Goal: Task Accomplishment & Management: Manage account settings

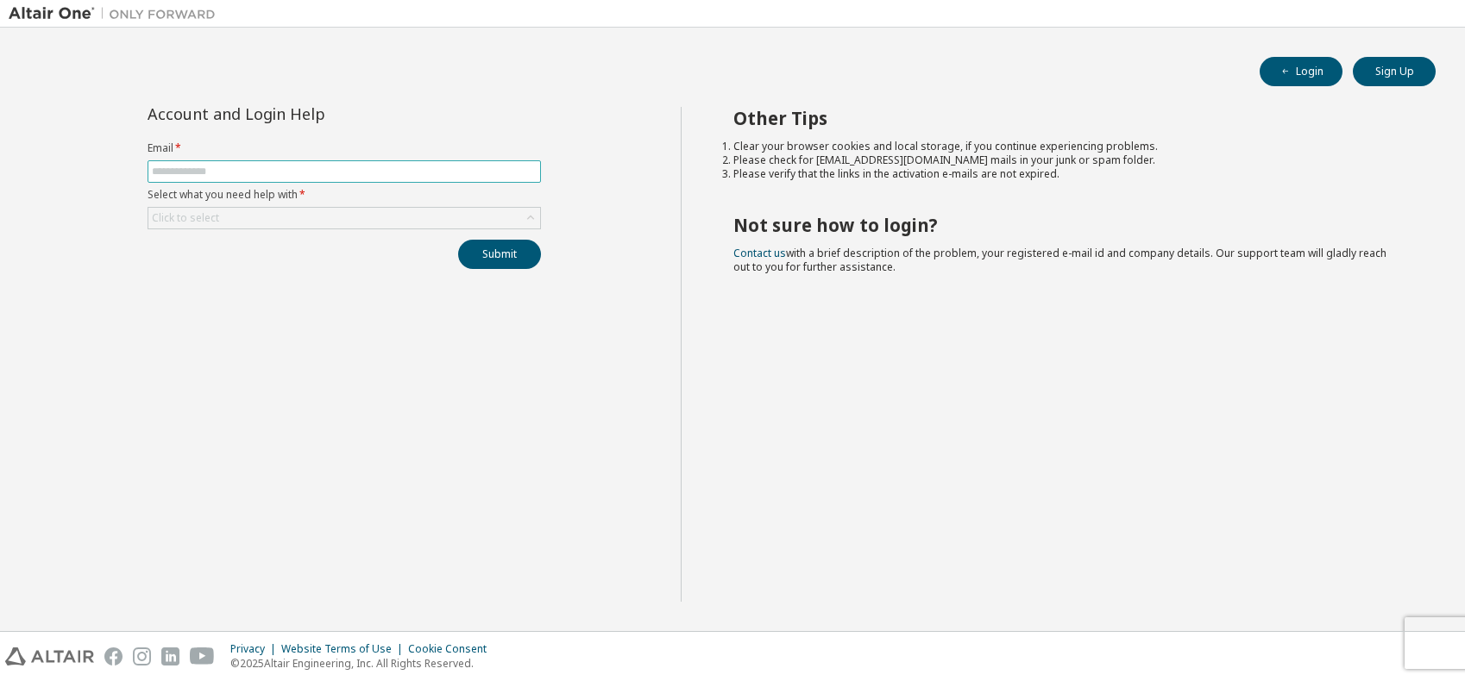
click at [270, 167] on input "text" at bounding box center [344, 172] width 385 height 14
click at [239, 170] on input "text" at bounding box center [344, 172] width 385 height 14
type input "**********"
click at [258, 215] on div "Click to select" at bounding box center [344, 218] width 392 height 21
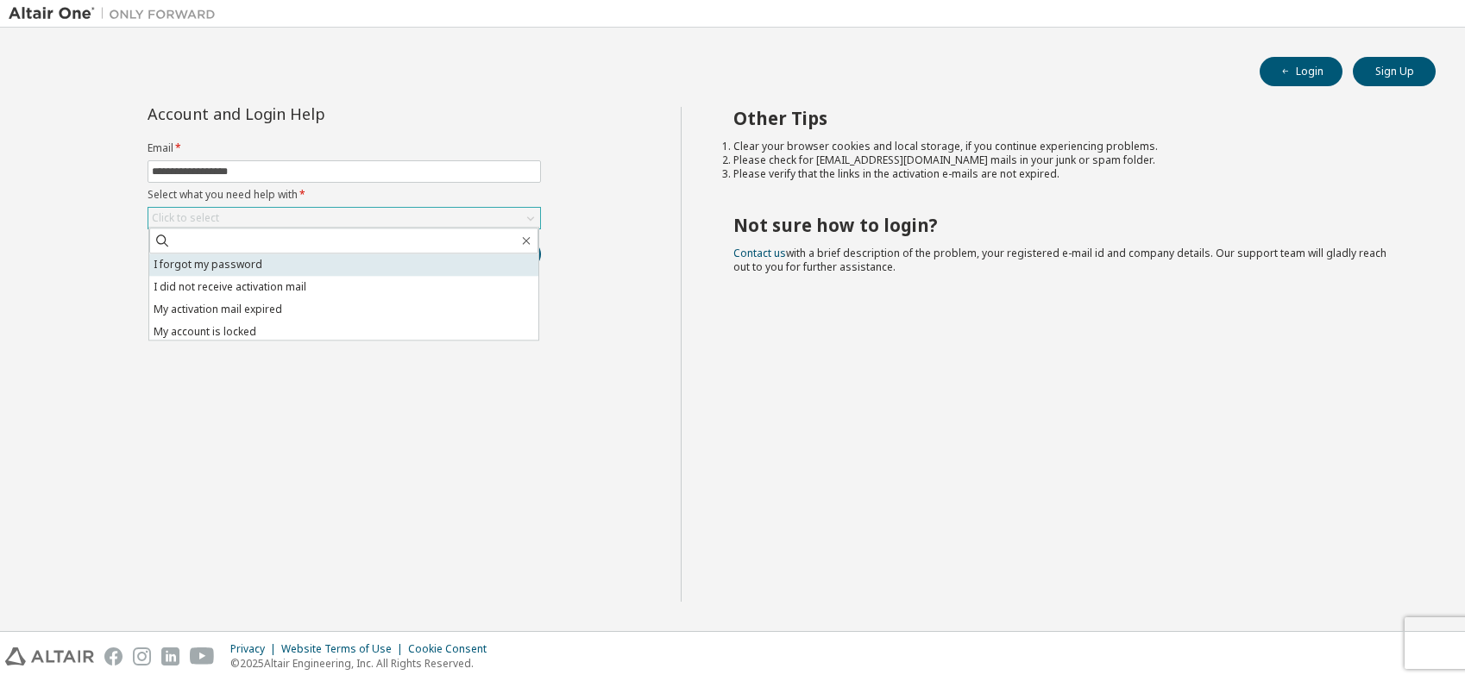
click at [260, 263] on li "I forgot my password" at bounding box center [343, 265] width 389 height 22
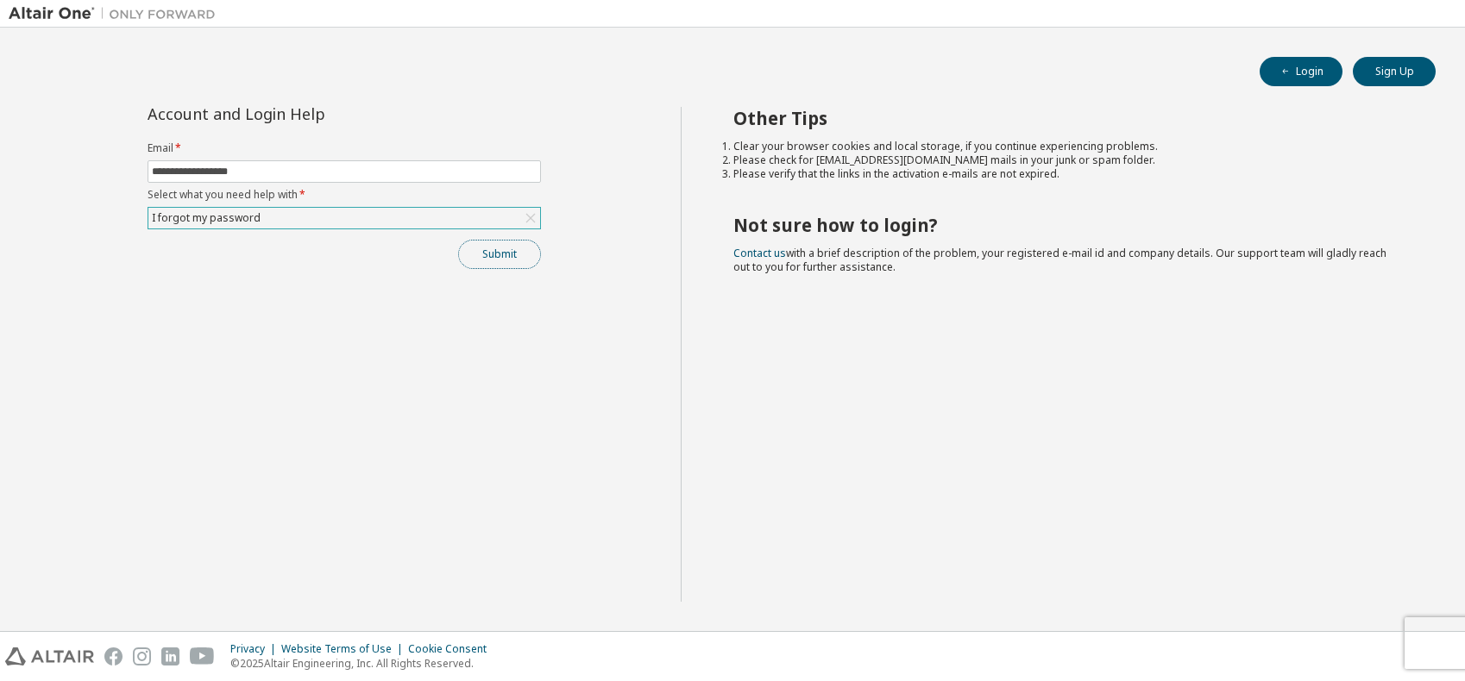
click at [492, 258] on button "Submit" at bounding box center [499, 254] width 83 height 29
click at [504, 254] on button "Submit" at bounding box center [499, 254] width 83 height 29
click at [226, 220] on div "I forgot my password" at bounding box center [206, 218] width 114 height 19
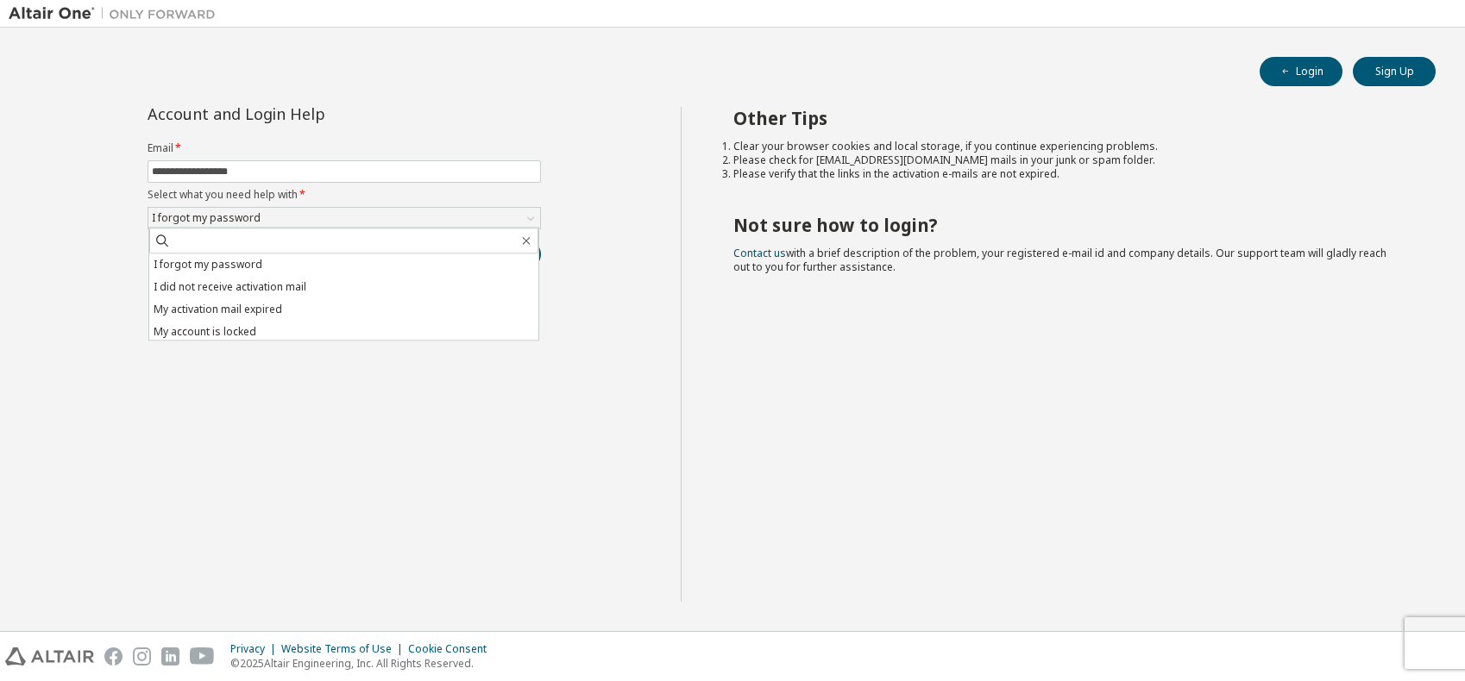
click at [92, 235] on div "**********" at bounding box center [345, 354] width 672 height 495
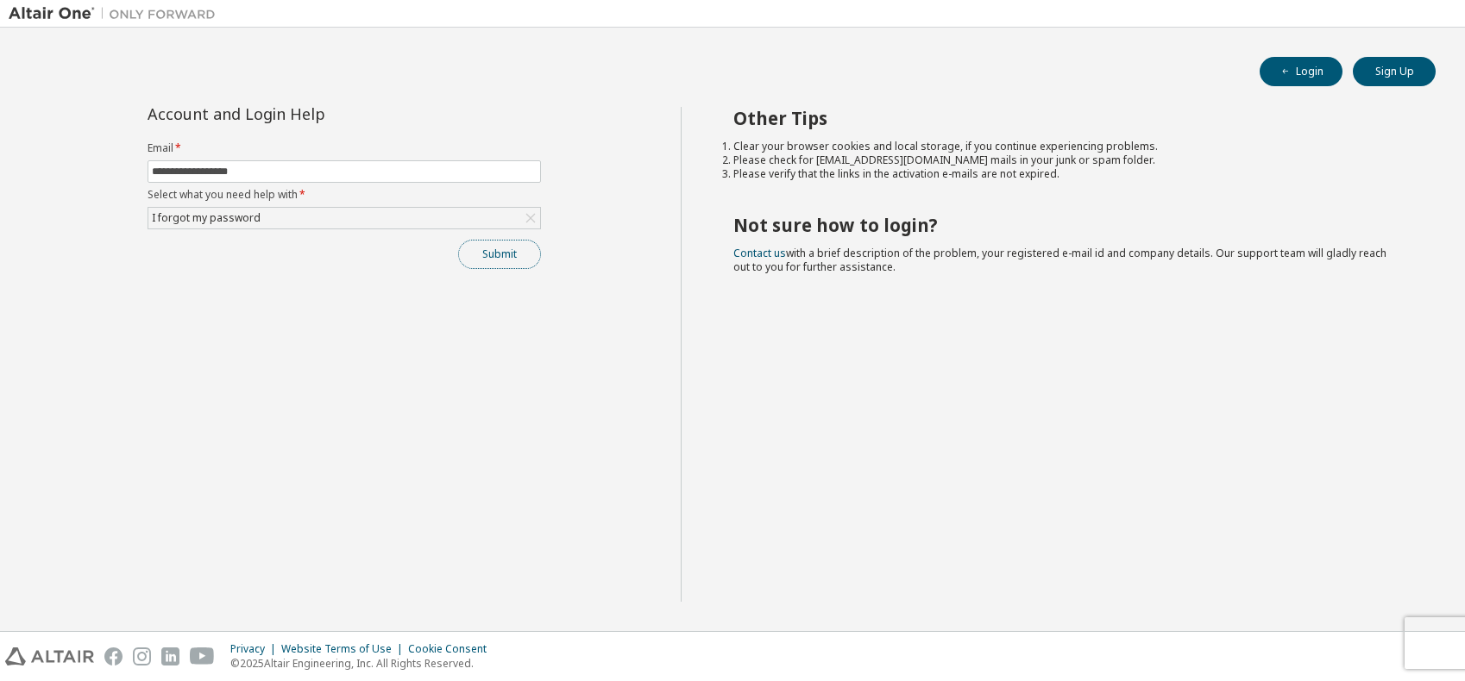
click at [502, 252] on button "Submit" at bounding box center [499, 254] width 83 height 29
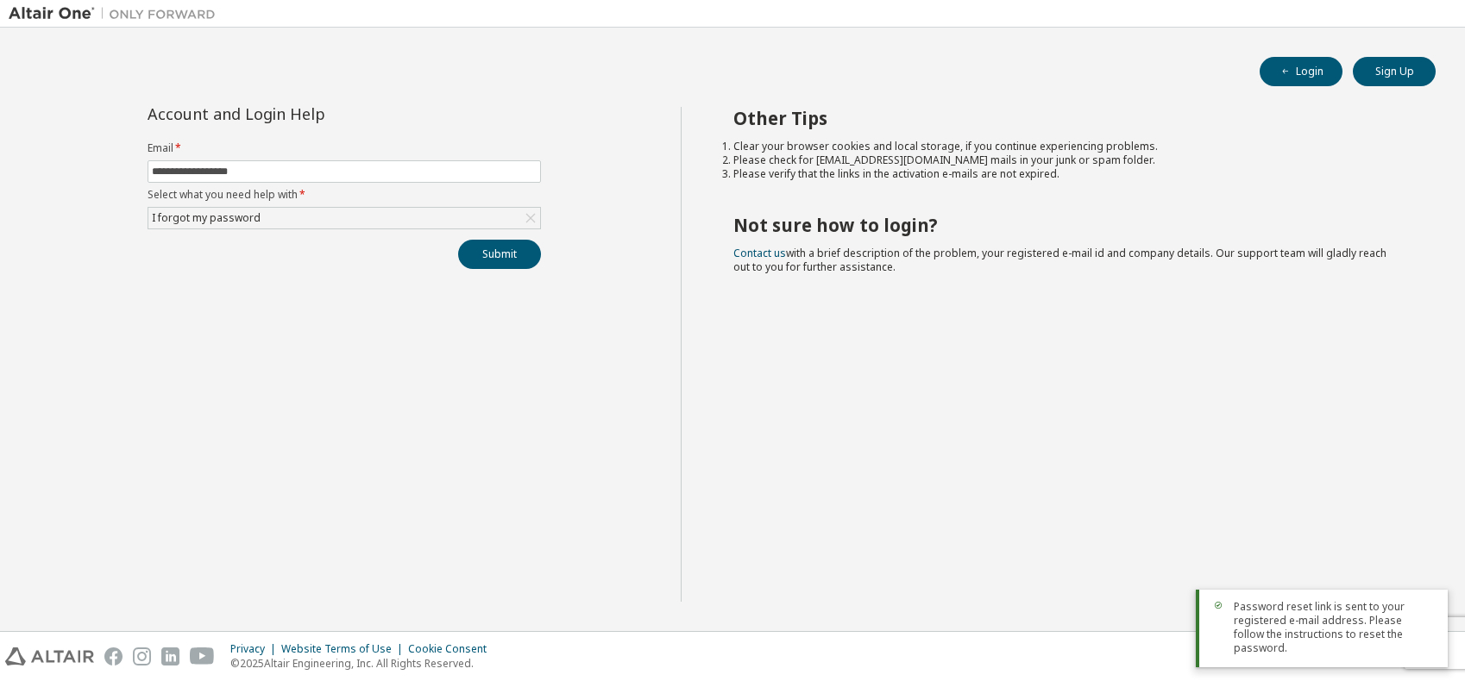
click at [531, 382] on div "**********" at bounding box center [345, 354] width 672 height 495
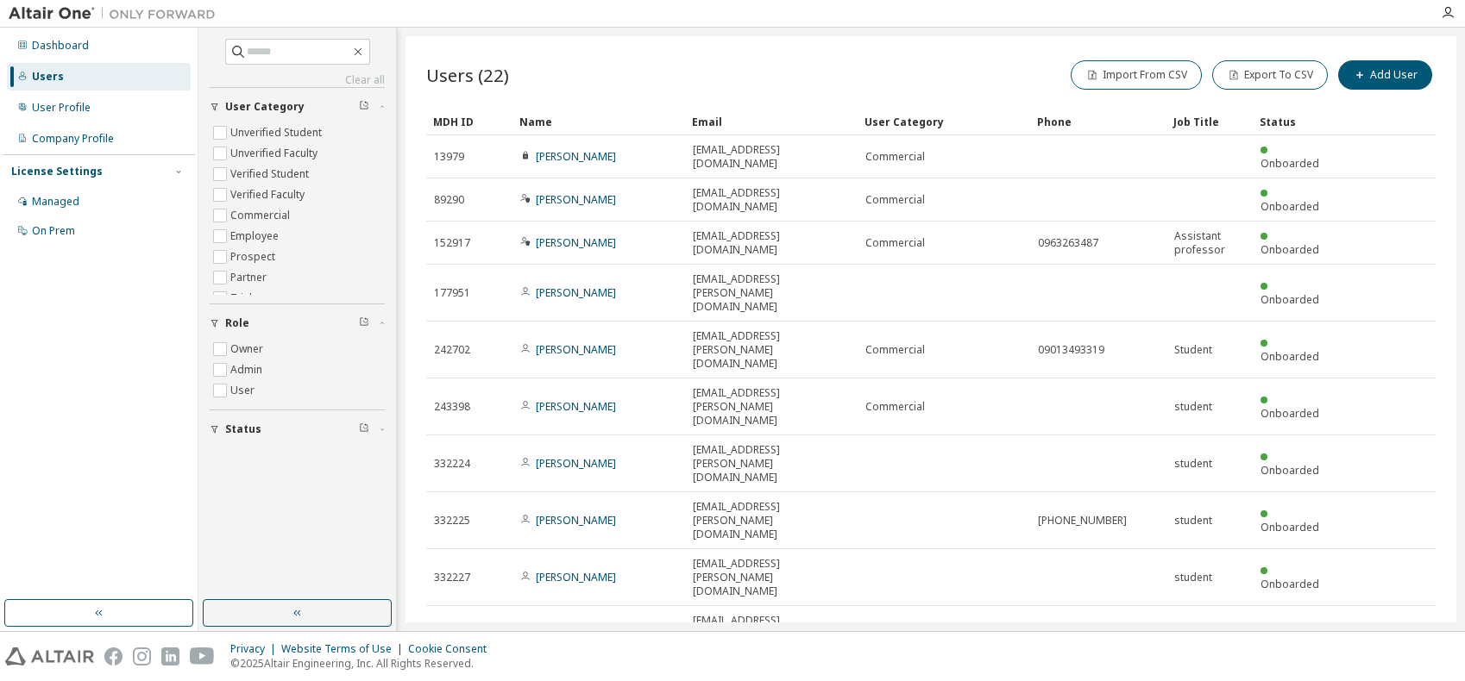
click at [1395, 674] on icon "button" at bounding box center [1391, 684] width 21 height 21
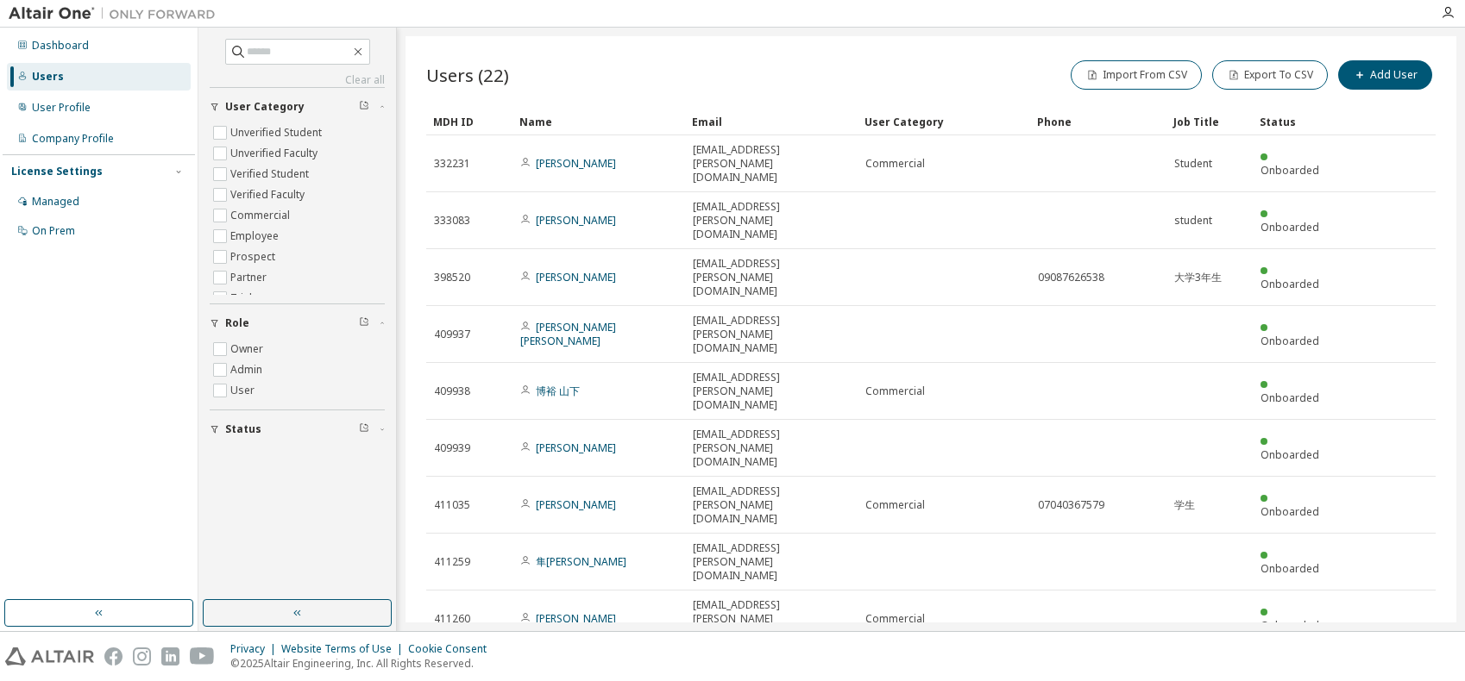
click at [475, 669] on div "414164" at bounding box center [469, 676] width 71 height 14
click at [1418, 666] on icon at bounding box center [1417, 676] width 16 height 21
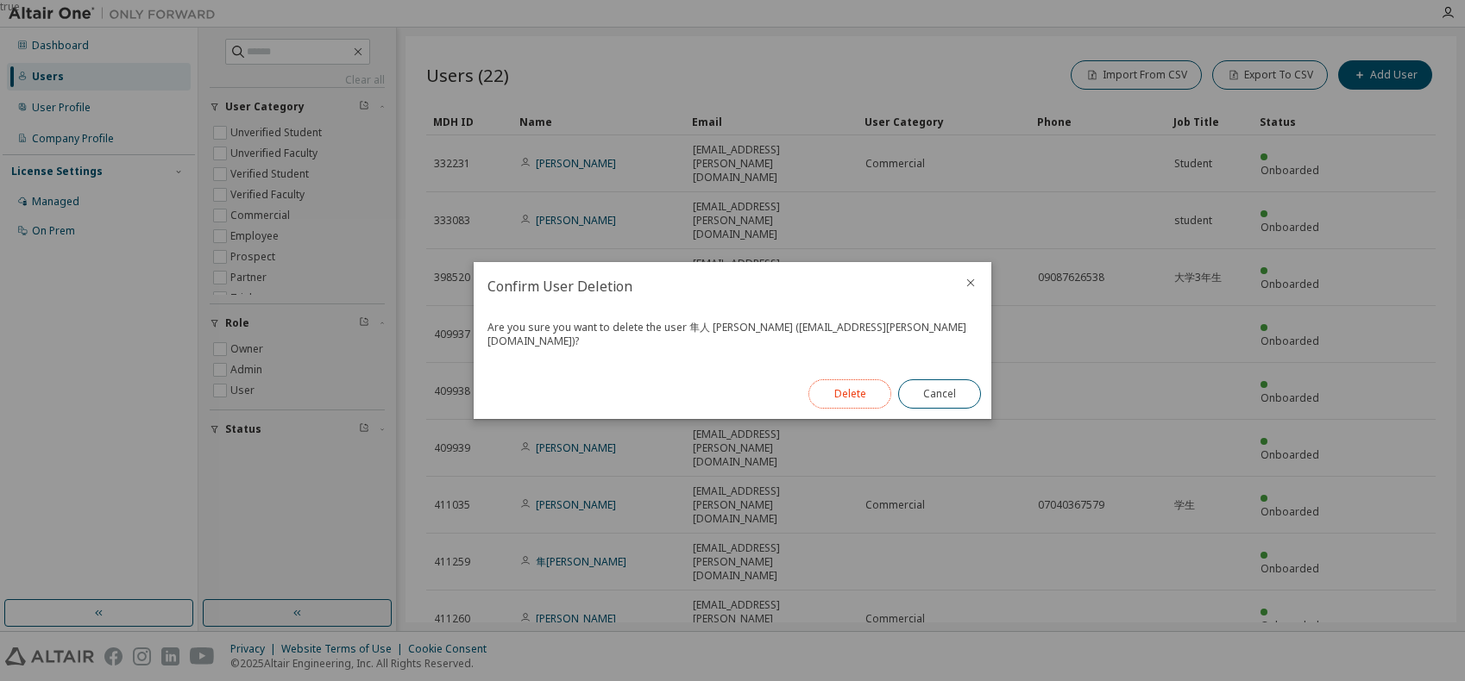
click at [863, 387] on button "Delete" at bounding box center [849, 393] width 83 height 29
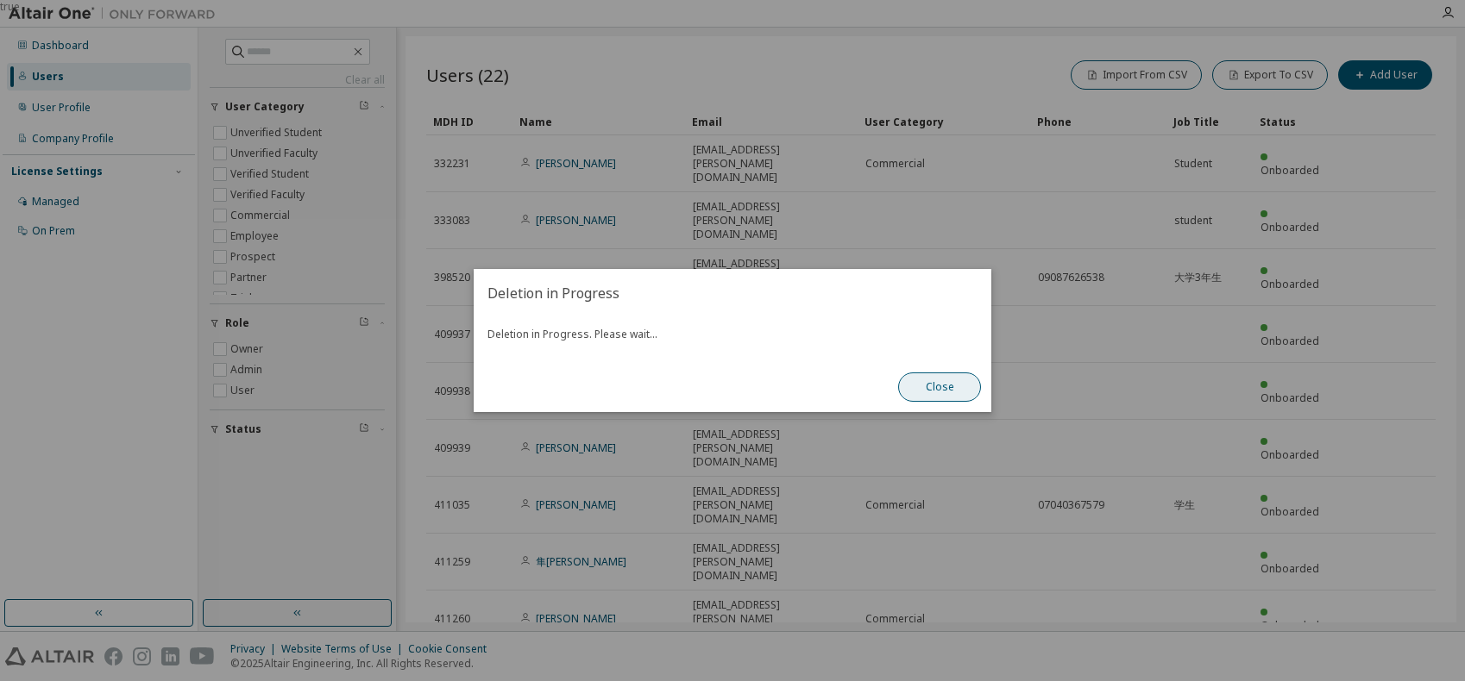
click at [957, 384] on button "Close" at bounding box center [939, 387] width 83 height 29
click at [938, 387] on button "Close" at bounding box center [939, 387] width 83 height 29
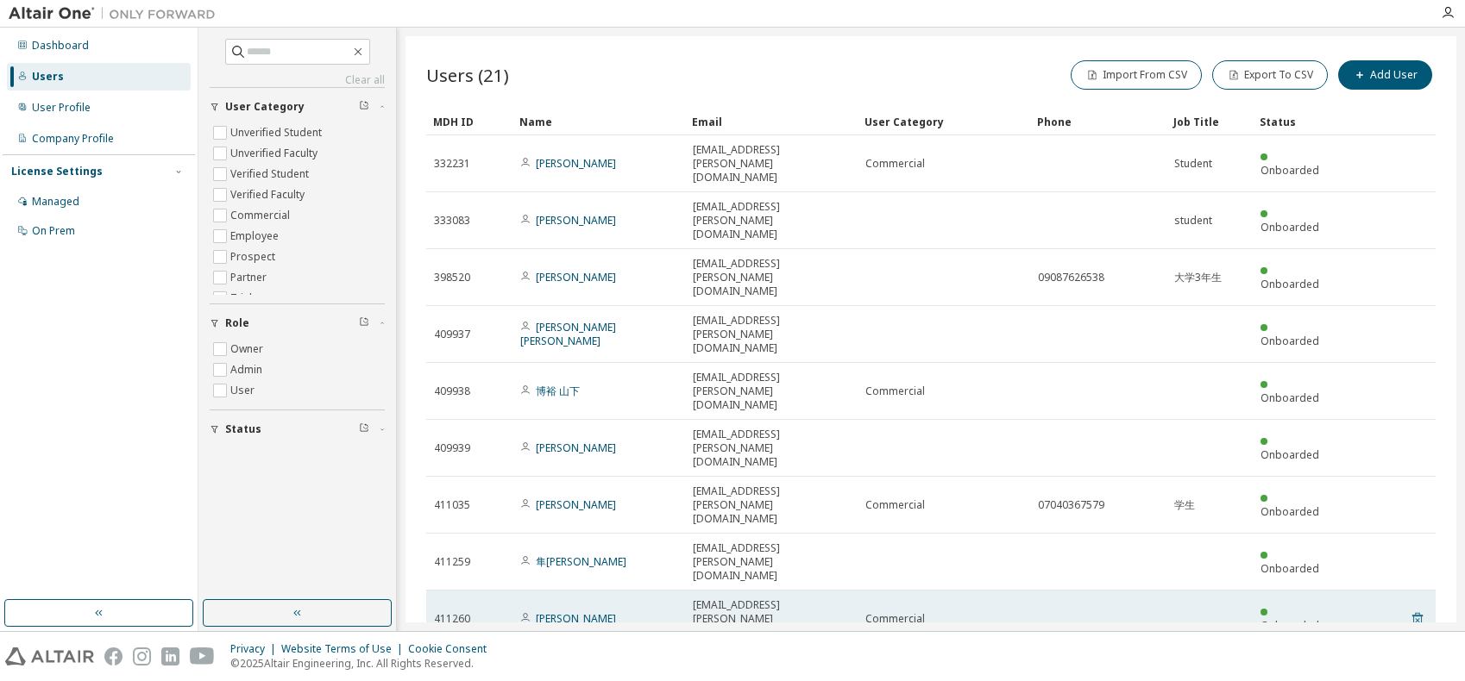
click at [1418, 609] on icon at bounding box center [1417, 619] width 16 height 21
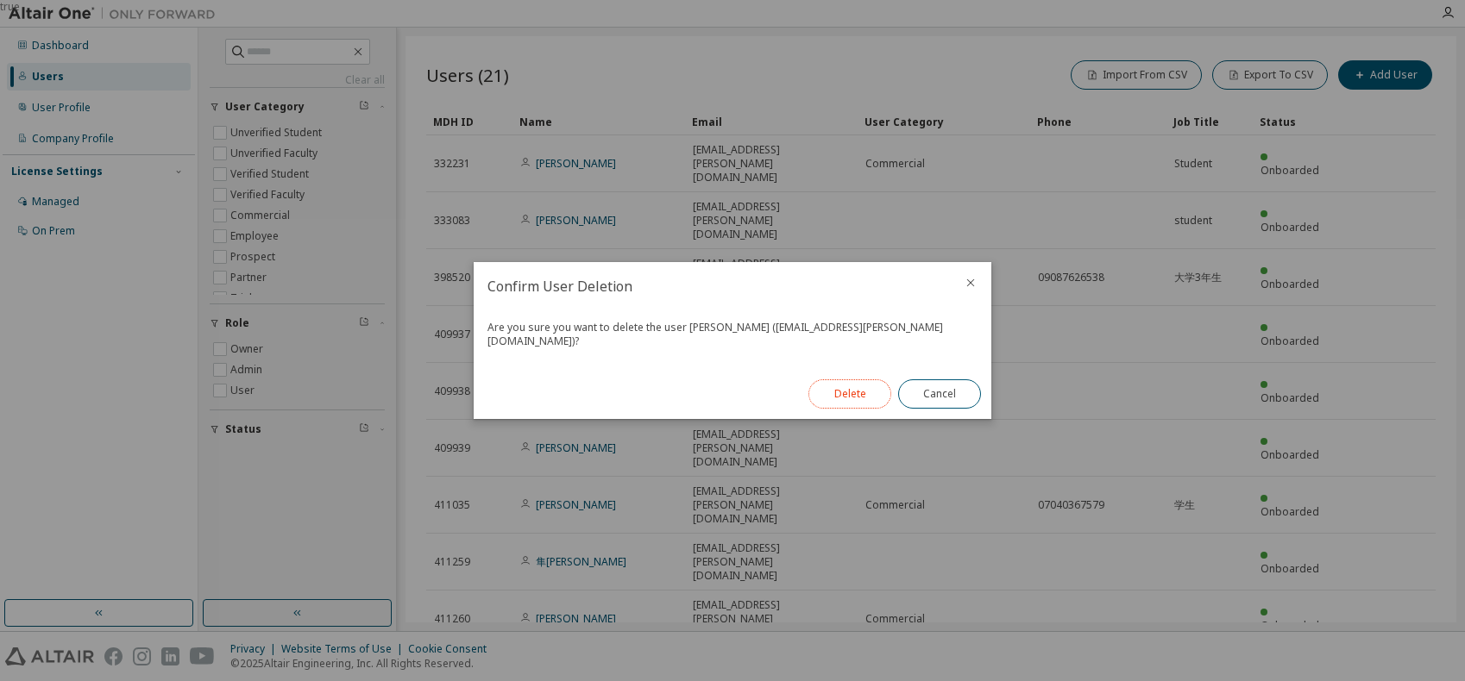
click at [854, 384] on button "Delete" at bounding box center [849, 393] width 83 height 29
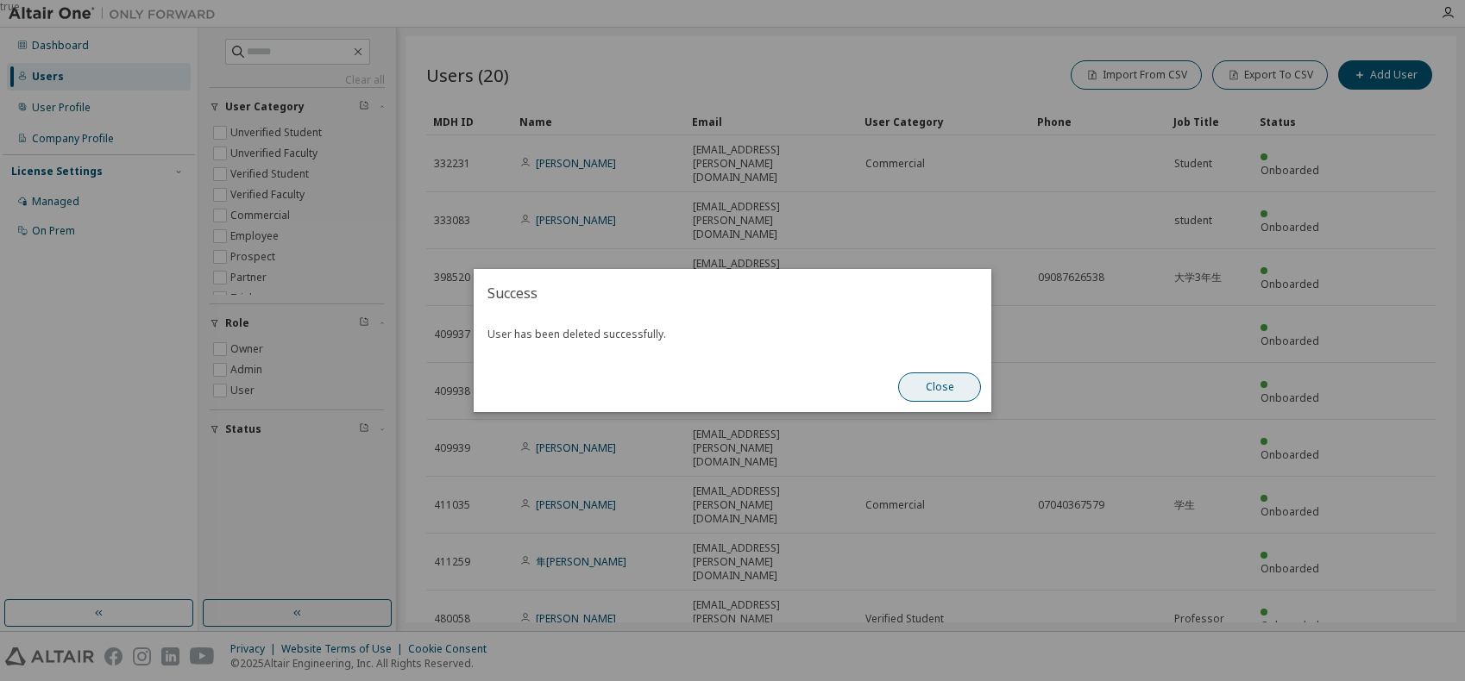
click at [952, 391] on button "Close" at bounding box center [939, 387] width 83 height 29
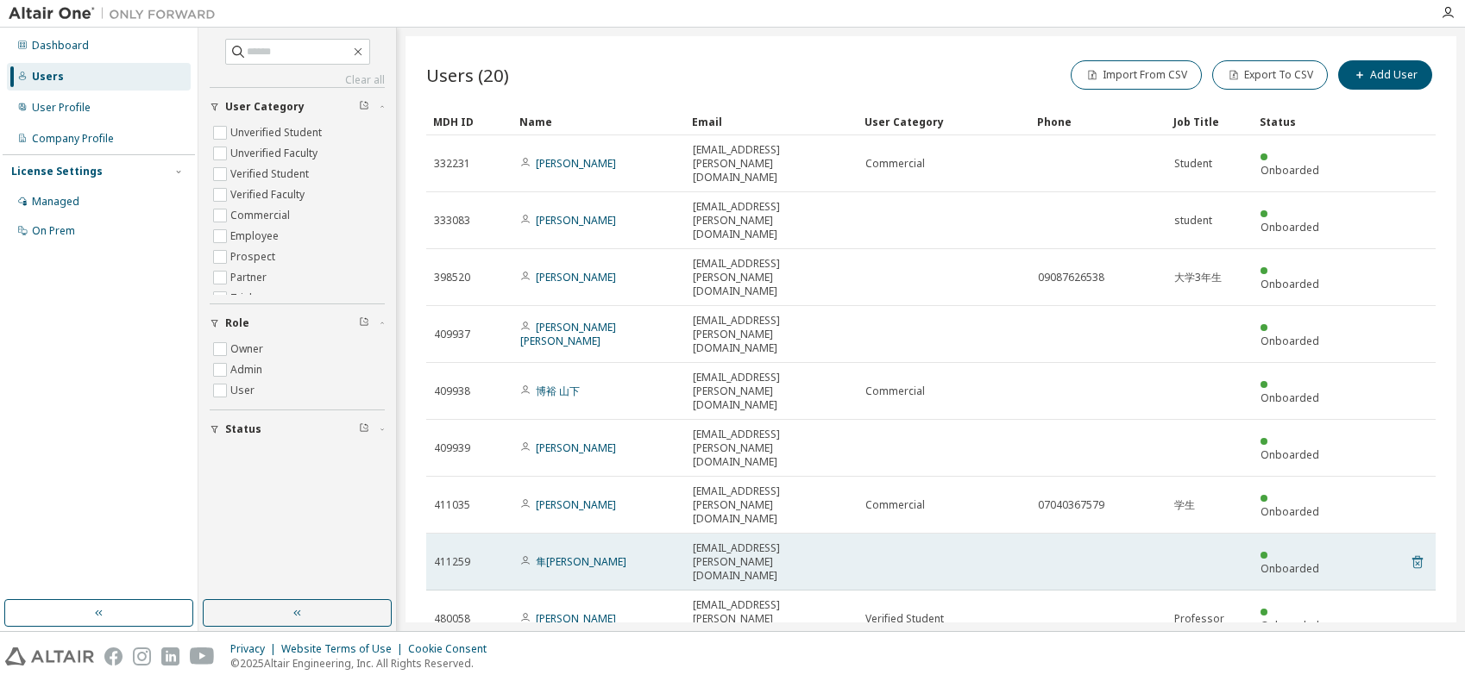
click at [1414, 552] on icon at bounding box center [1417, 562] width 16 height 21
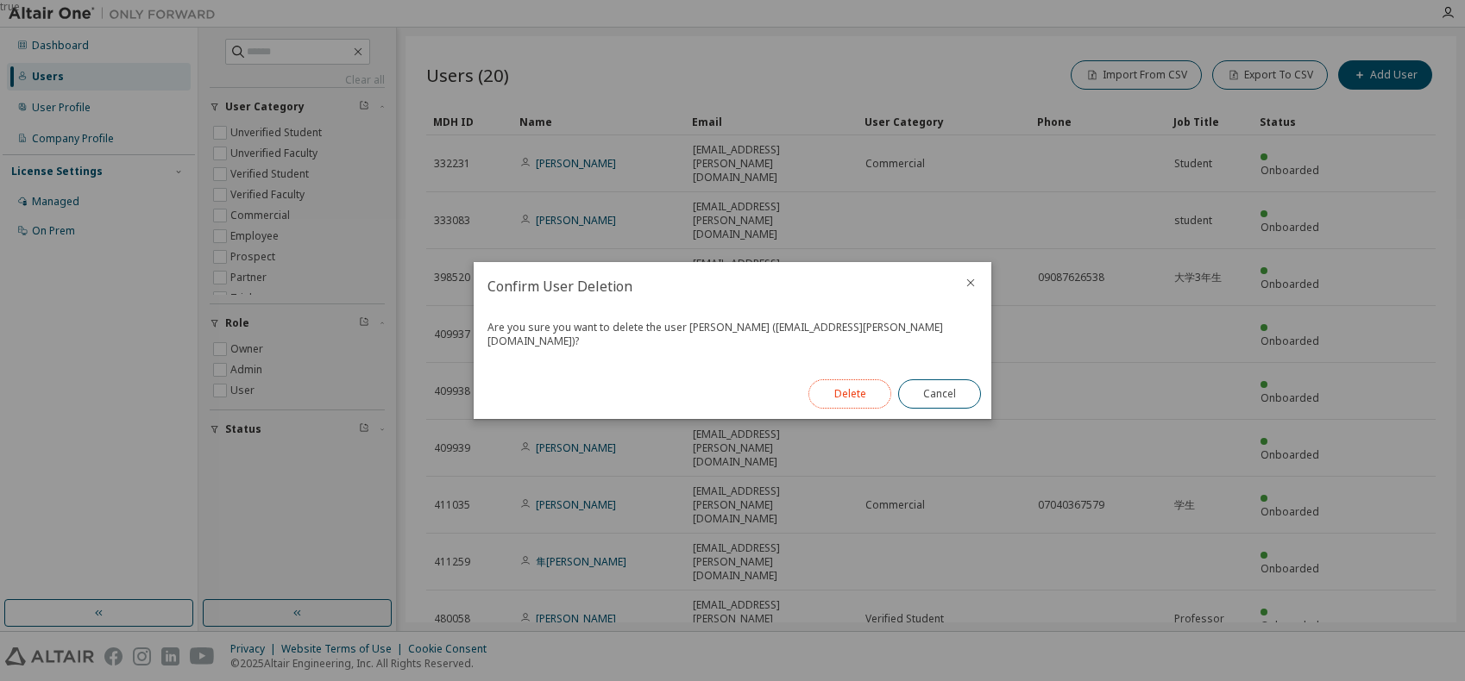
click at [862, 392] on button "Delete" at bounding box center [849, 393] width 83 height 29
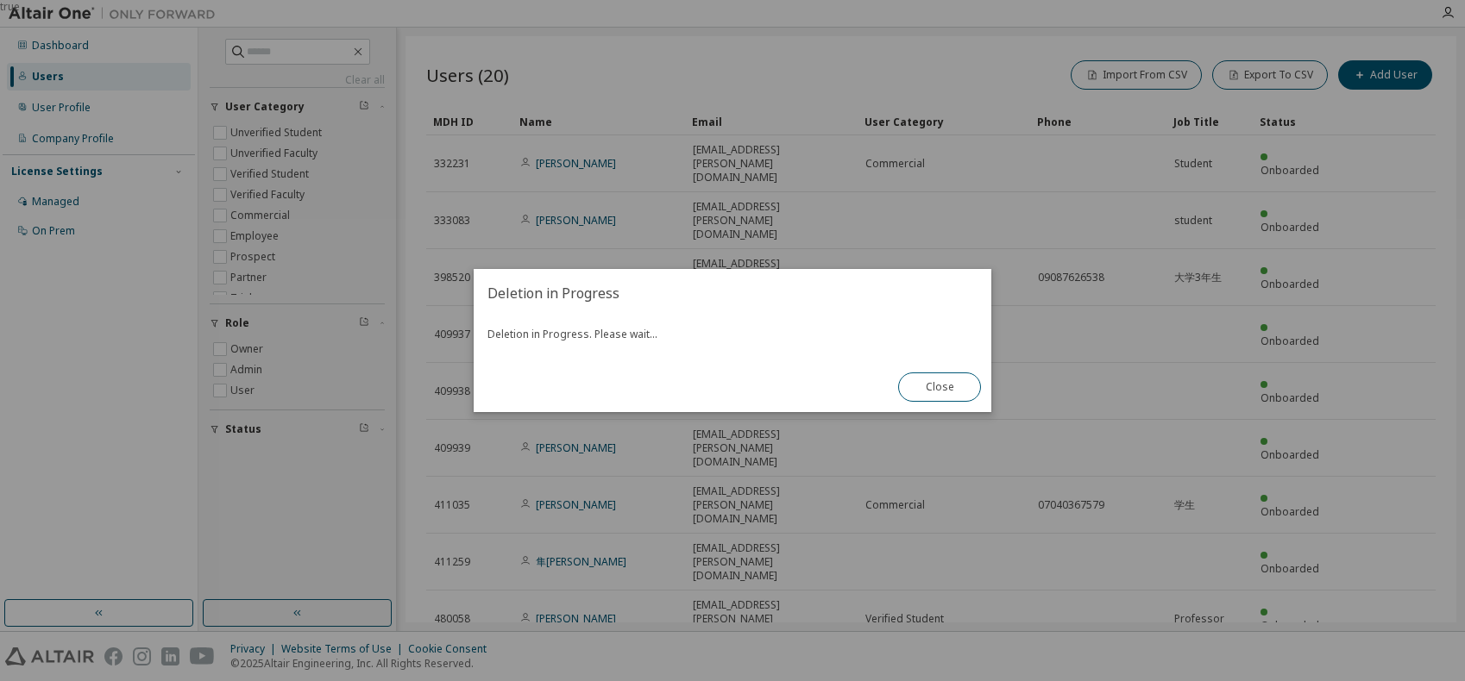
click at [680, 536] on div "true" at bounding box center [732, 340] width 1465 height 681
click at [956, 392] on button "Close" at bounding box center [939, 387] width 83 height 29
click at [922, 386] on button "Close" at bounding box center [939, 387] width 83 height 29
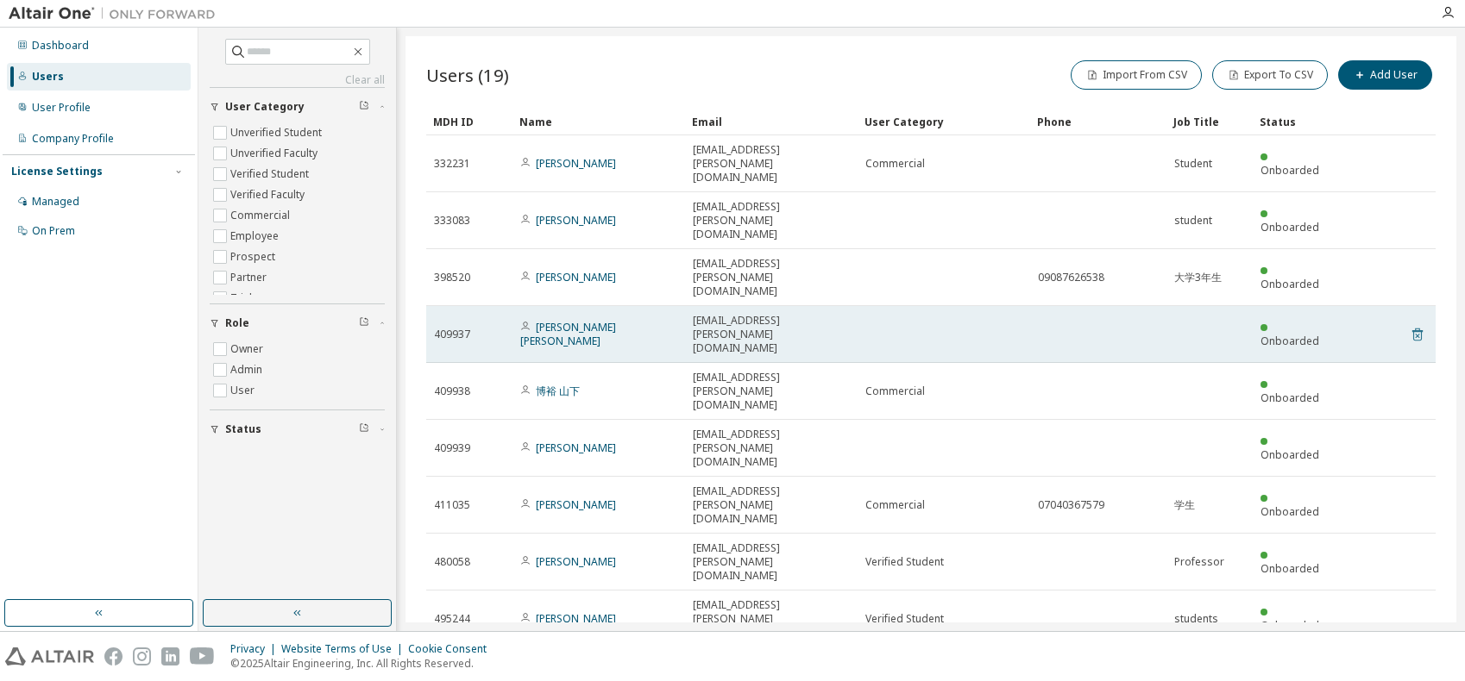
click at [1418, 324] on icon at bounding box center [1417, 334] width 16 height 21
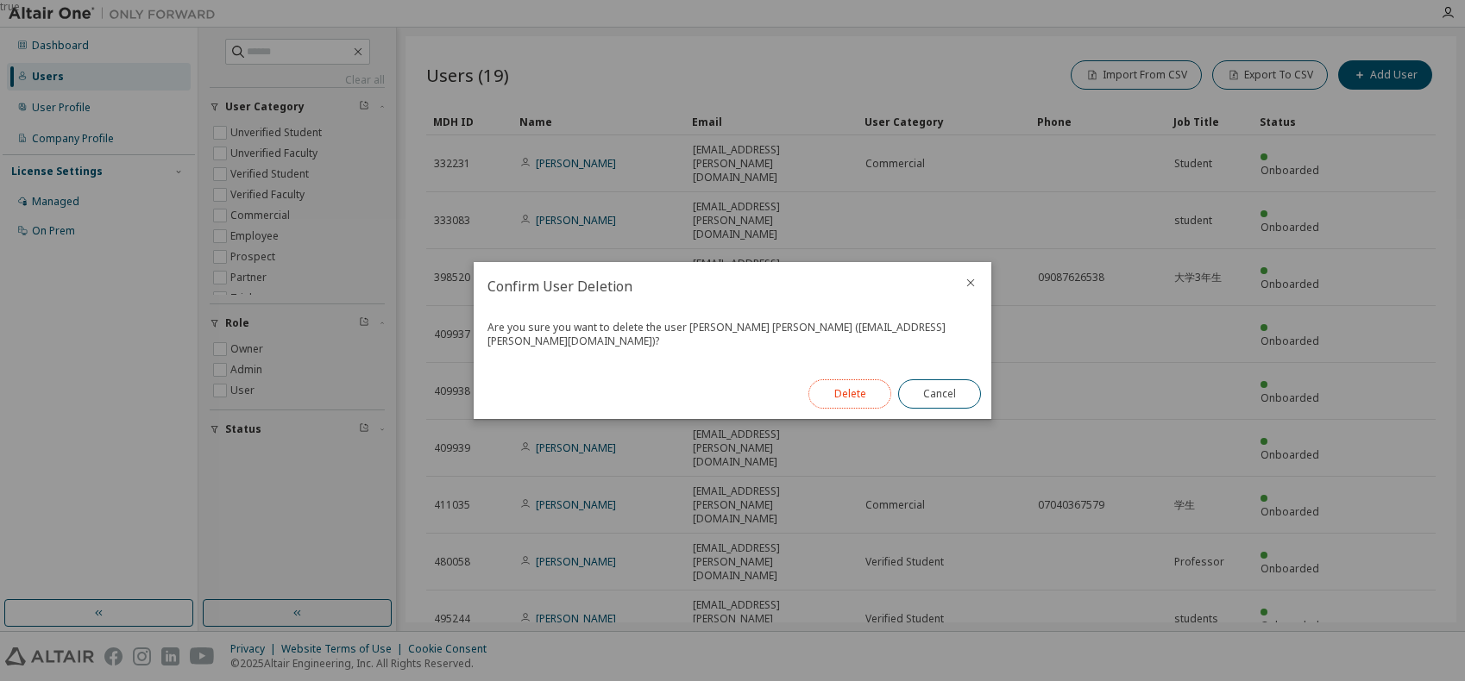
click at [847, 389] on button "Delete" at bounding box center [849, 393] width 83 height 29
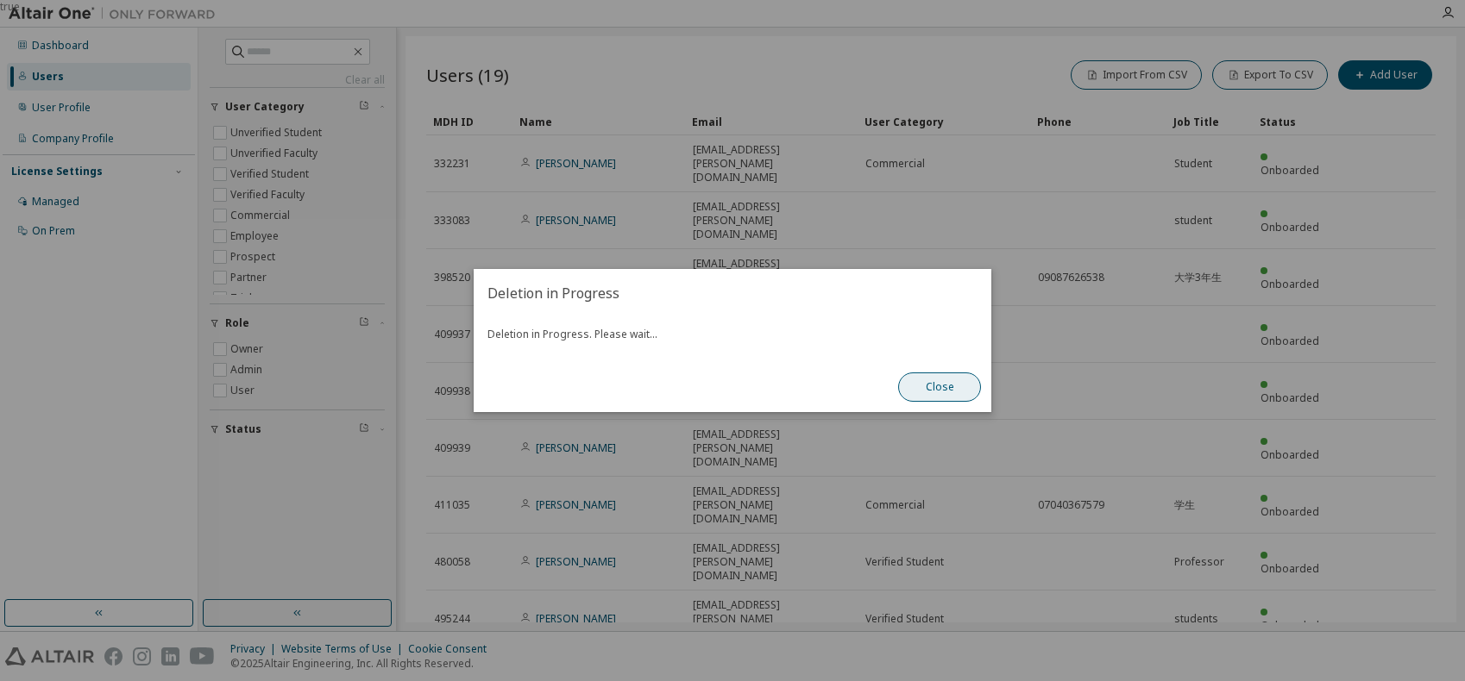
click at [944, 391] on button "Close" at bounding box center [939, 387] width 83 height 29
click at [939, 387] on button "Close" at bounding box center [939, 387] width 83 height 29
click at [738, 487] on div "true" at bounding box center [732, 340] width 1465 height 681
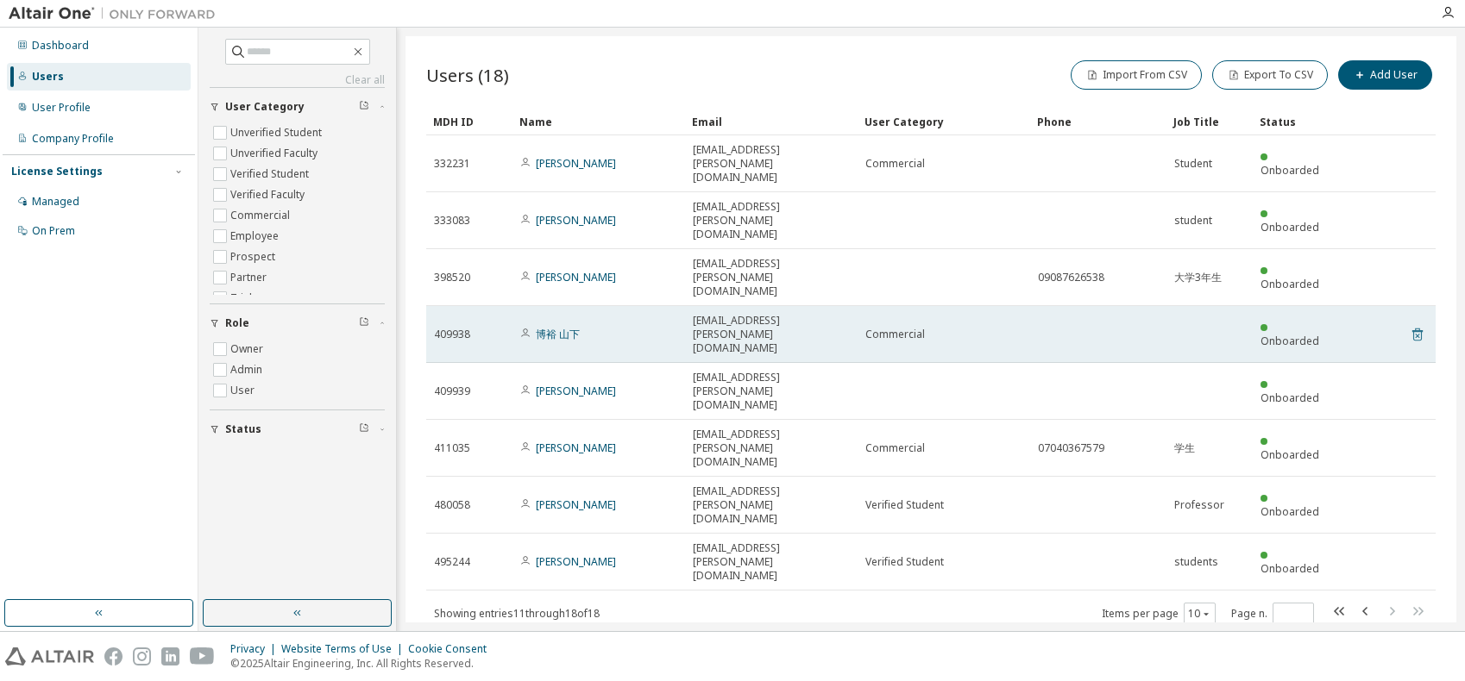
click at [1414, 324] on icon at bounding box center [1417, 334] width 16 height 21
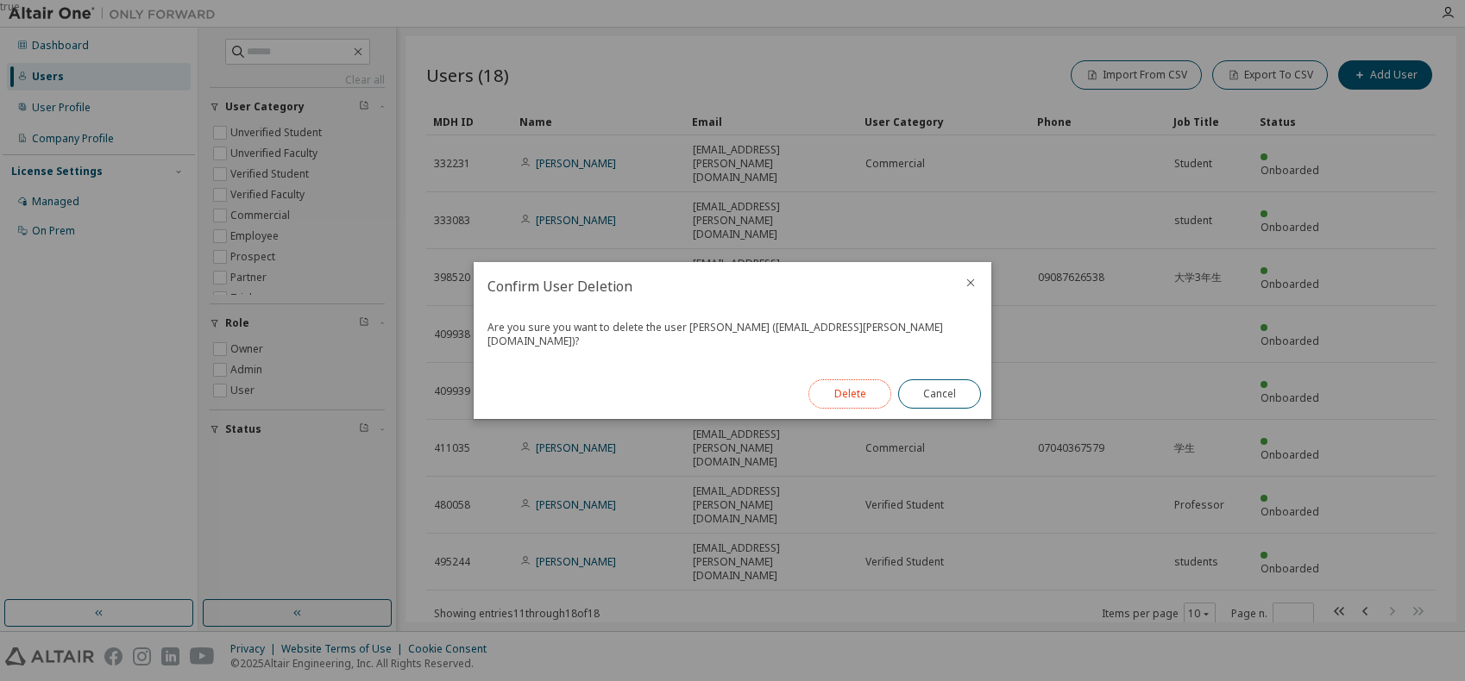
click at [846, 387] on button "Delete" at bounding box center [849, 393] width 83 height 29
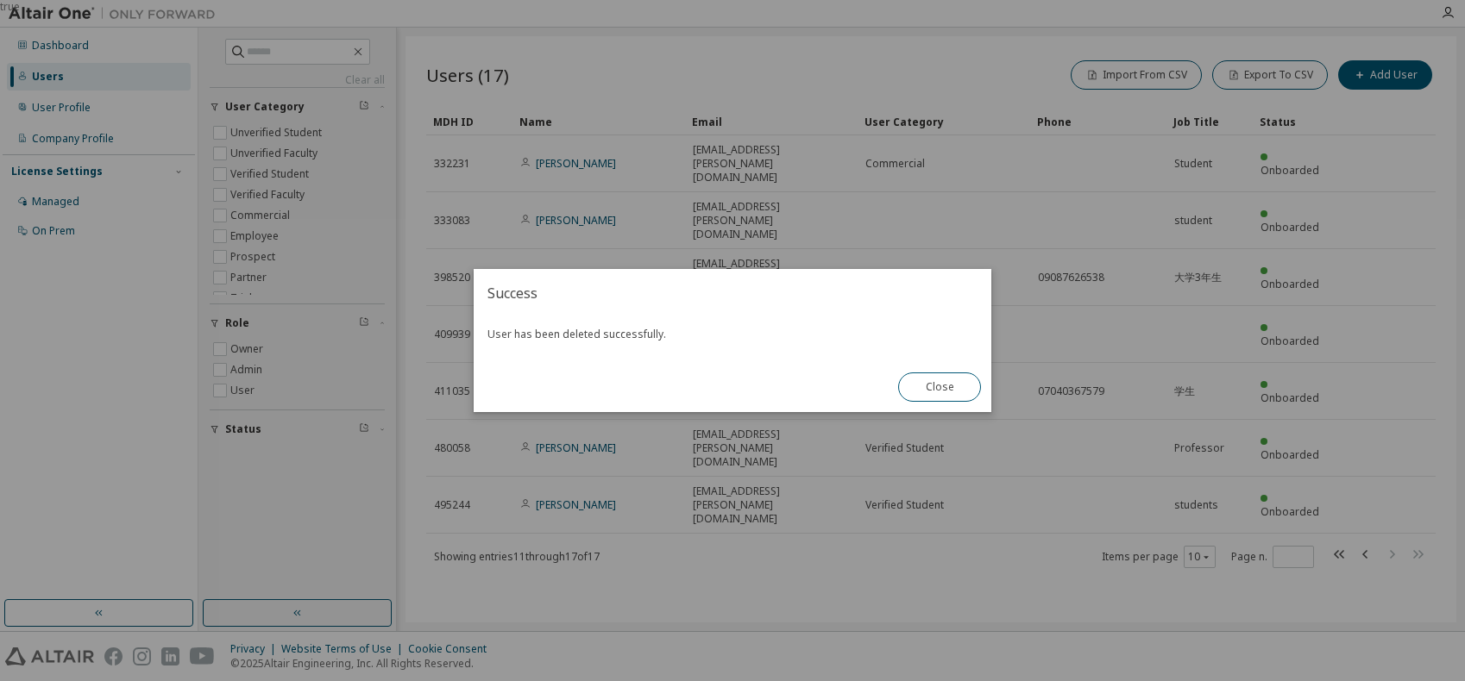
click at [954, 384] on button "Close" at bounding box center [939, 387] width 83 height 29
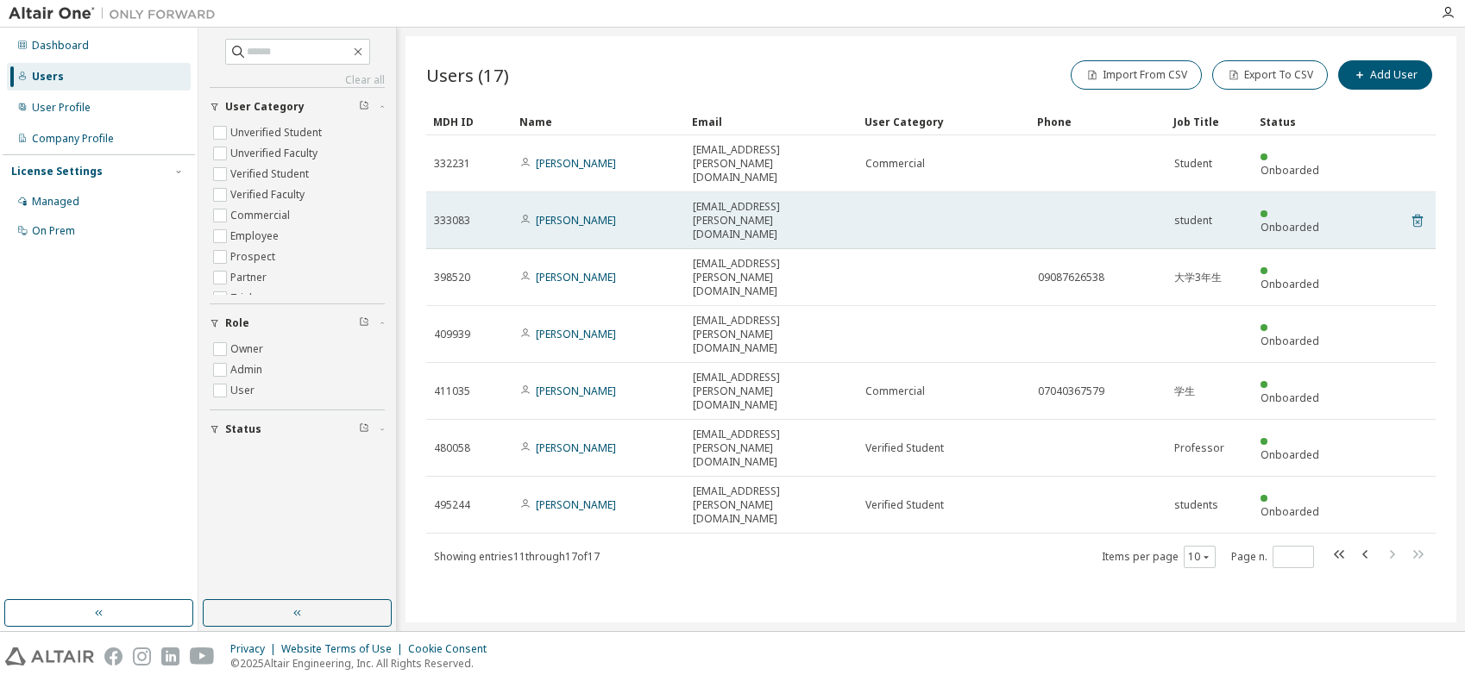
click at [1422, 210] on icon at bounding box center [1417, 220] width 16 height 21
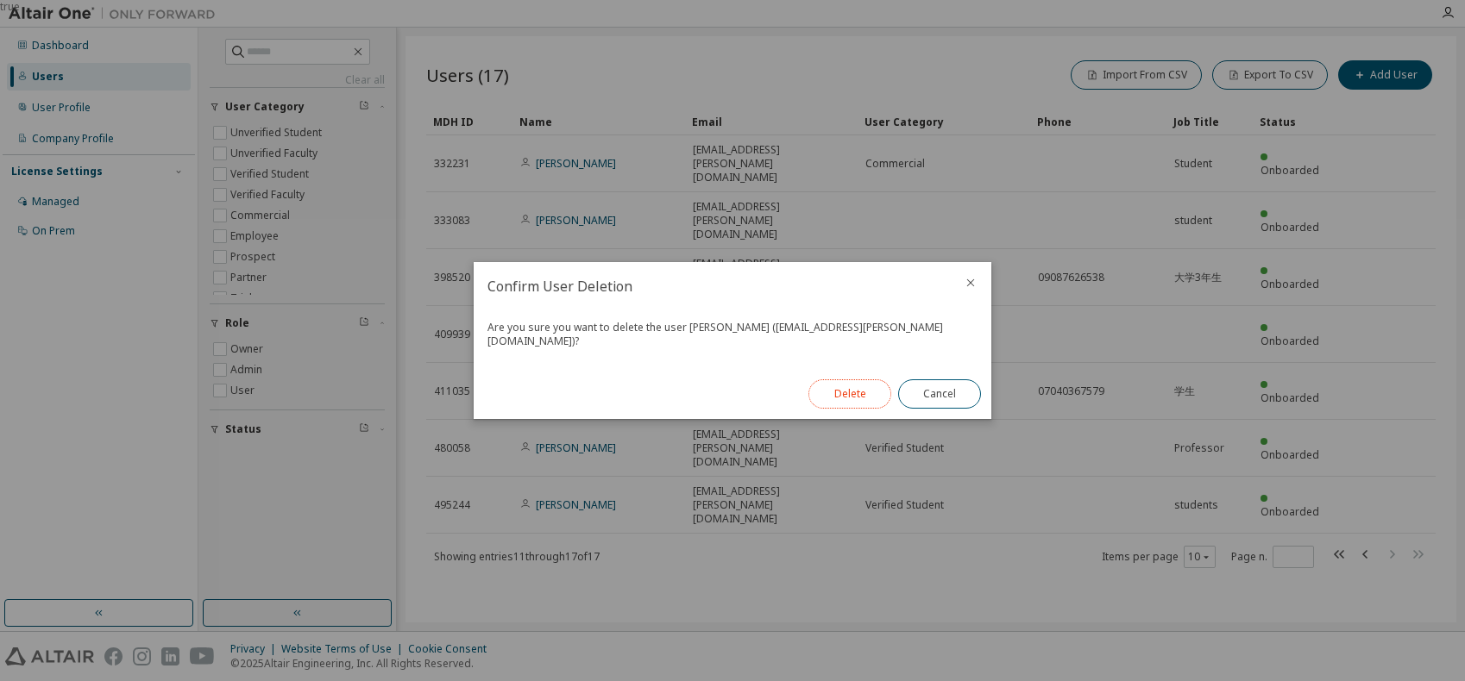
click at [865, 392] on button "Delete" at bounding box center [849, 393] width 83 height 29
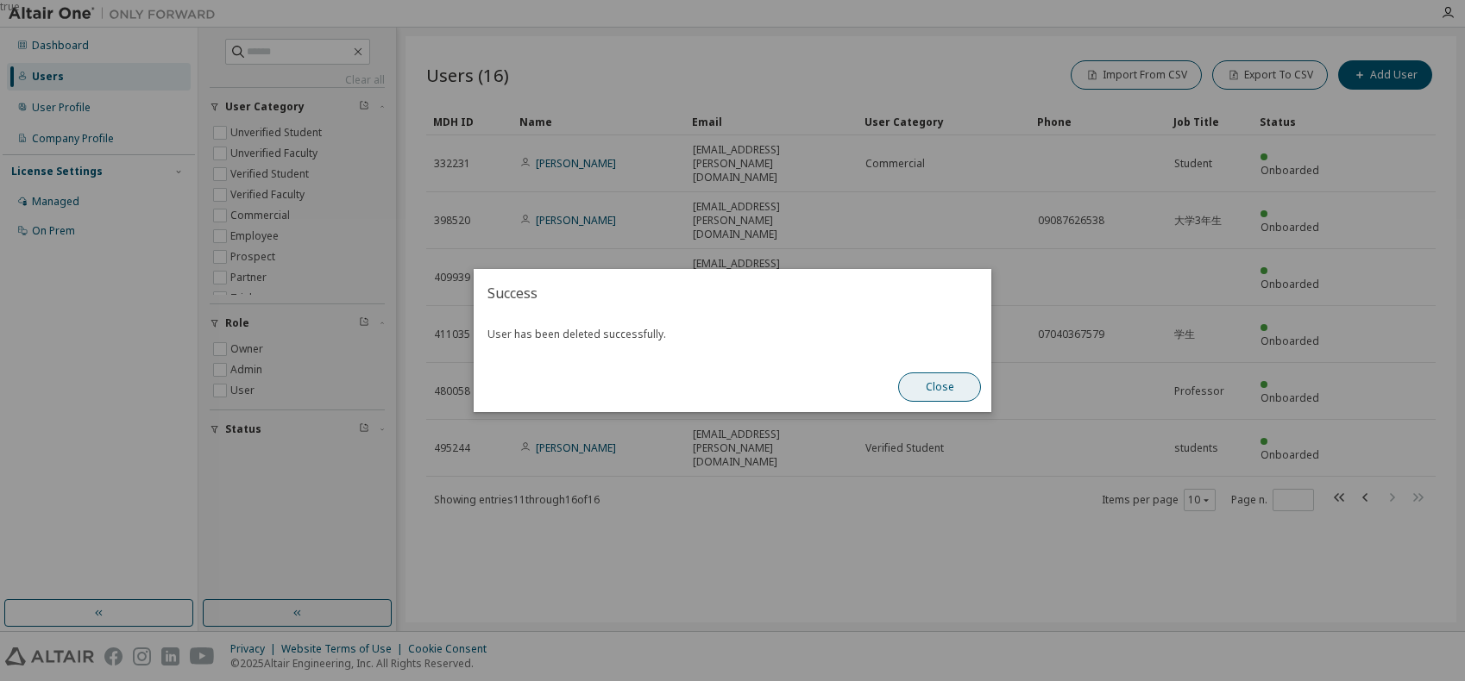
click at [959, 389] on button "Close" at bounding box center [939, 387] width 83 height 29
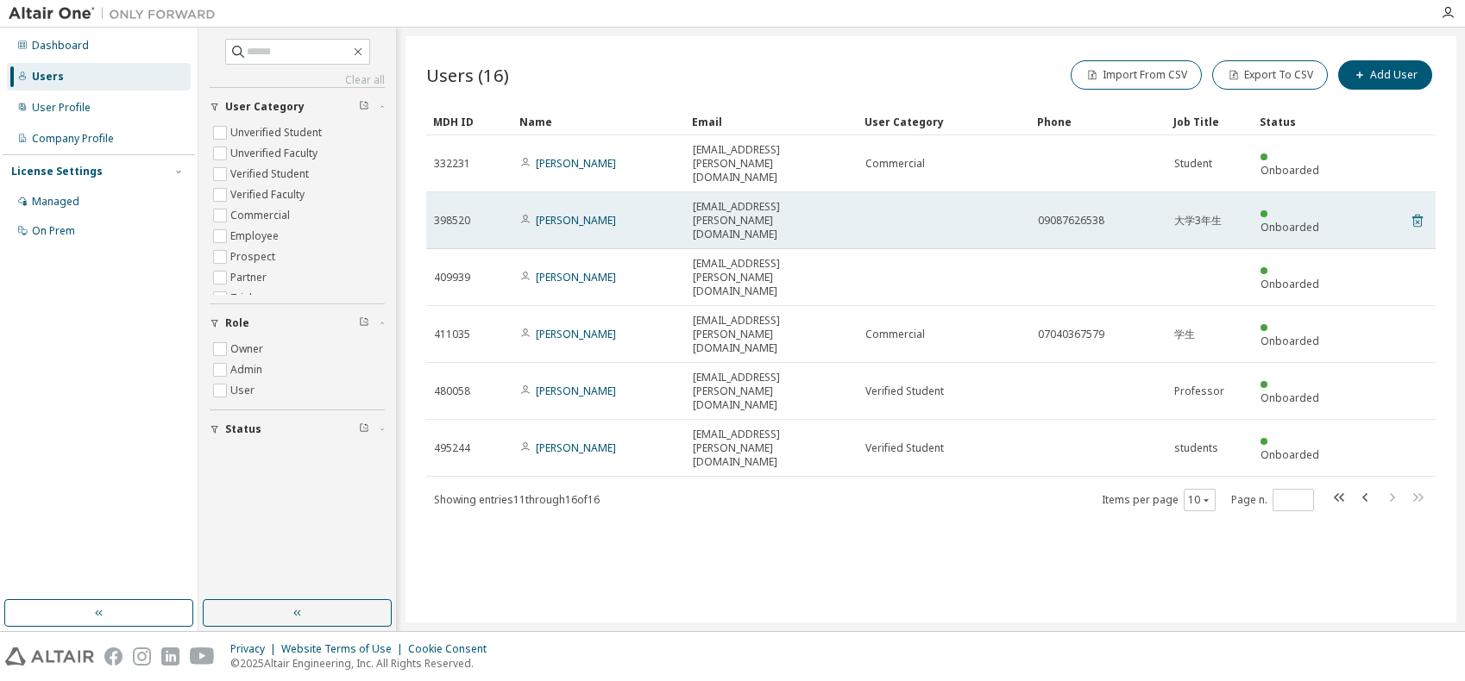
click at [1414, 220] on icon at bounding box center [1416, 222] width 4 height 4
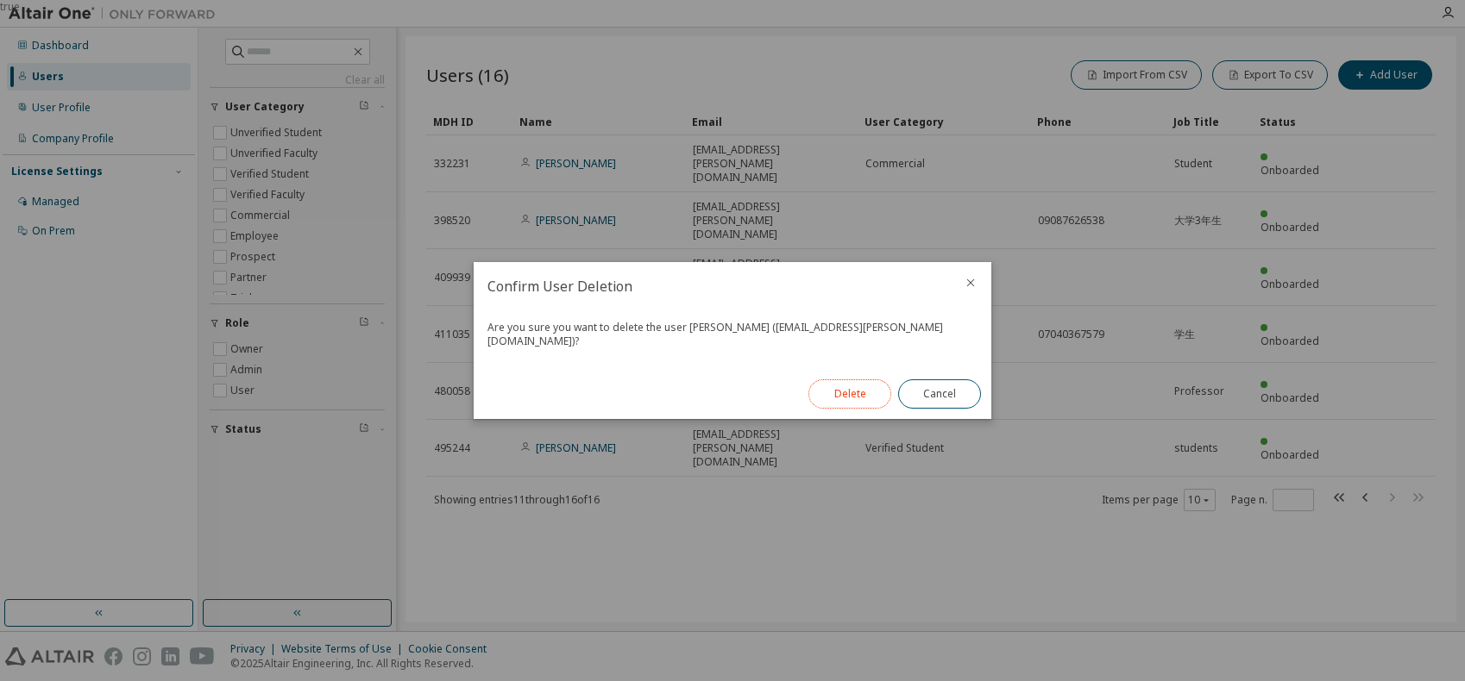
click at [847, 389] on button "Delete" at bounding box center [849, 393] width 83 height 29
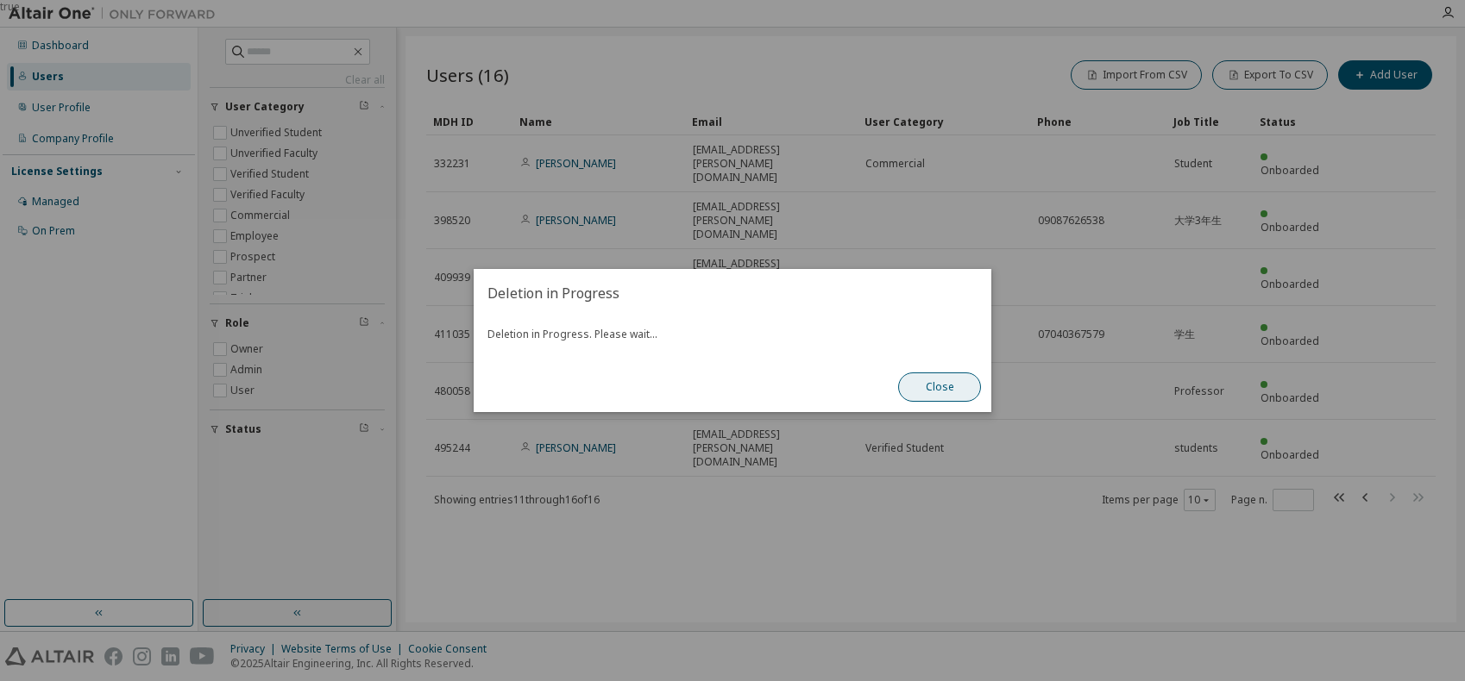
click at [935, 387] on button "Close" at bounding box center [939, 387] width 83 height 29
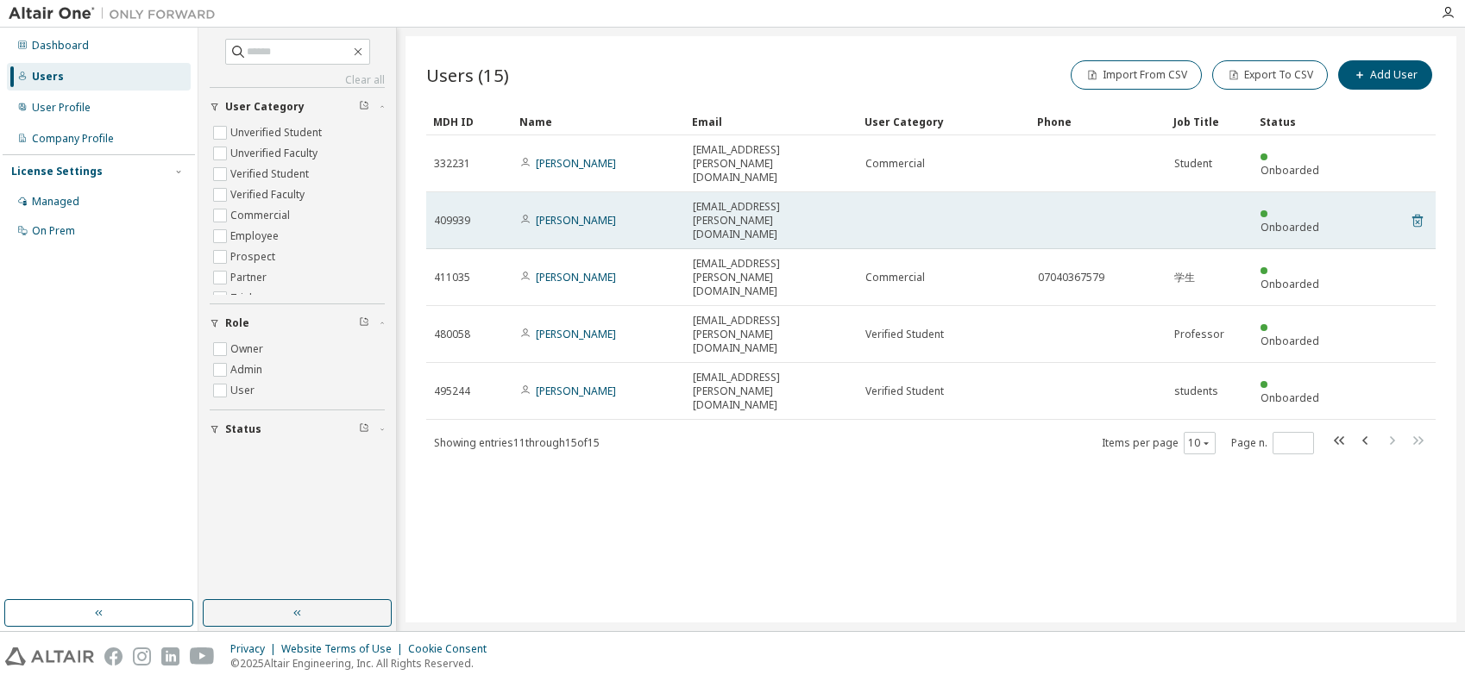
click at [1412, 210] on icon at bounding box center [1417, 220] width 16 height 21
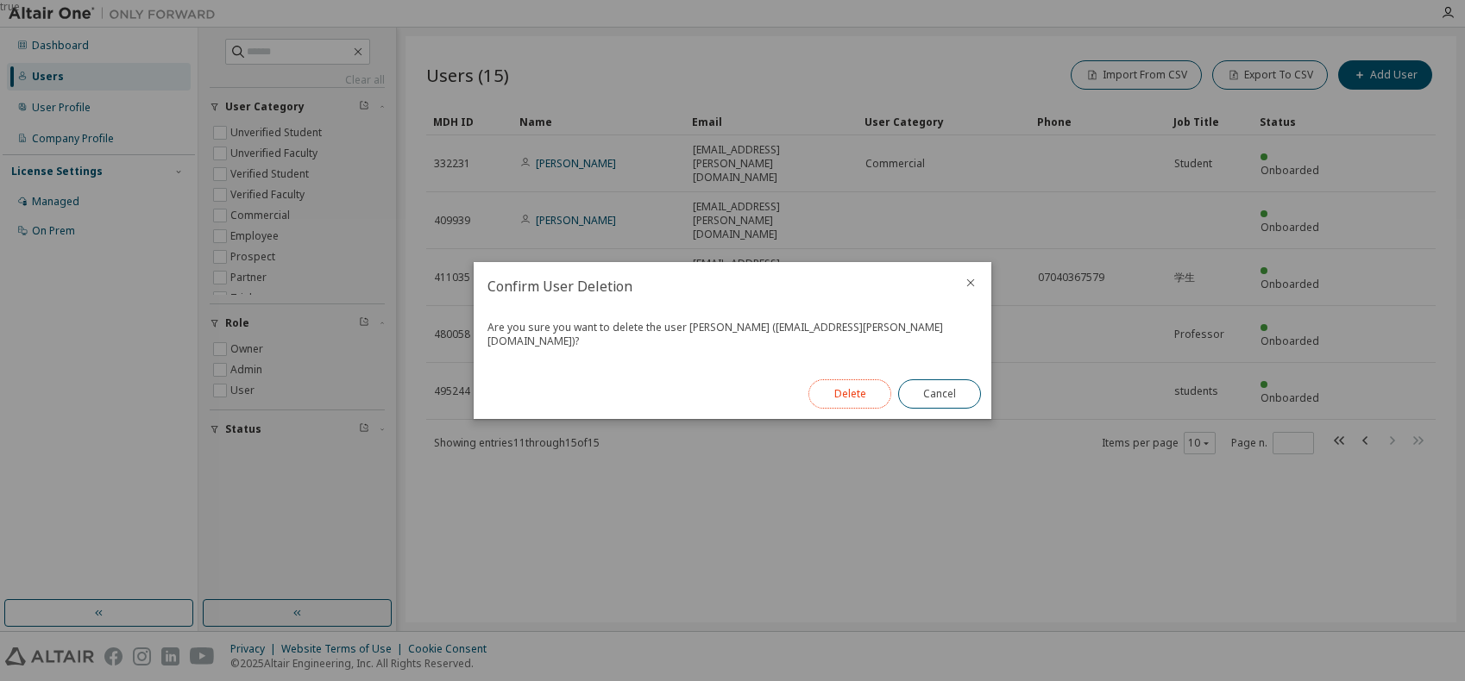
click at [852, 381] on button "Delete" at bounding box center [849, 393] width 83 height 29
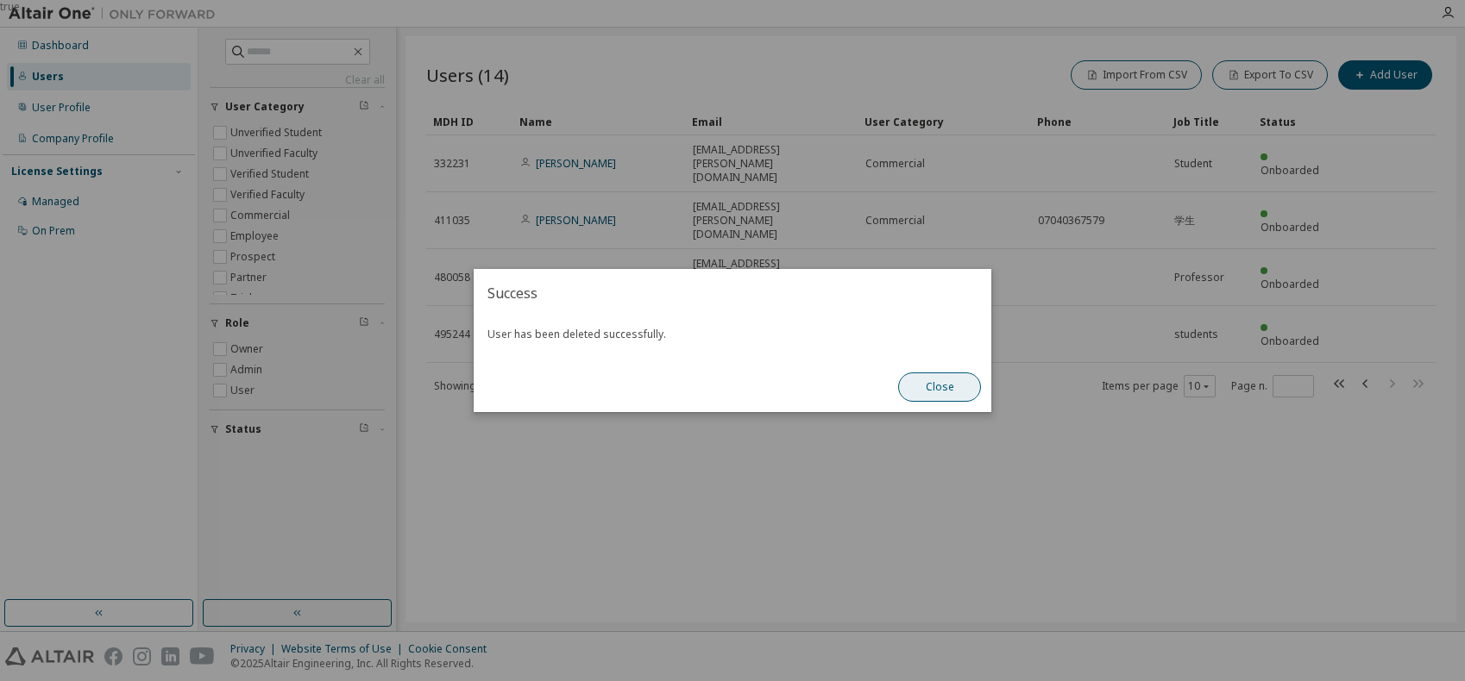
click at [945, 389] on button "Close" at bounding box center [939, 387] width 83 height 29
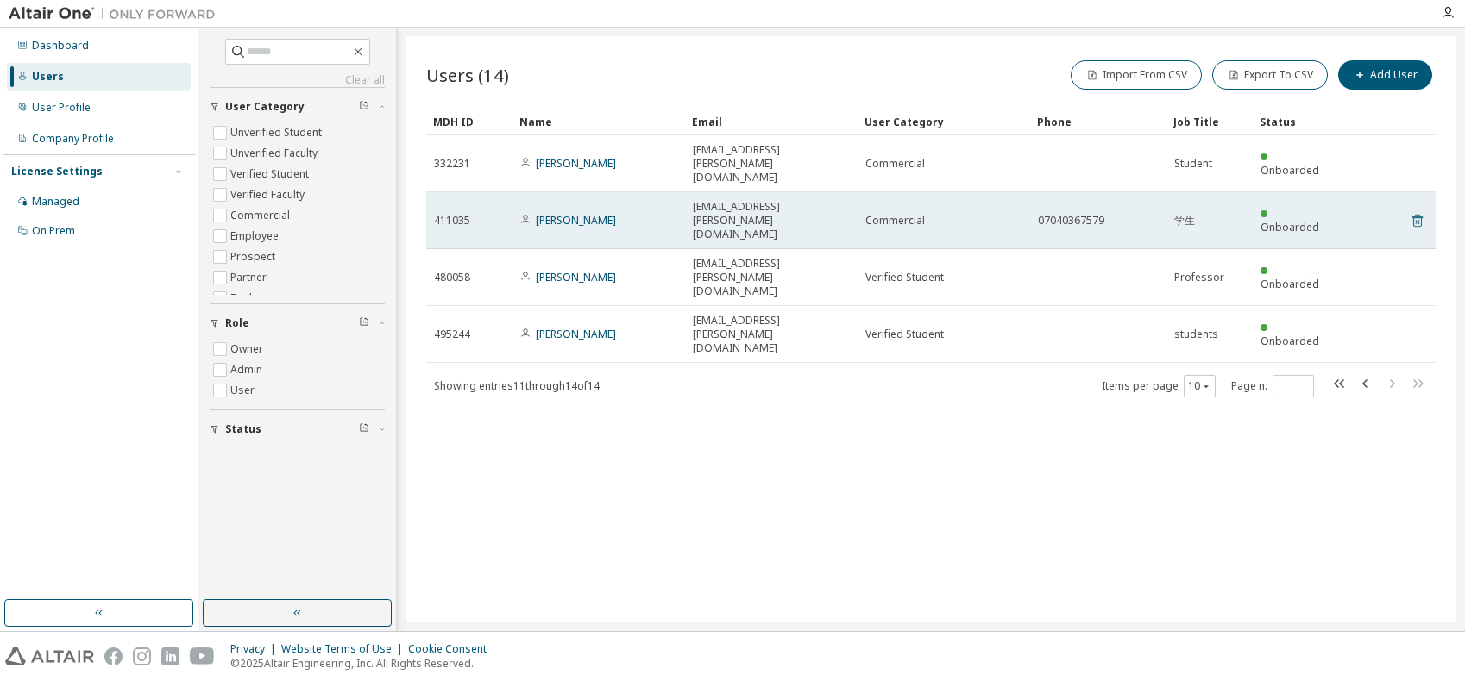
click at [1418, 210] on icon at bounding box center [1417, 220] width 16 height 21
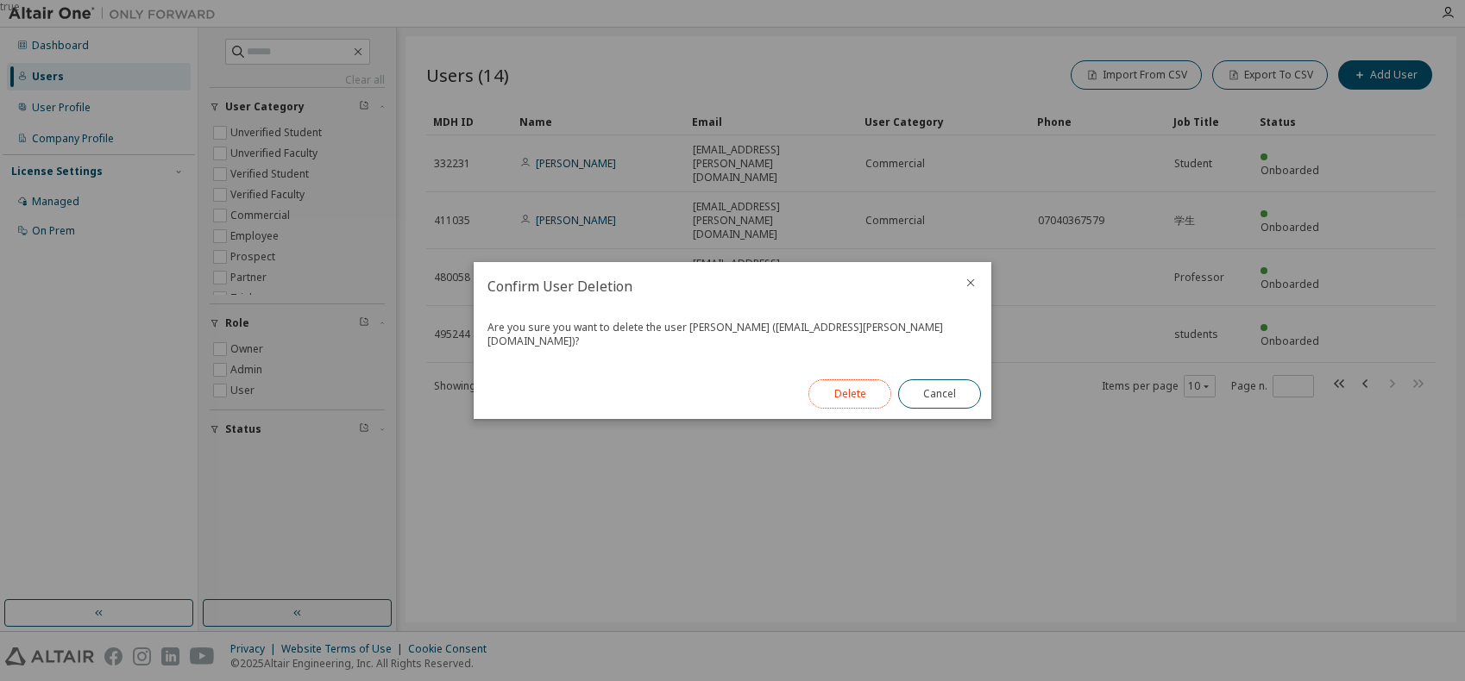
click at [847, 387] on button "Delete" at bounding box center [849, 393] width 83 height 29
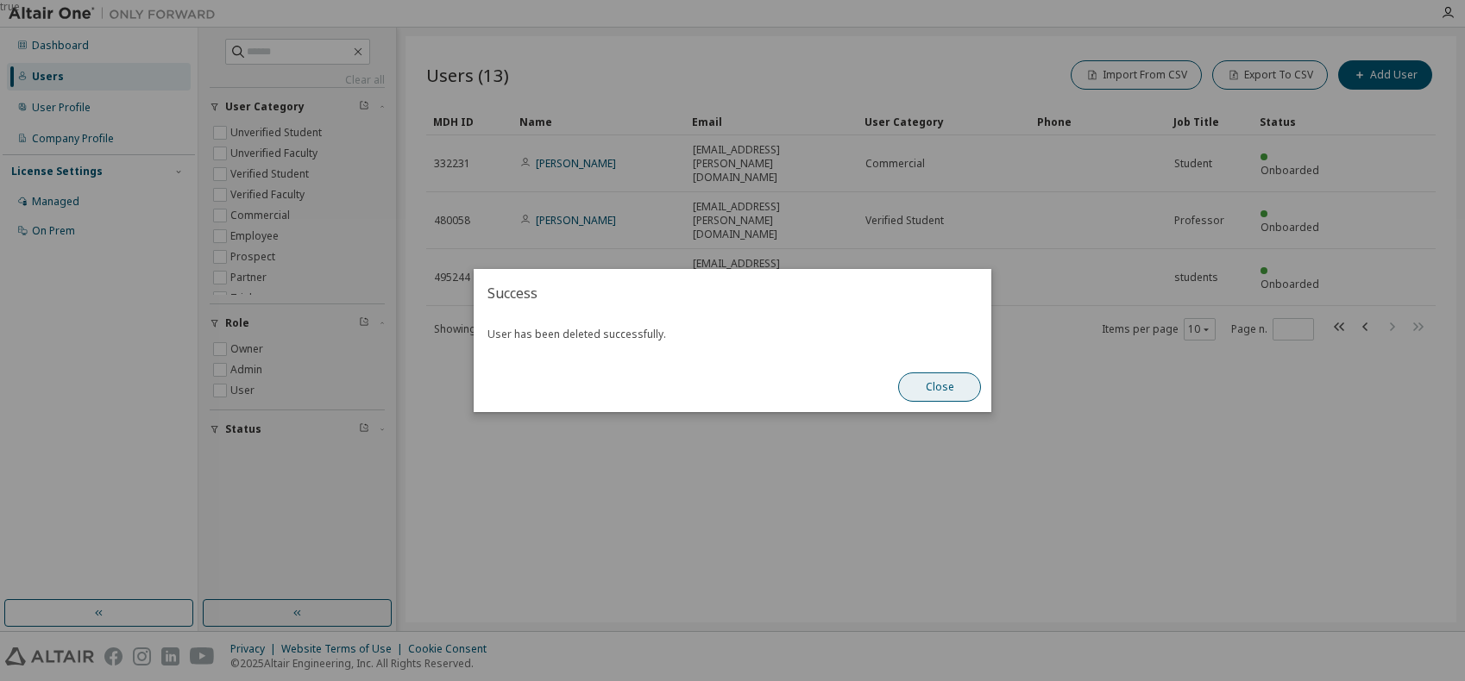
click at [944, 389] on button "Close" at bounding box center [939, 387] width 83 height 29
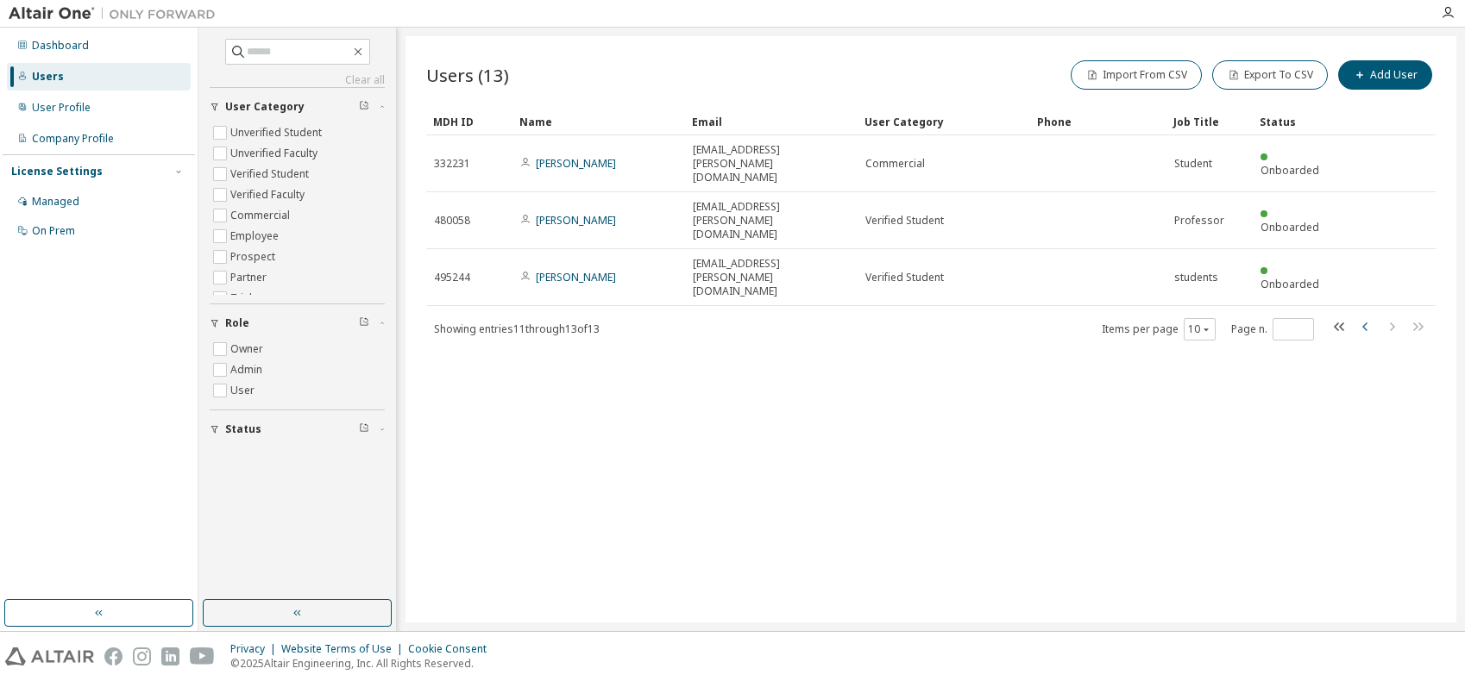
click at [1365, 317] on icon "button" at bounding box center [1365, 327] width 21 height 21
type input "*"
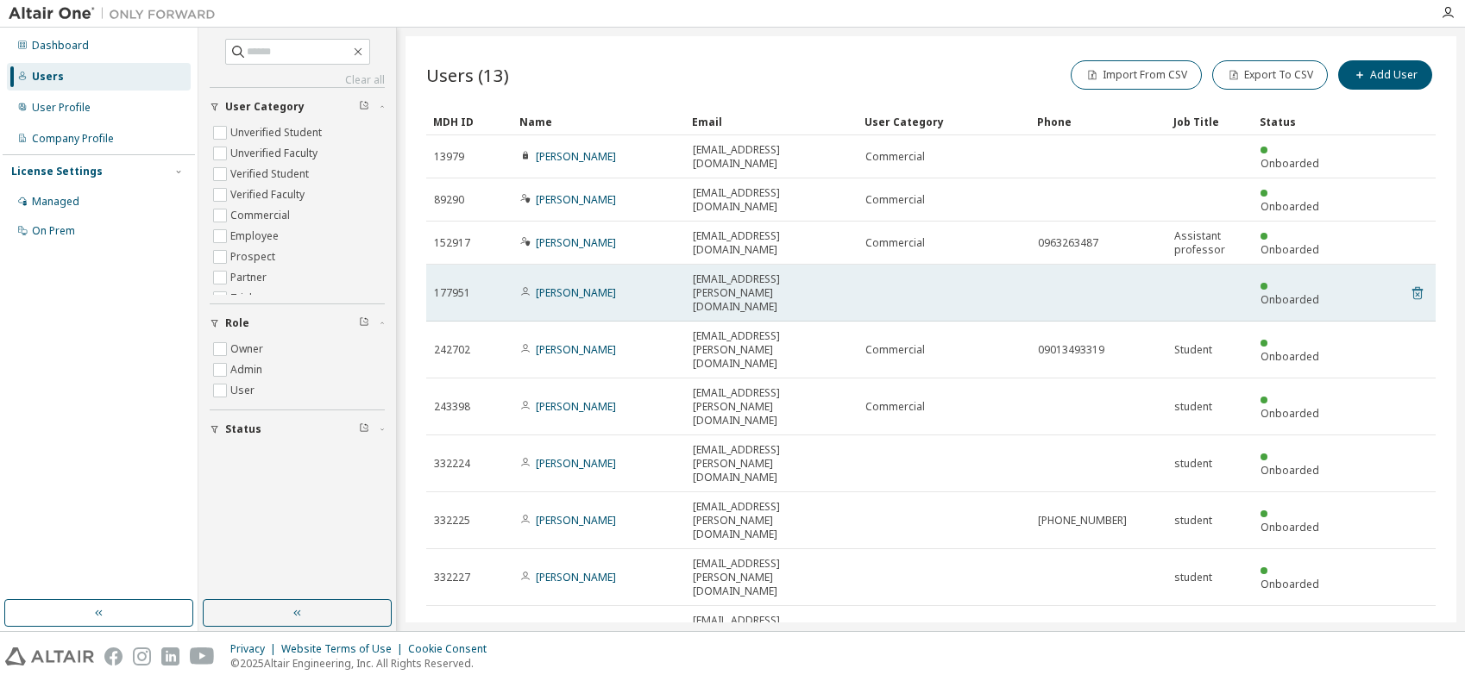
click at [1418, 287] on icon at bounding box center [1417, 293] width 10 height 13
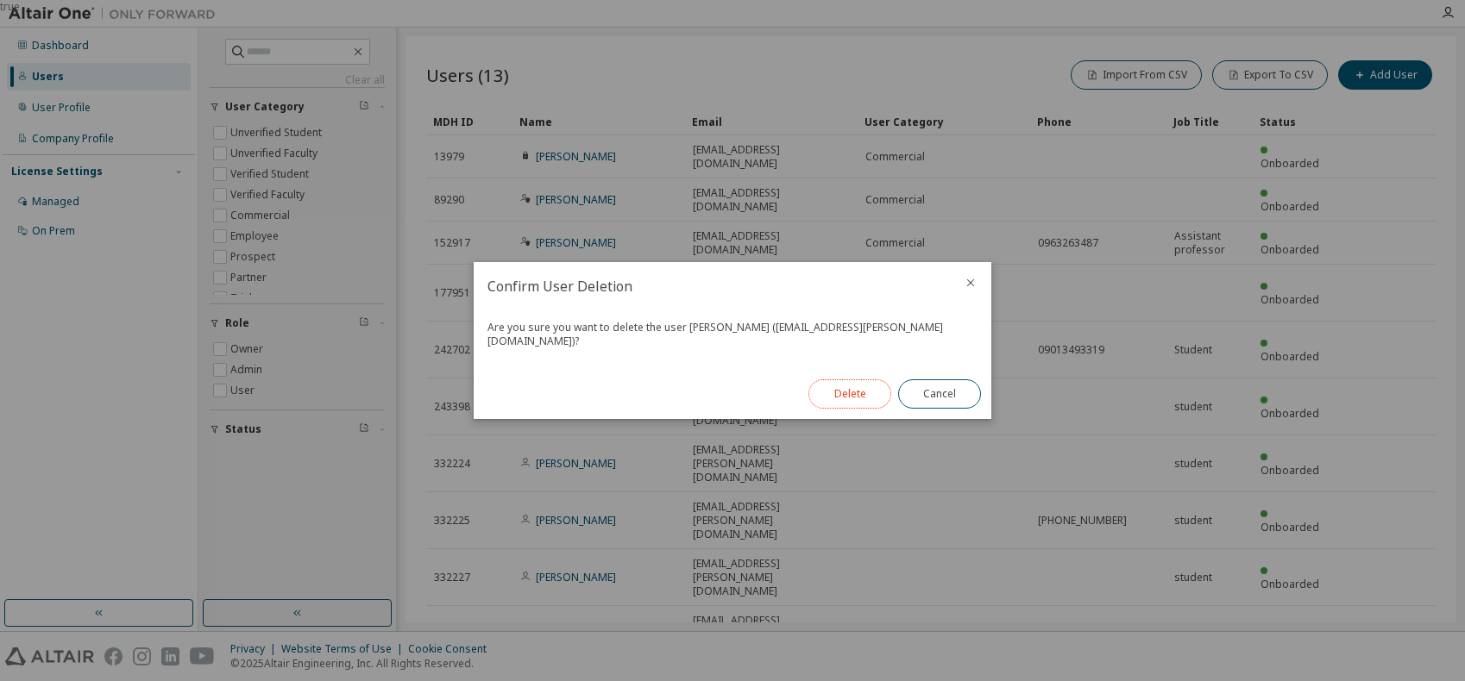
click at [856, 384] on button "Delete" at bounding box center [849, 393] width 83 height 29
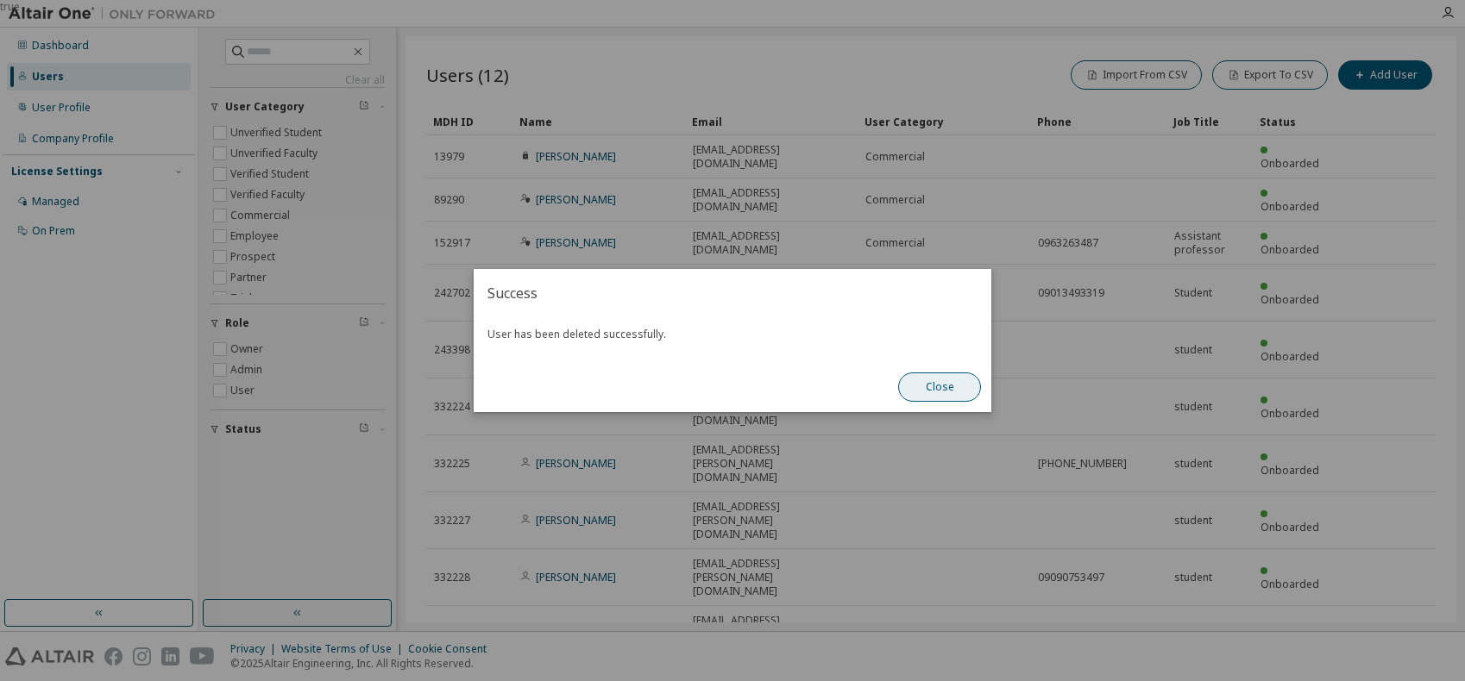
click at [926, 382] on button "Close" at bounding box center [939, 387] width 83 height 29
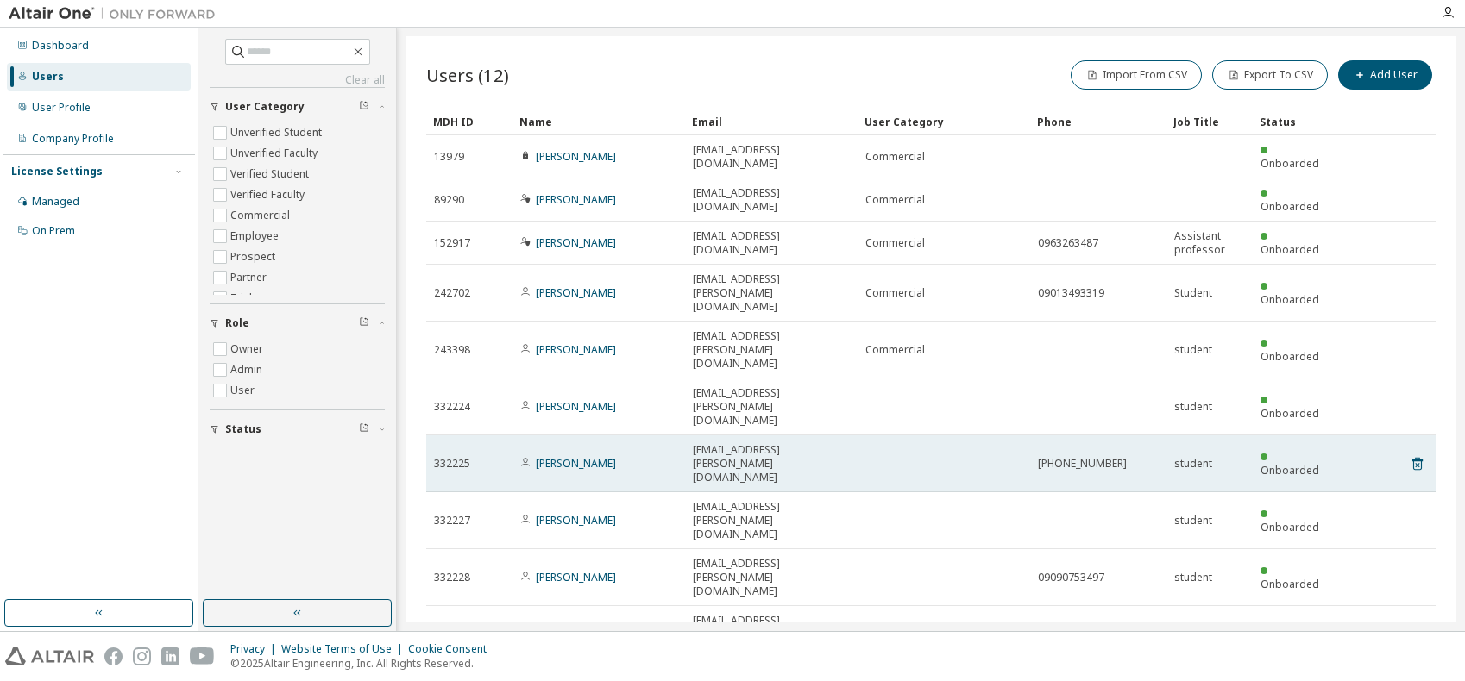
click at [1426, 436] on tr "332225 Yuya Tanaka g2011040@m.sojo-u.ac.jp 070-7588-7089 student Onboarded" at bounding box center [930, 464] width 1009 height 57
click at [1421, 458] on icon at bounding box center [1417, 464] width 10 height 13
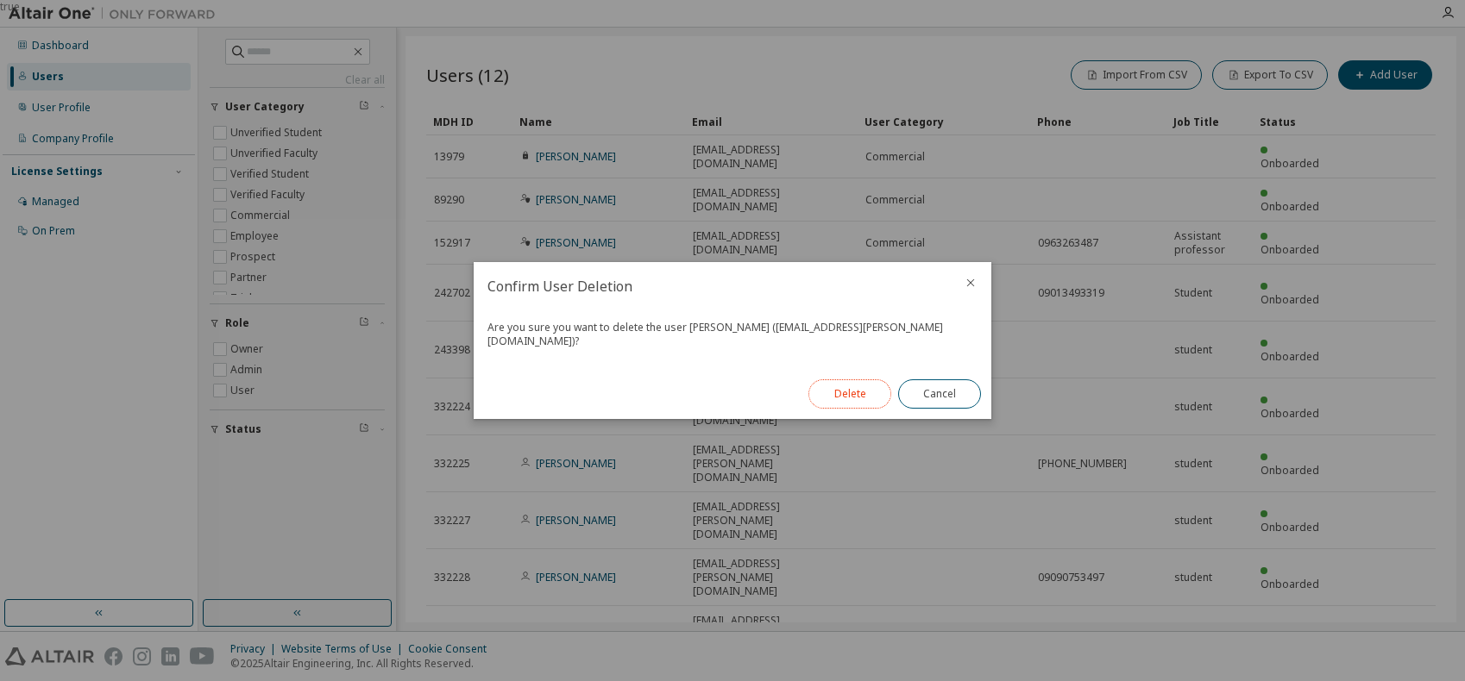
click at [866, 387] on button "Delete" at bounding box center [849, 393] width 83 height 29
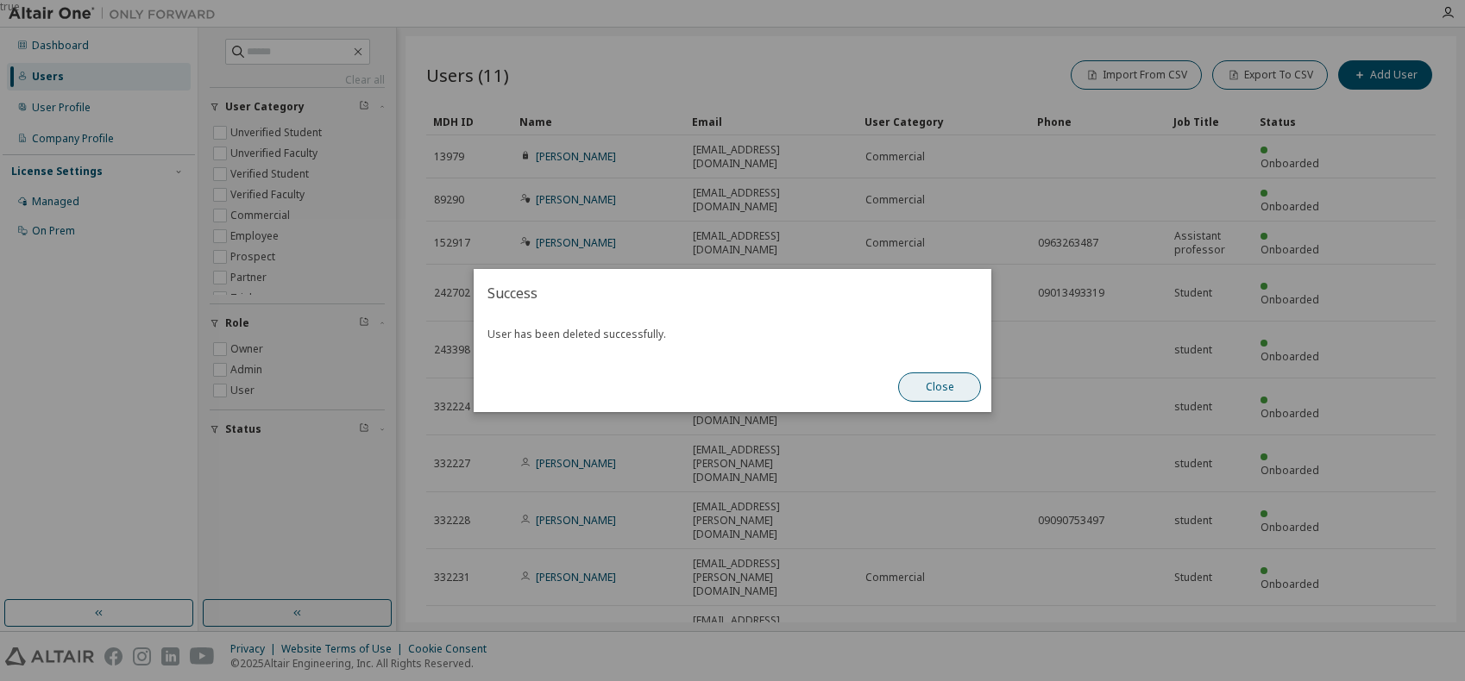
click at [942, 385] on button "Close" at bounding box center [939, 387] width 83 height 29
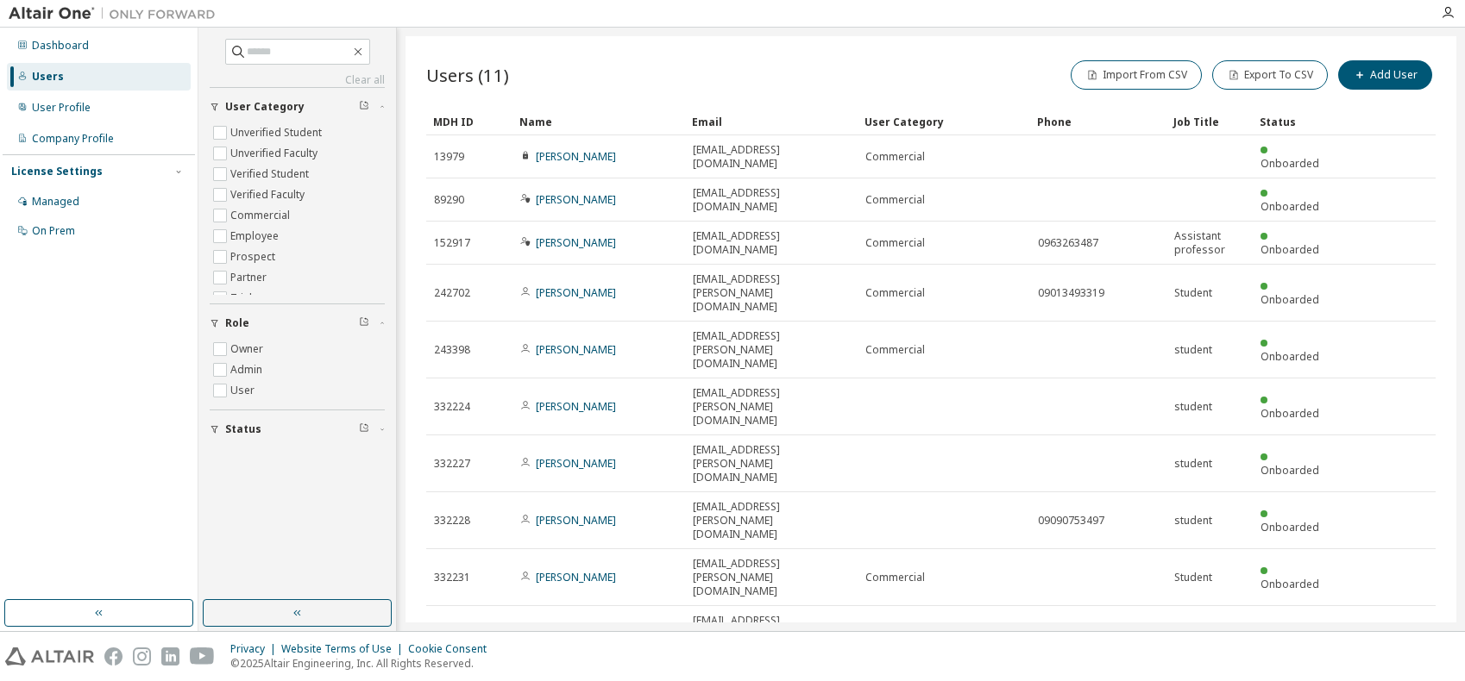
click at [693, 484] on div "Users (11) Import From CSV Export To CSV Add User Clear Load Save Save As Field…" at bounding box center [930, 329] width 1051 height 586
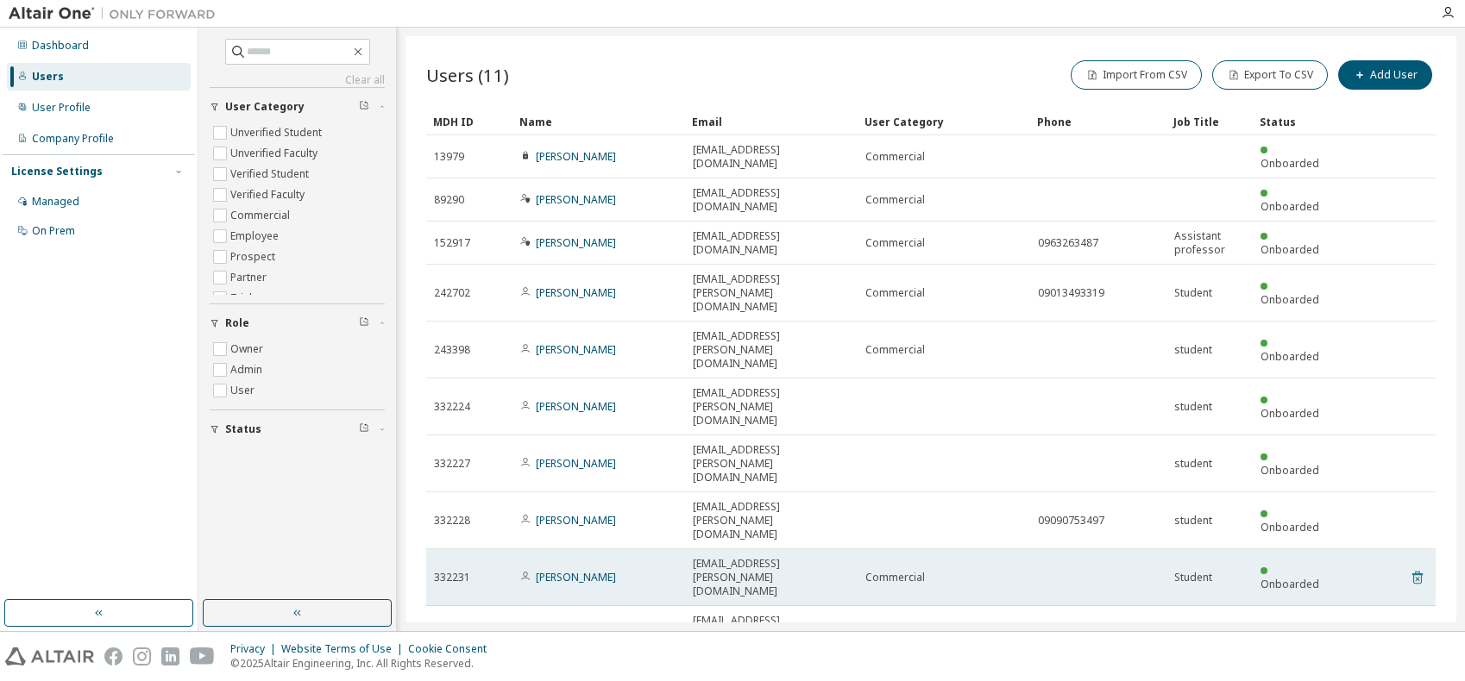
click at [1422, 568] on icon at bounding box center [1417, 578] width 16 height 21
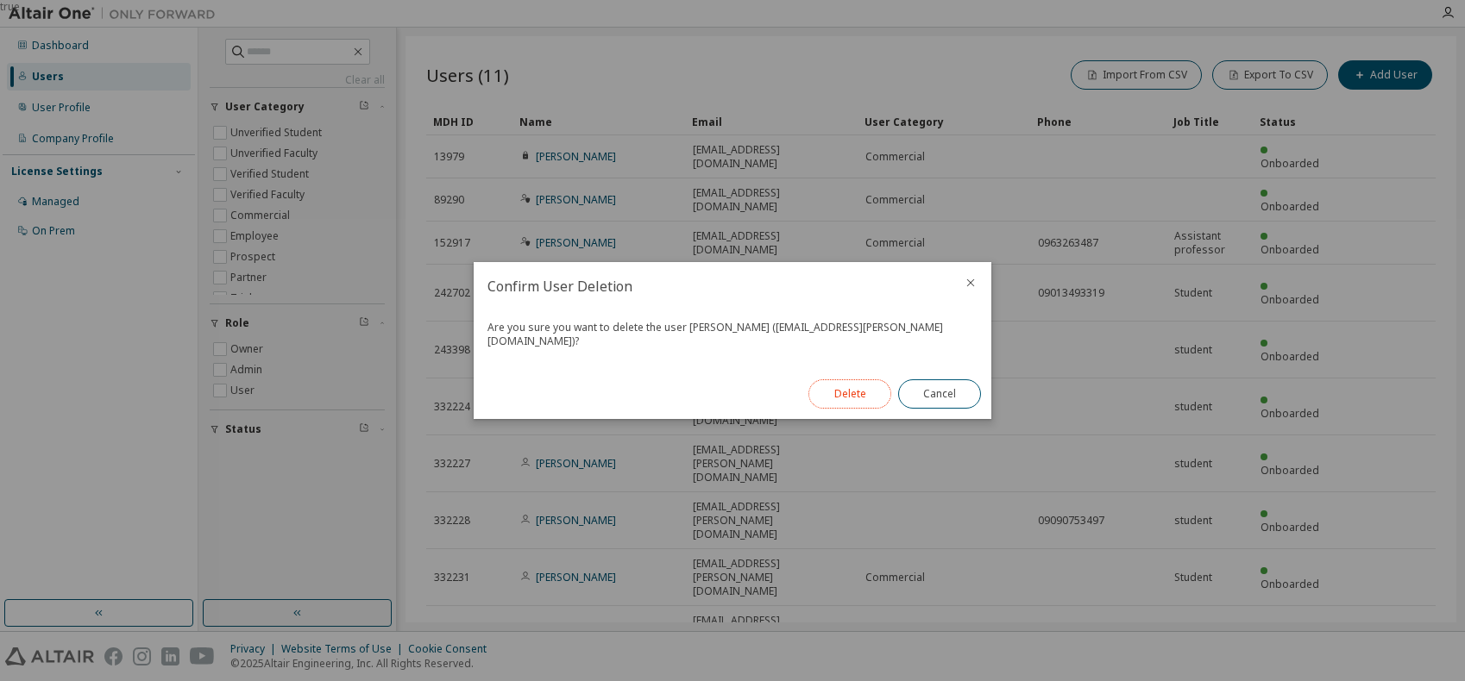
click at [856, 388] on button "Delete" at bounding box center [849, 393] width 83 height 29
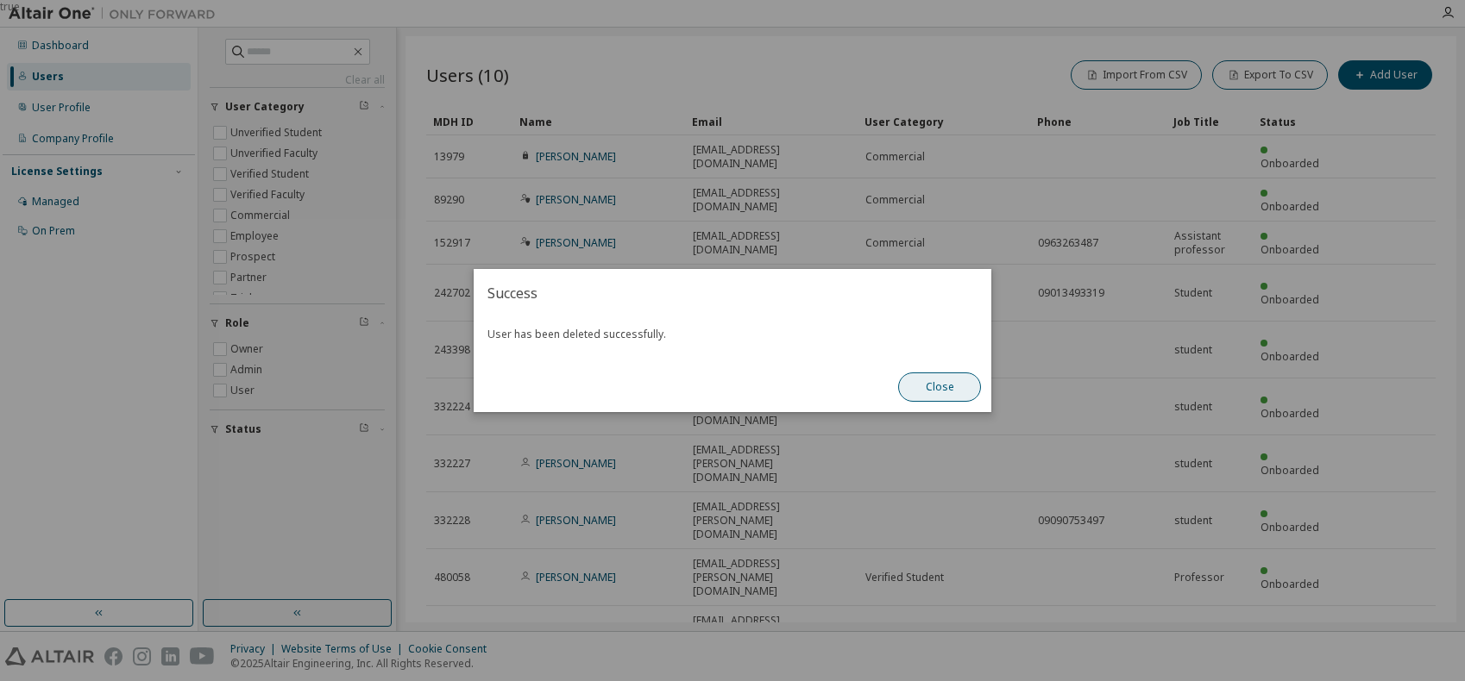
click at [944, 386] on button "Close" at bounding box center [939, 387] width 83 height 29
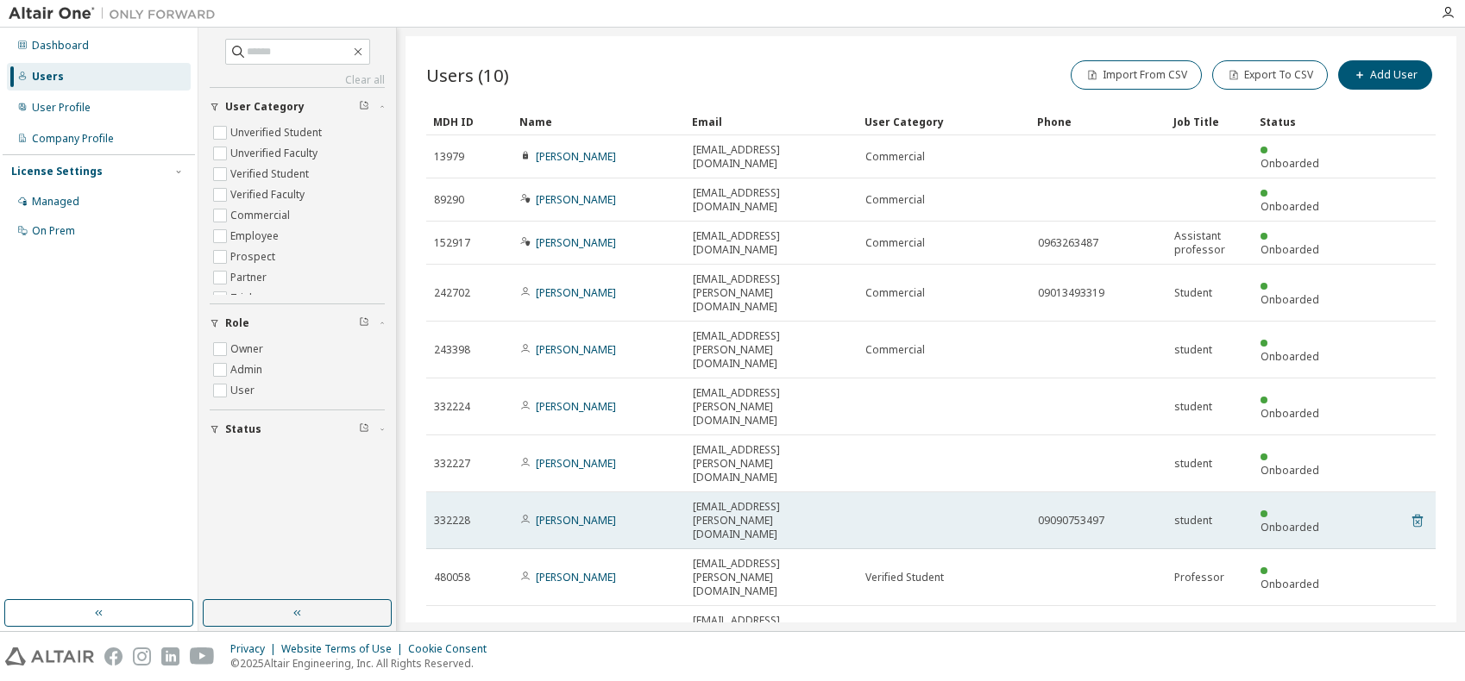
click at [1414, 511] on icon at bounding box center [1417, 521] width 16 height 21
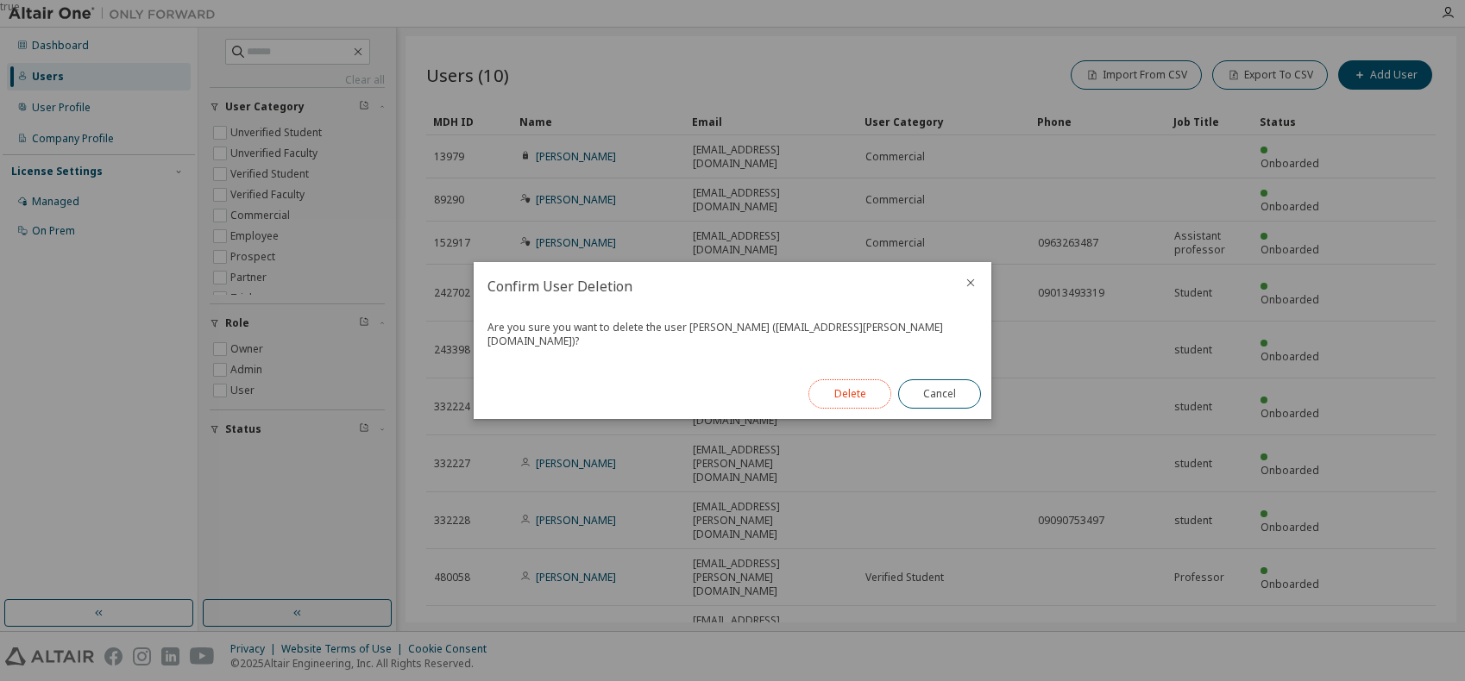
click at [862, 391] on button "Delete" at bounding box center [849, 393] width 83 height 29
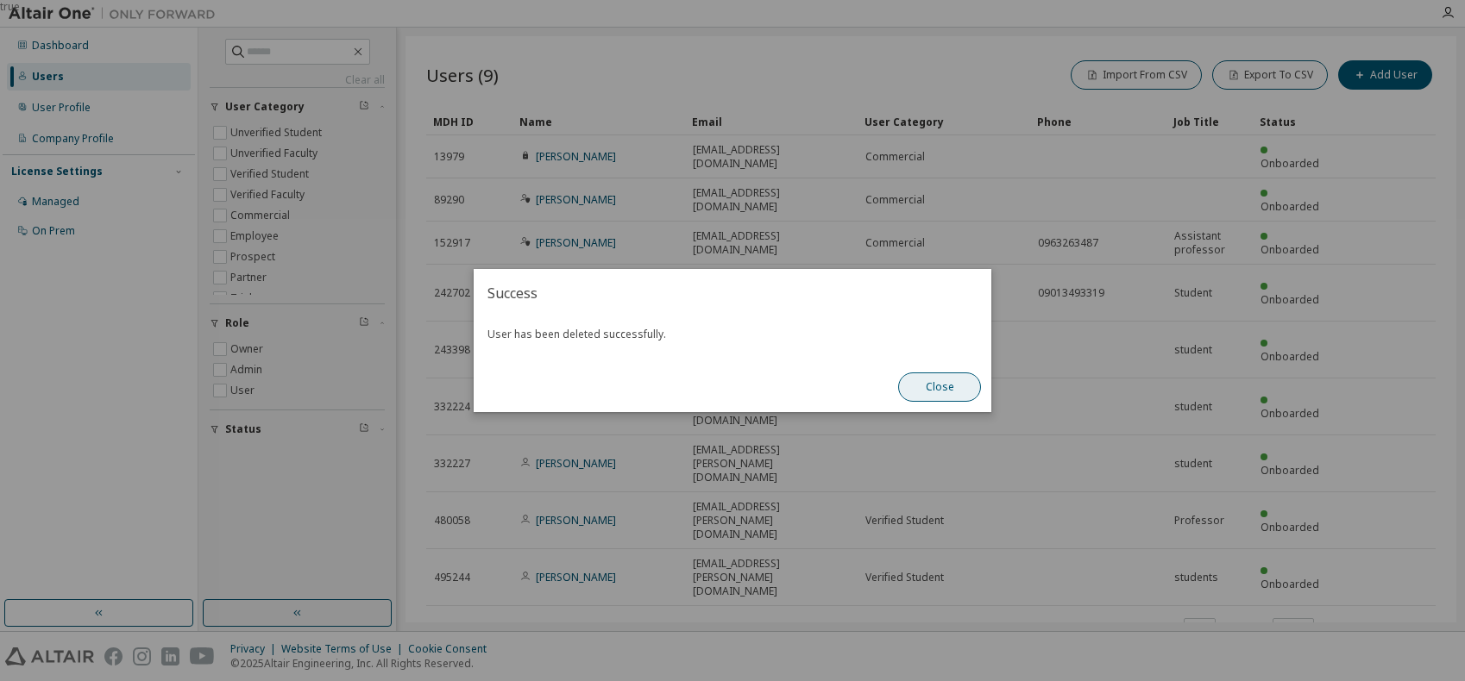
click at [940, 385] on button "Close" at bounding box center [939, 387] width 83 height 29
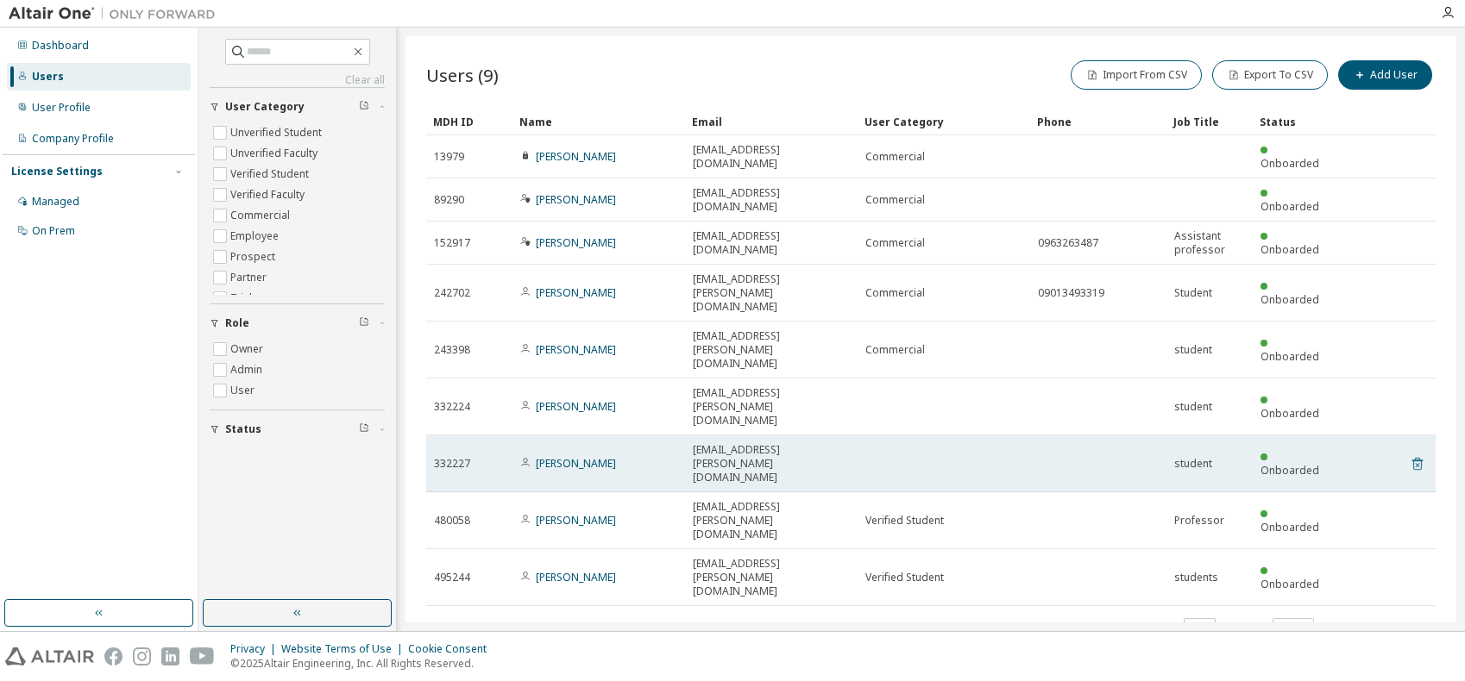
click at [1416, 458] on icon at bounding box center [1417, 464] width 10 height 13
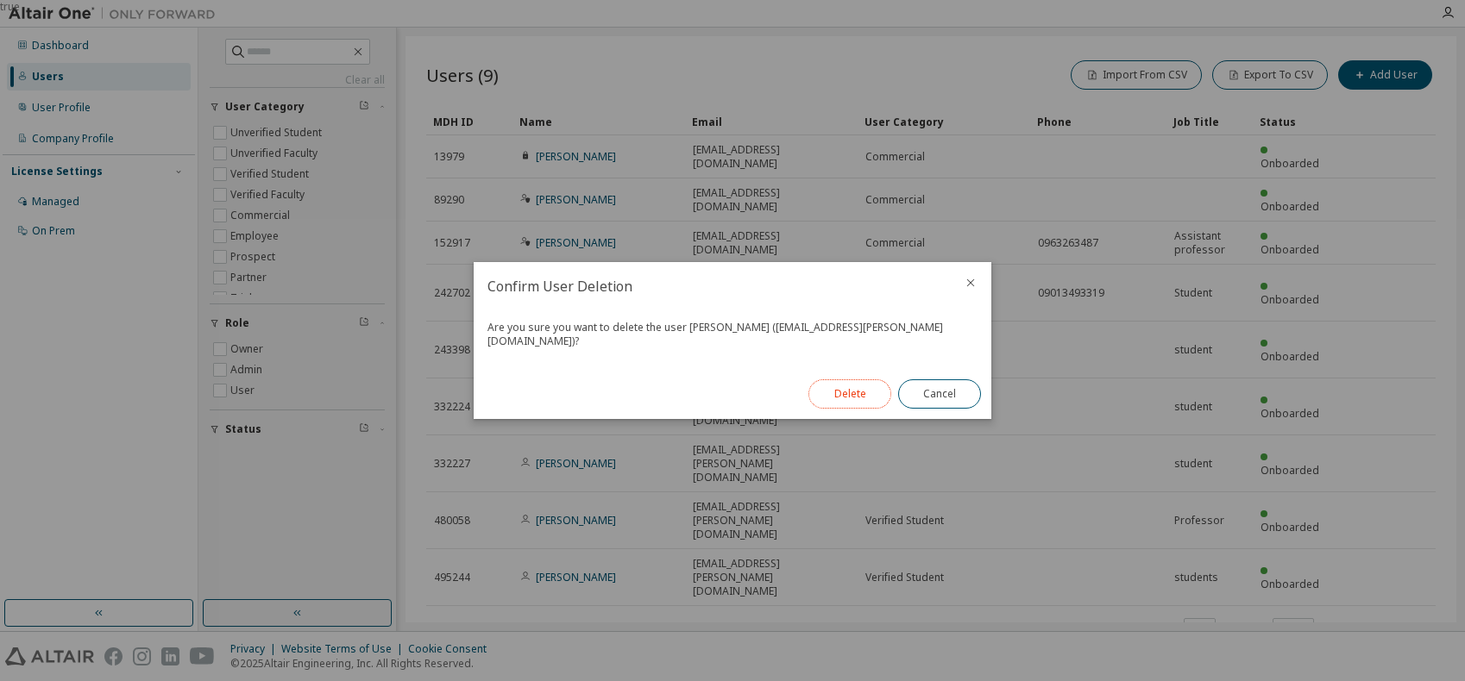
click at [875, 386] on button "Delete" at bounding box center [849, 393] width 83 height 29
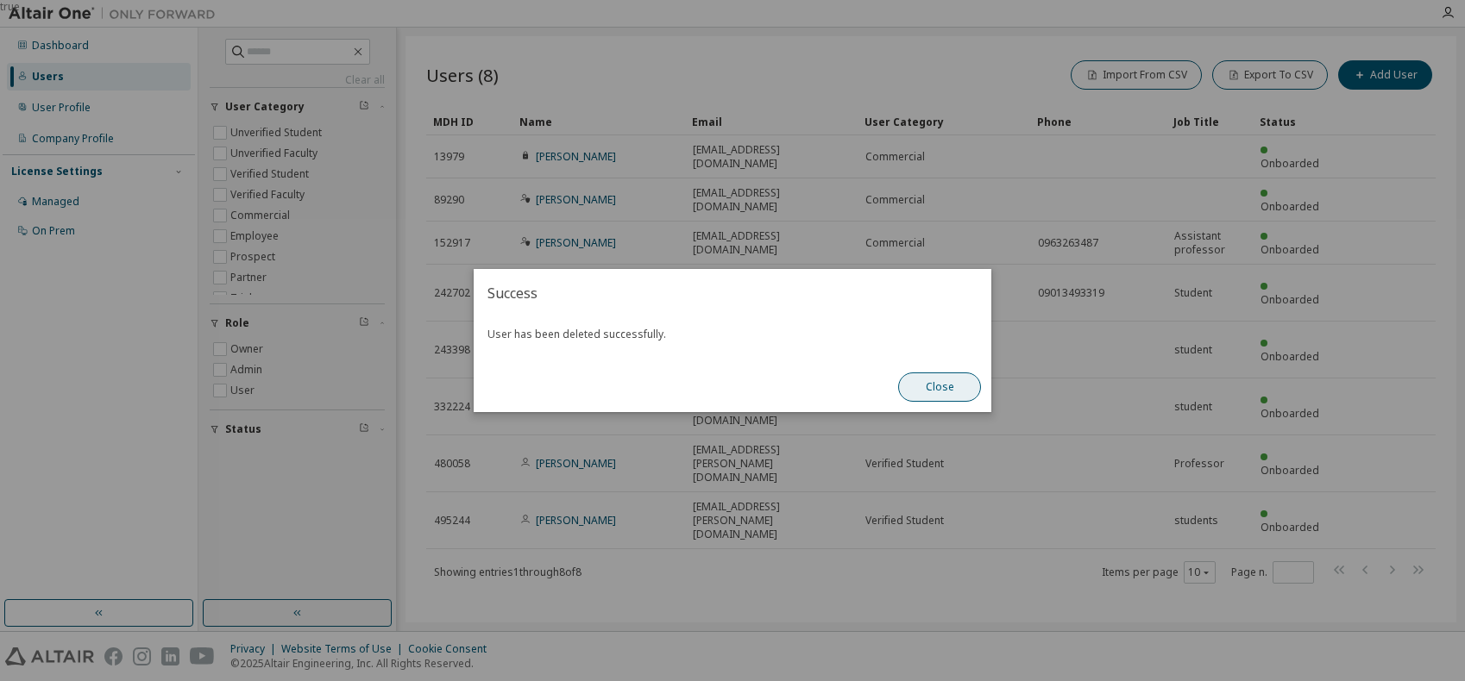
click at [947, 385] on button "Close" at bounding box center [939, 387] width 83 height 29
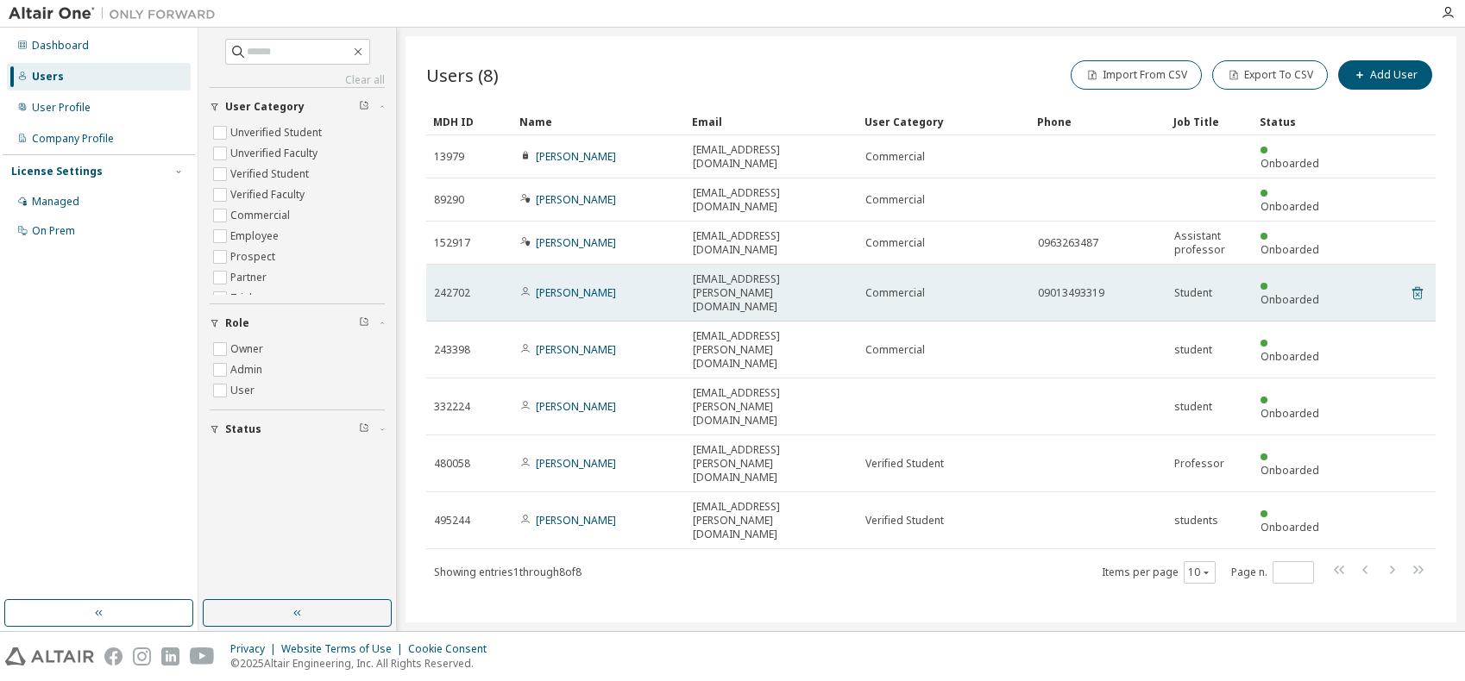
click at [1420, 283] on icon at bounding box center [1417, 293] width 16 height 21
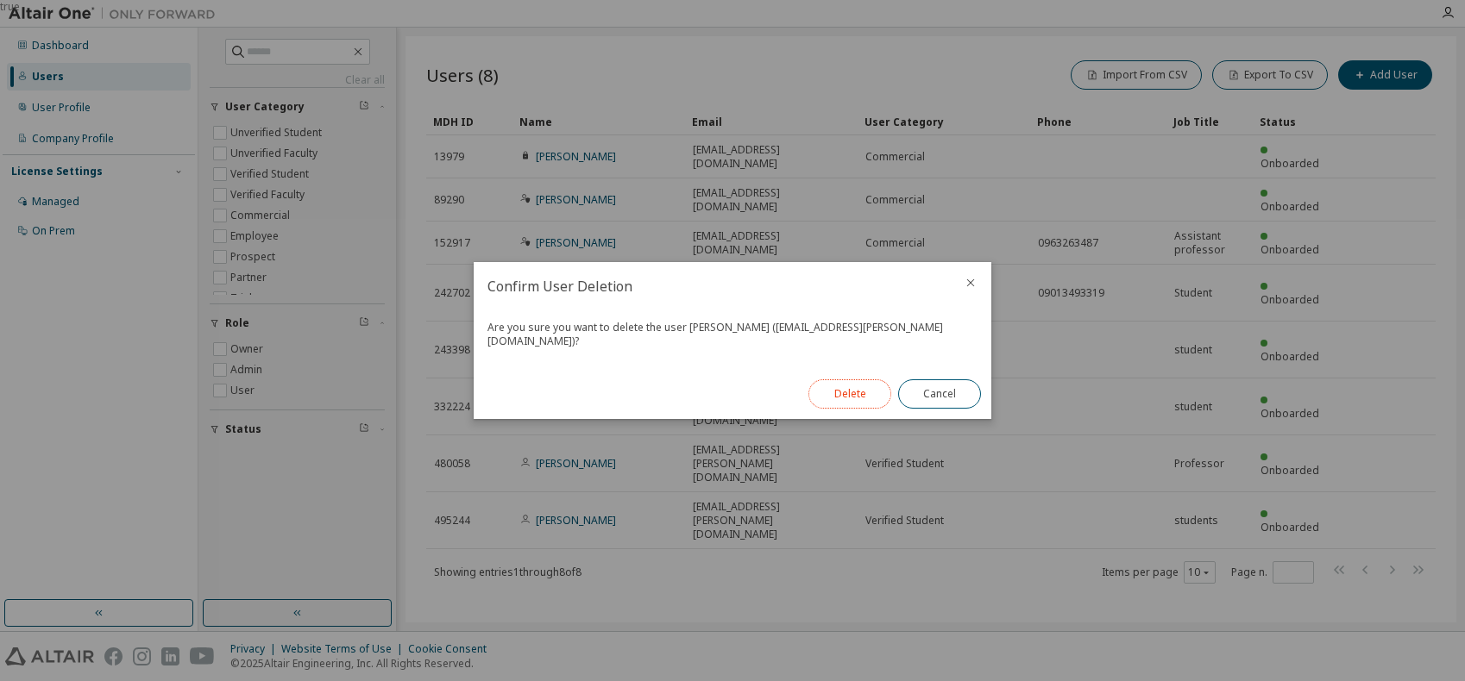
click at [849, 387] on button "Delete" at bounding box center [849, 393] width 83 height 29
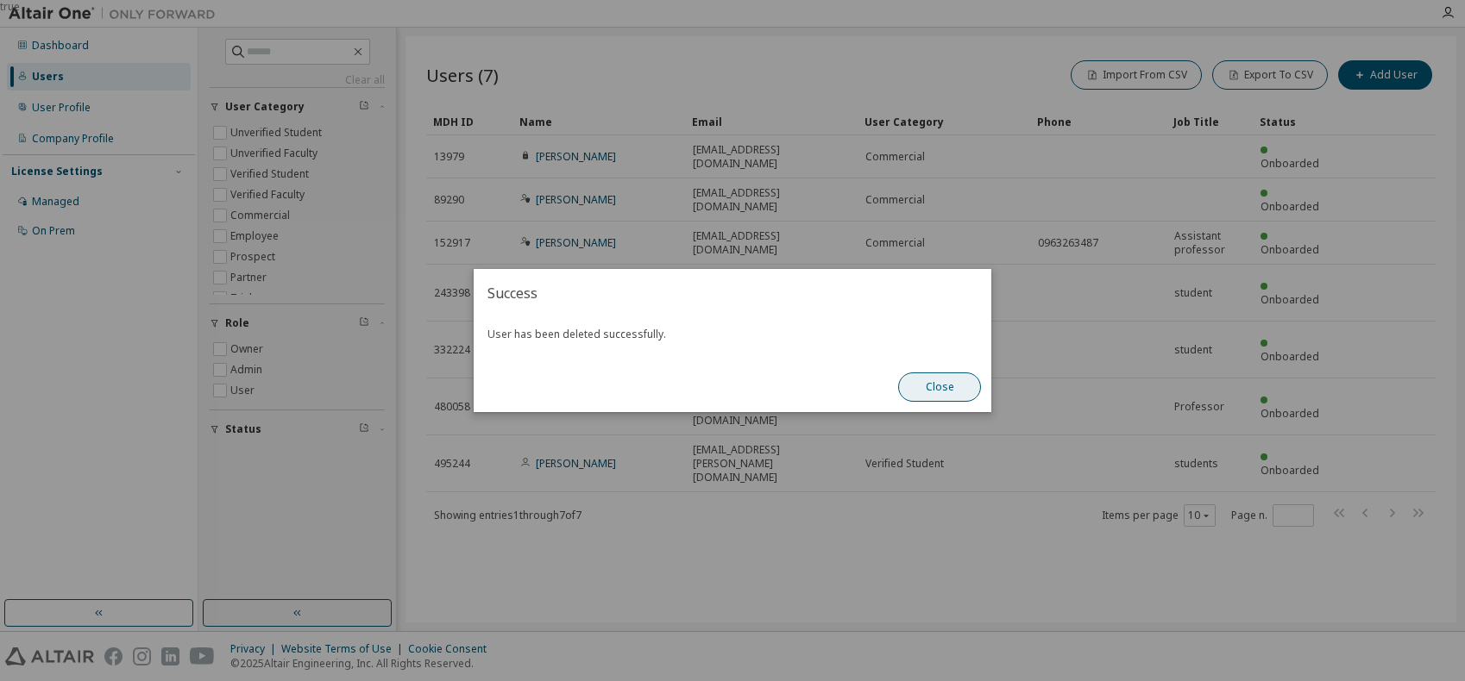
click at [950, 389] on button "Close" at bounding box center [939, 387] width 83 height 29
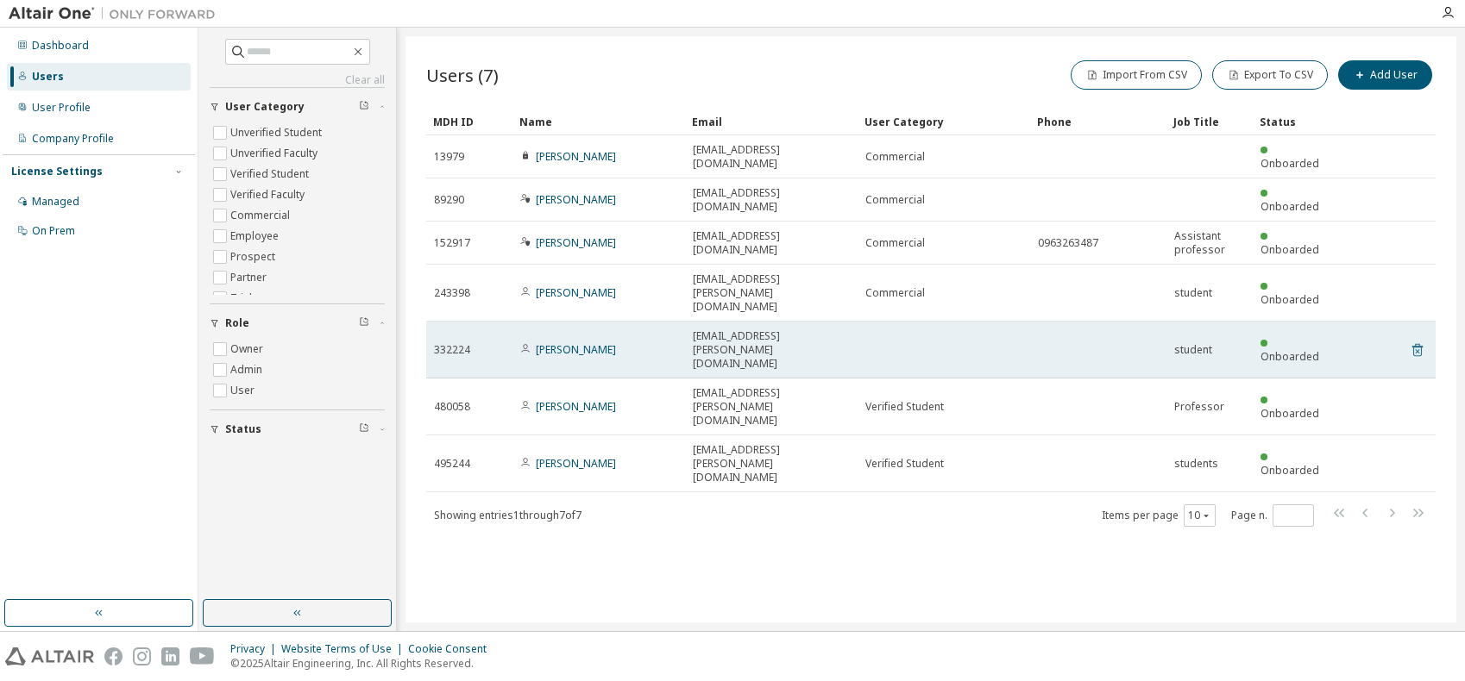
click at [1414, 340] on icon at bounding box center [1417, 350] width 16 height 21
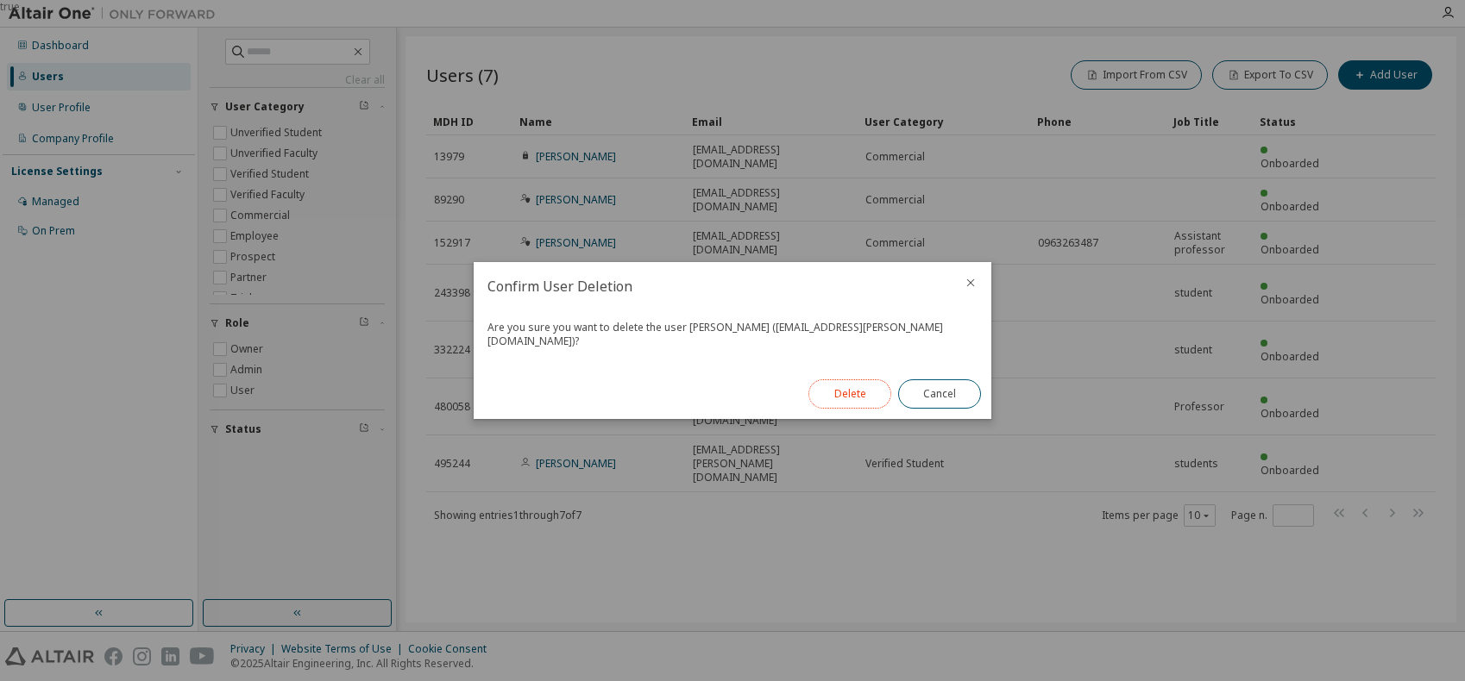
click at [849, 383] on button "Delete" at bounding box center [849, 393] width 83 height 29
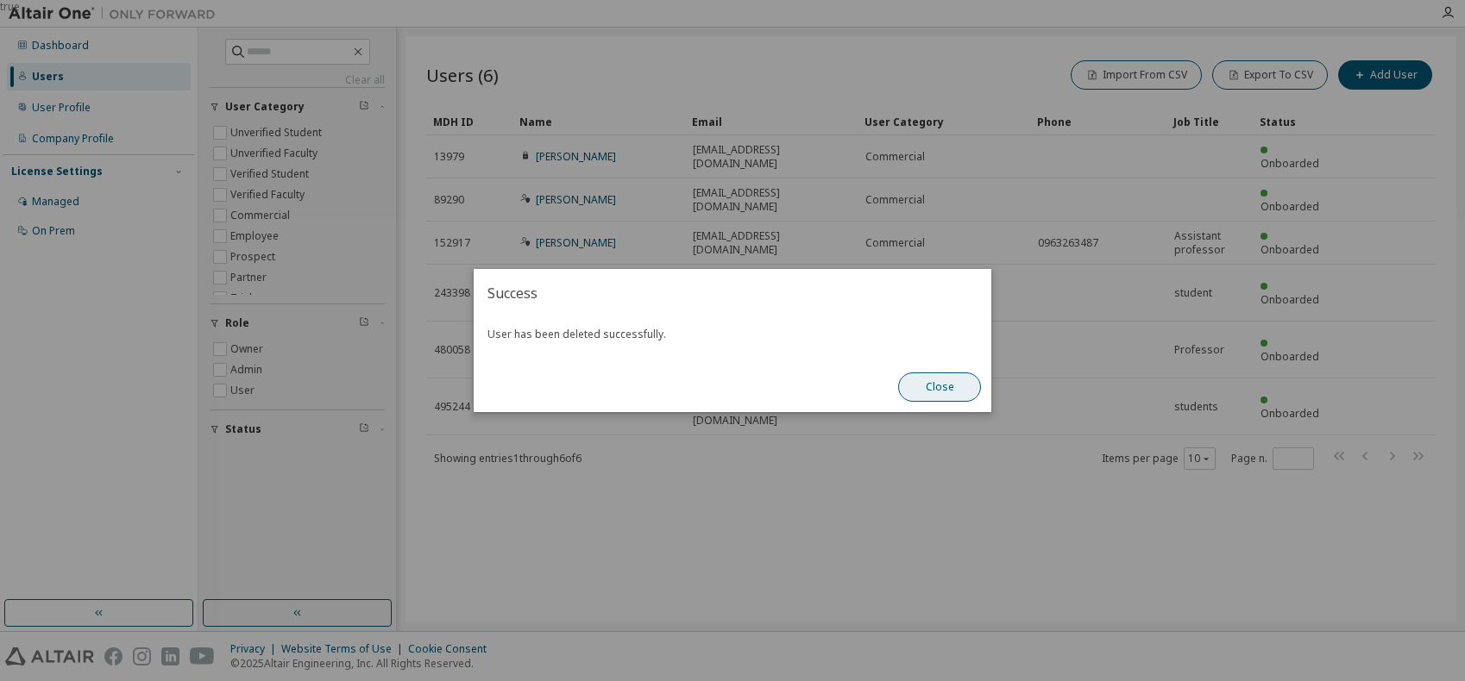
click at [937, 386] on button "Close" at bounding box center [939, 387] width 83 height 29
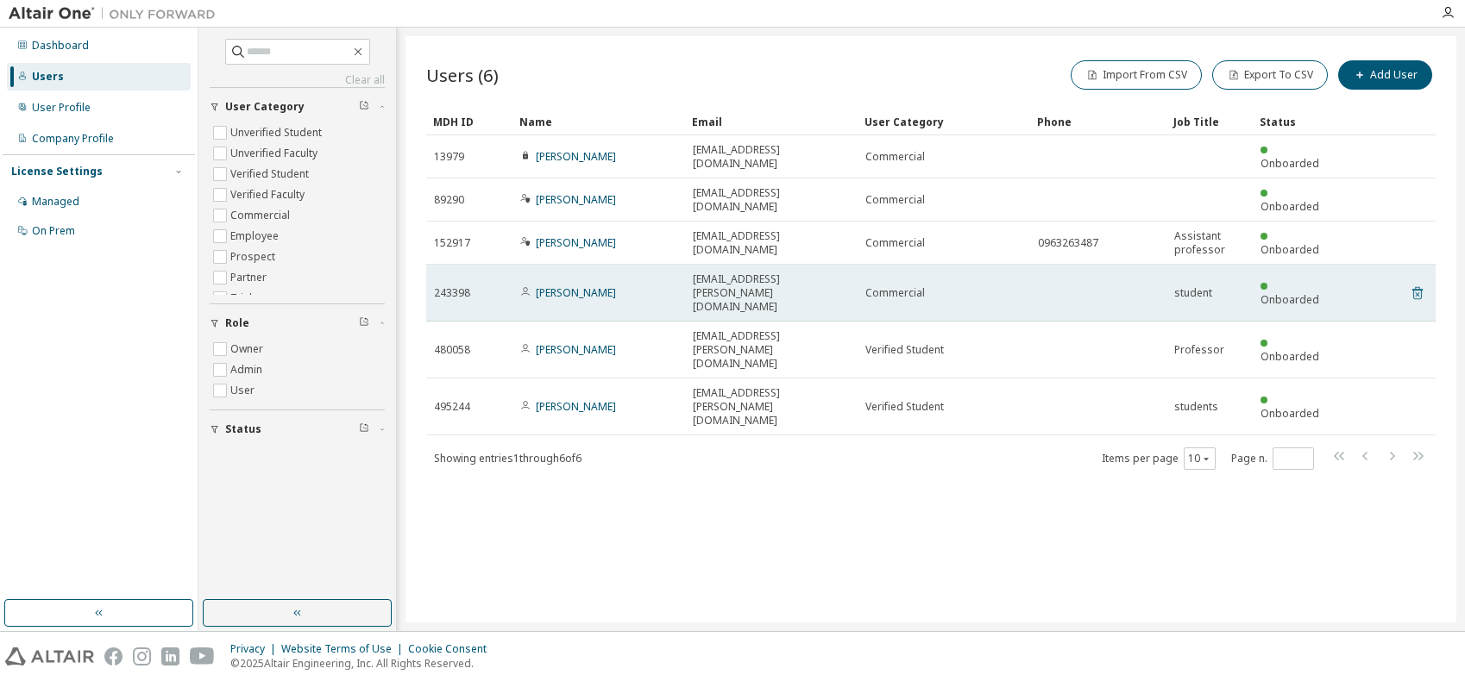
click at [1419, 283] on icon at bounding box center [1417, 293] width 16 height 21
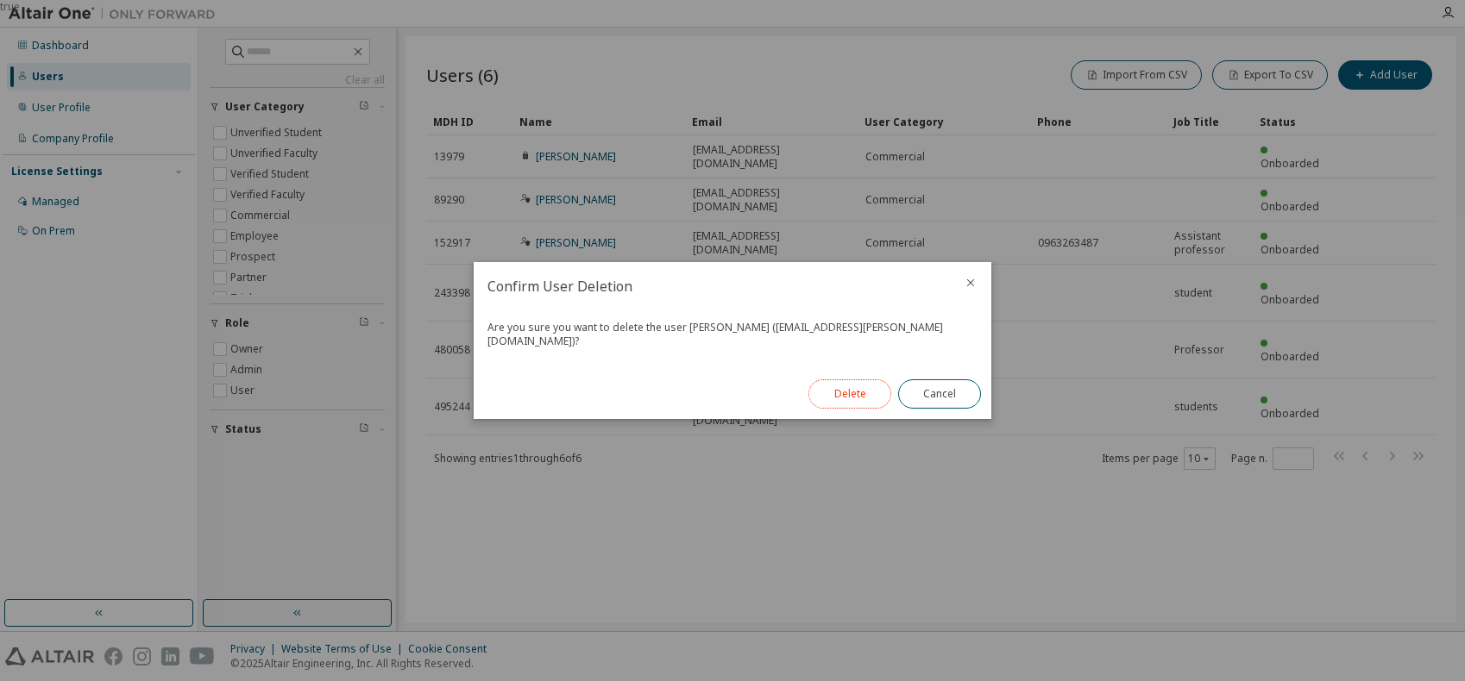
click at [850, 386] on button "Delete" at bounding box center [849, 393] width 83 height 29
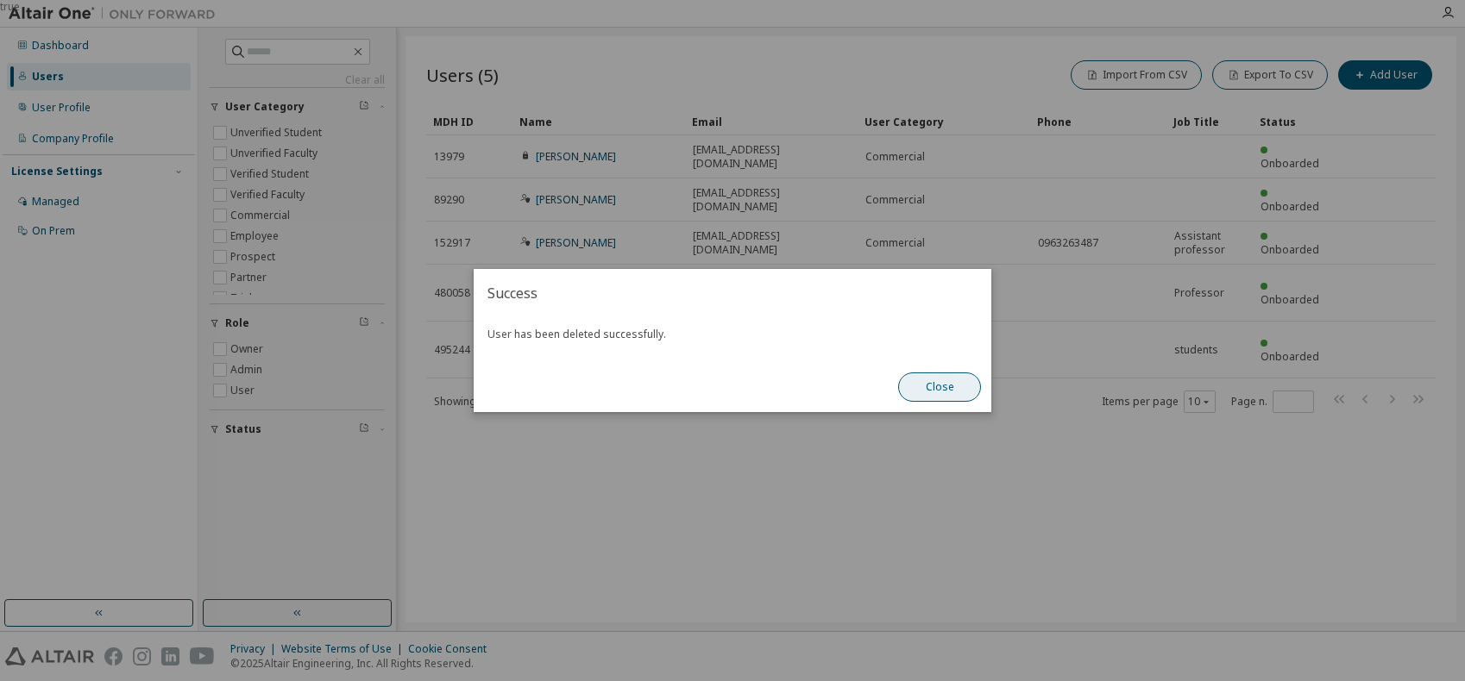
click at [936, 392] on button "Close" at bounding box center [939, 387] width 83 height 29
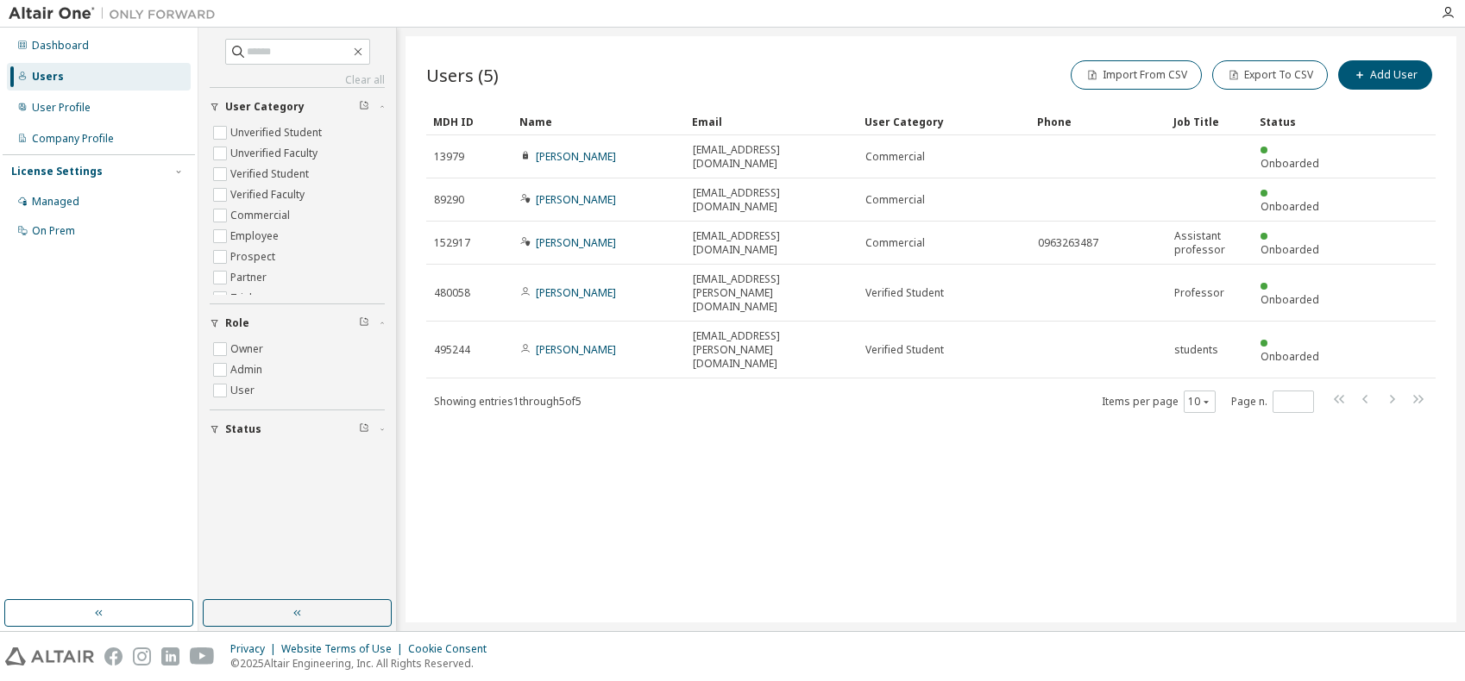
click at [757, 425] on div "Users (5) Import From CSV Export To CSV Add User Clear Load Save Save As Field …" at bounding box center [930, 329] width 1051 height 586
click at [533, 524] on div "Users (5) Import From CSV Export To CSV Add User Clear Load Save Save As Field …" at bounding box center [930, 329] width 1051 height 586
click at [561, 382] on div "Users (5) Import From CSV Export To CSV Add User Clear Load Save Save As Field …" at bounding box center [930, 329] width 1051 height 586
click at [70, 108] on div "User Profile" at bounding box center [61, 108] width 59 height 14
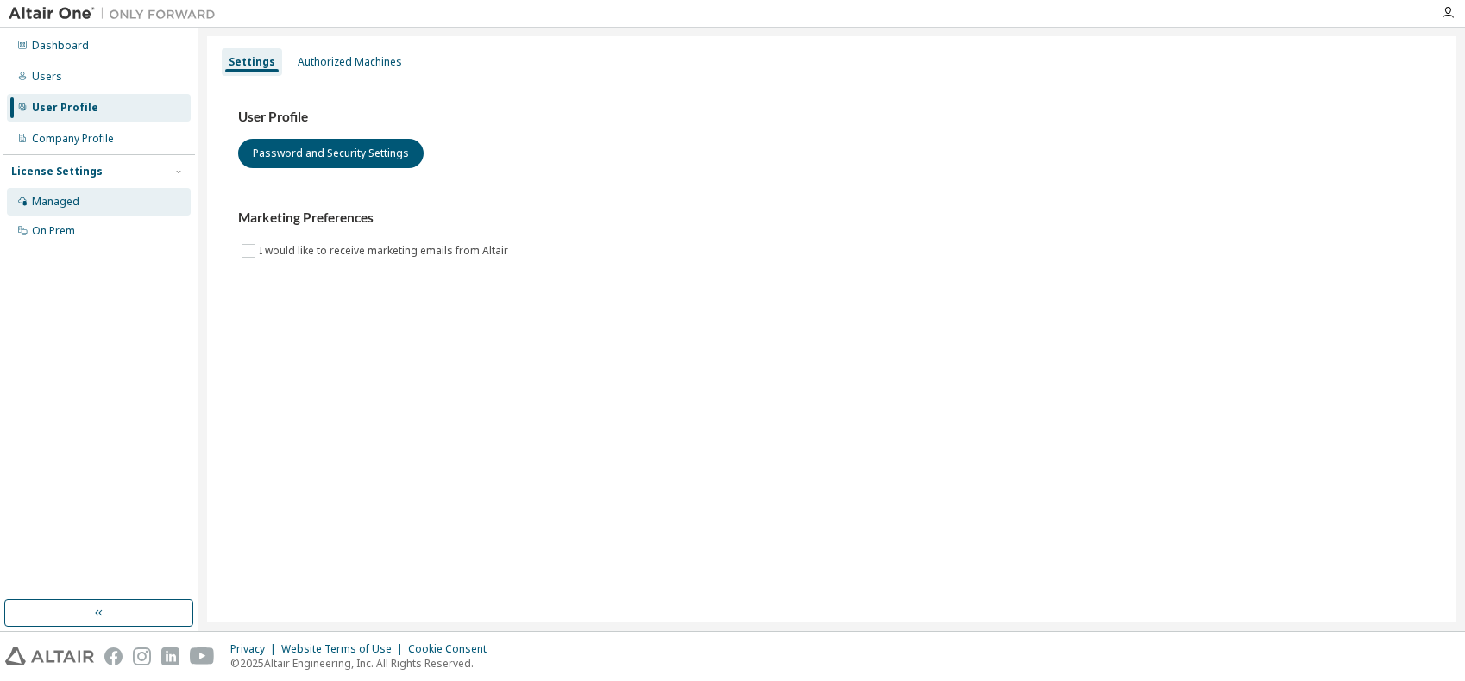
click at [57, 204] on div "Managed" at bounding box center [55, 202] width 47 height 14
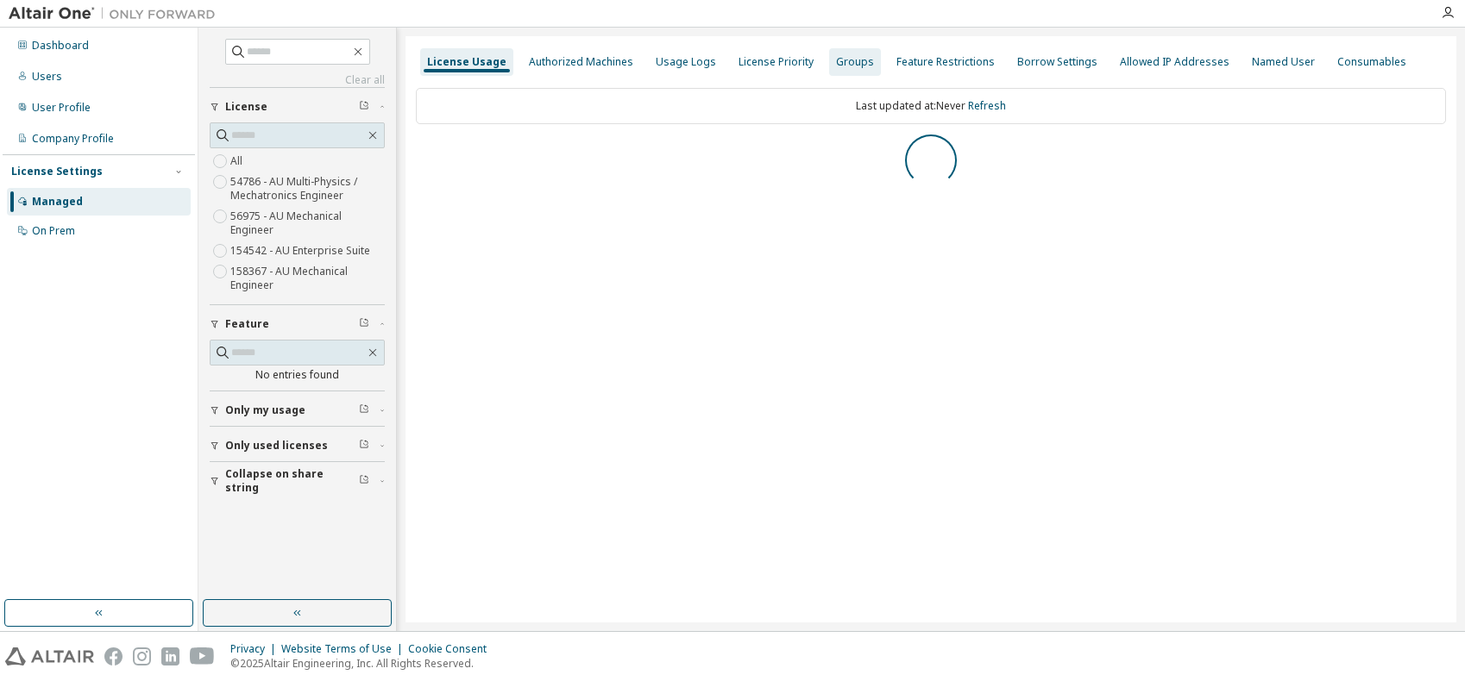
click at [845, 66] on div "Groups" at bounding box center [855, 62] width 38 height 14
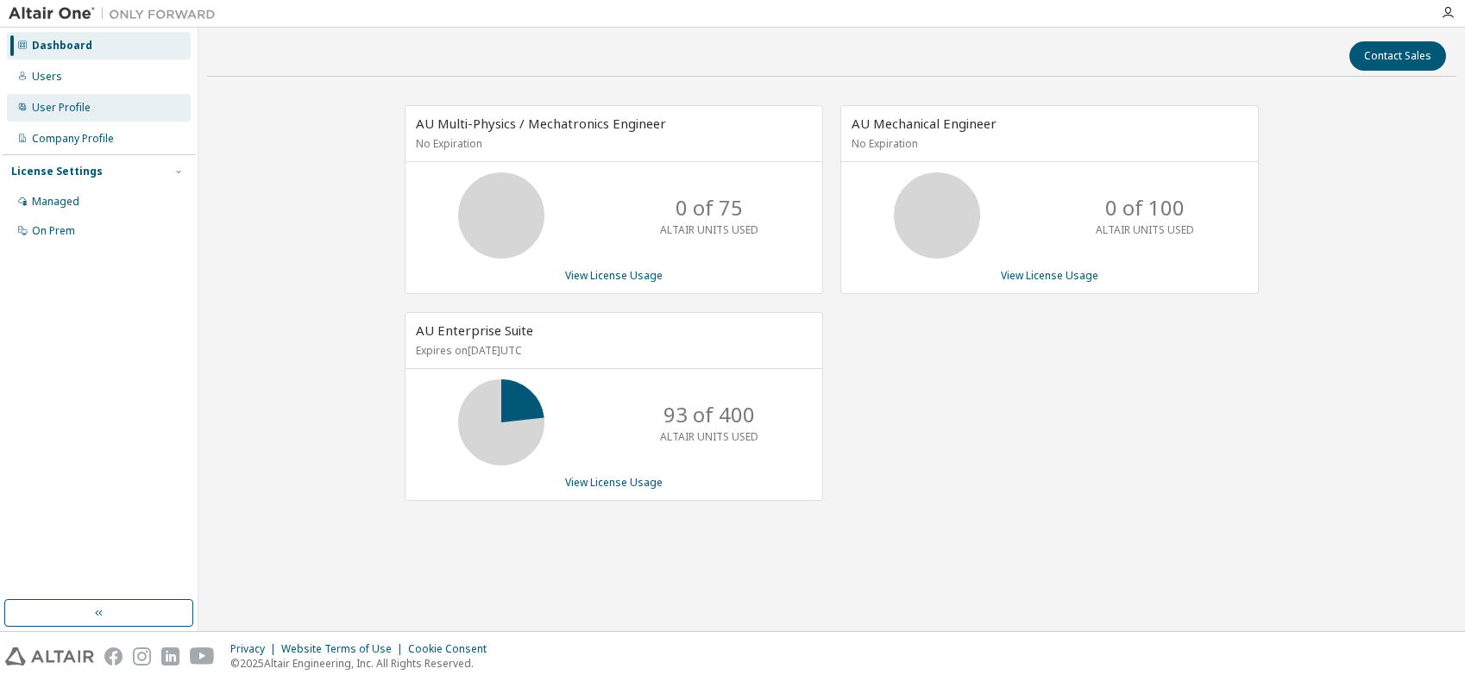
click at [69, 108] on div "User Profile" at bounding box center [61, 108] width 59 height 14
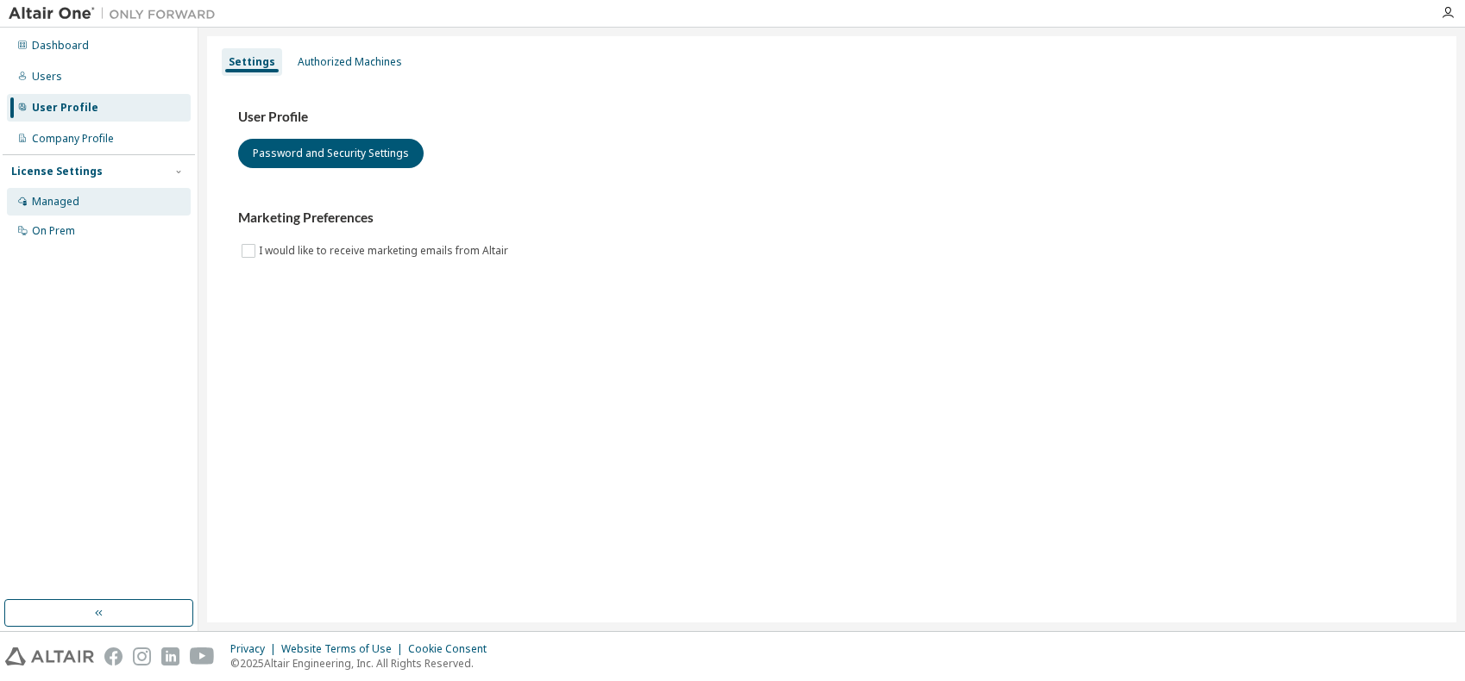
click at [68, 204] on div "Managed" at bounding box center [55, 202] width 47 height 14
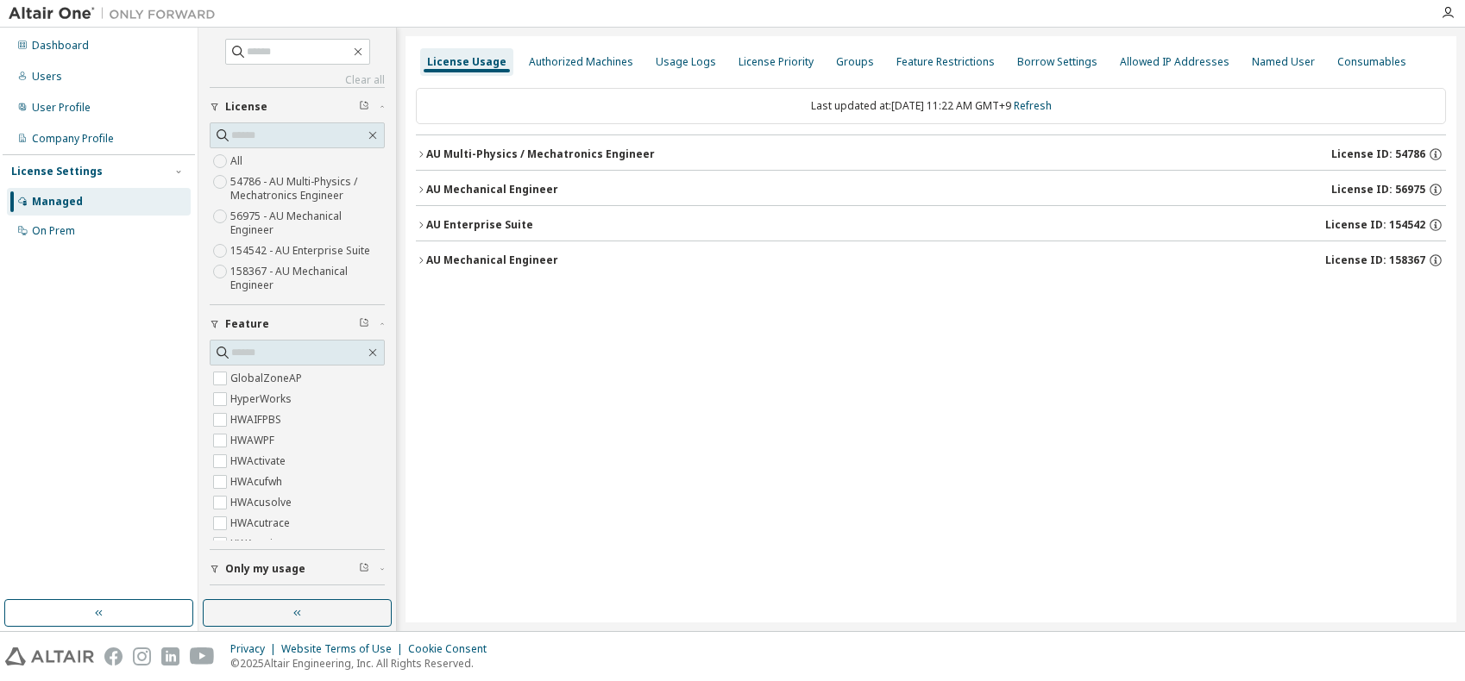
click at [419, 185] on icon "button" at bounding box center [421, 190] width 10 height 10
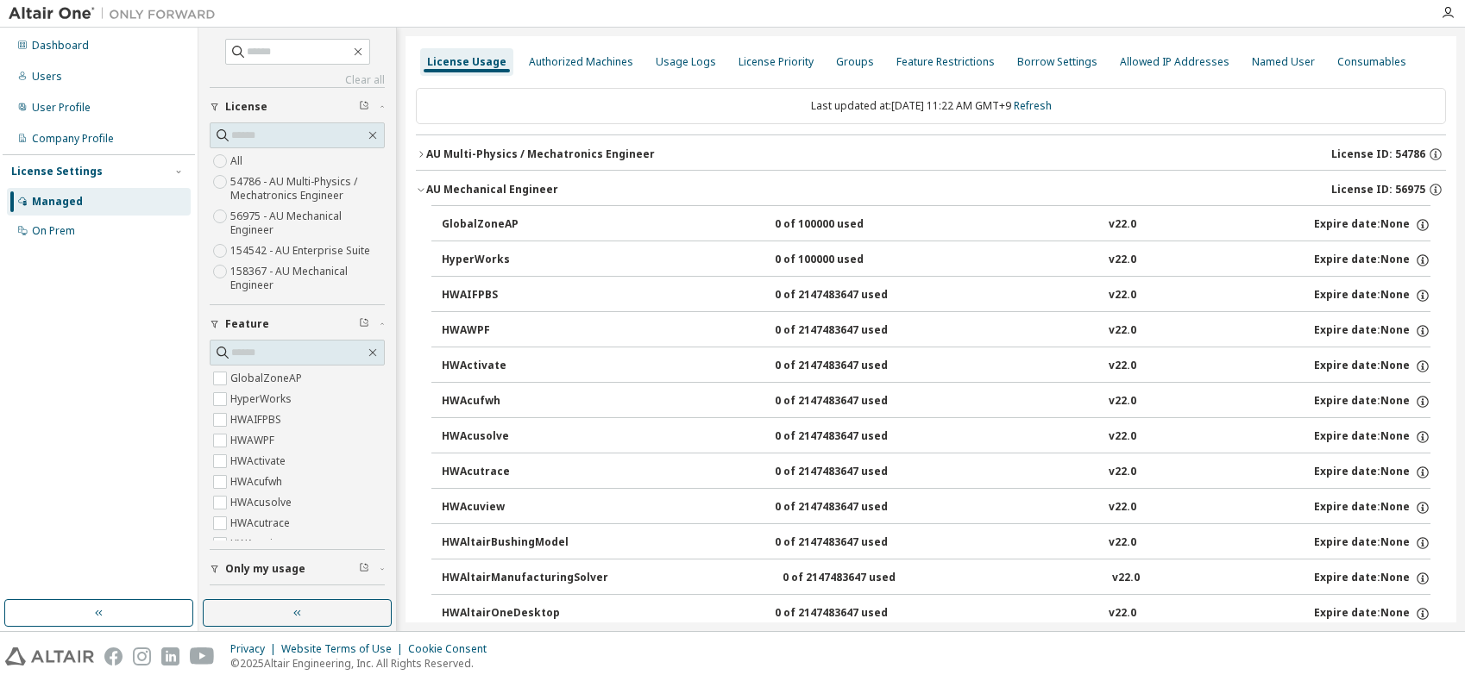
click at [419, 185] on icon "button" at bounding box center [421, 190] width 10 height 10
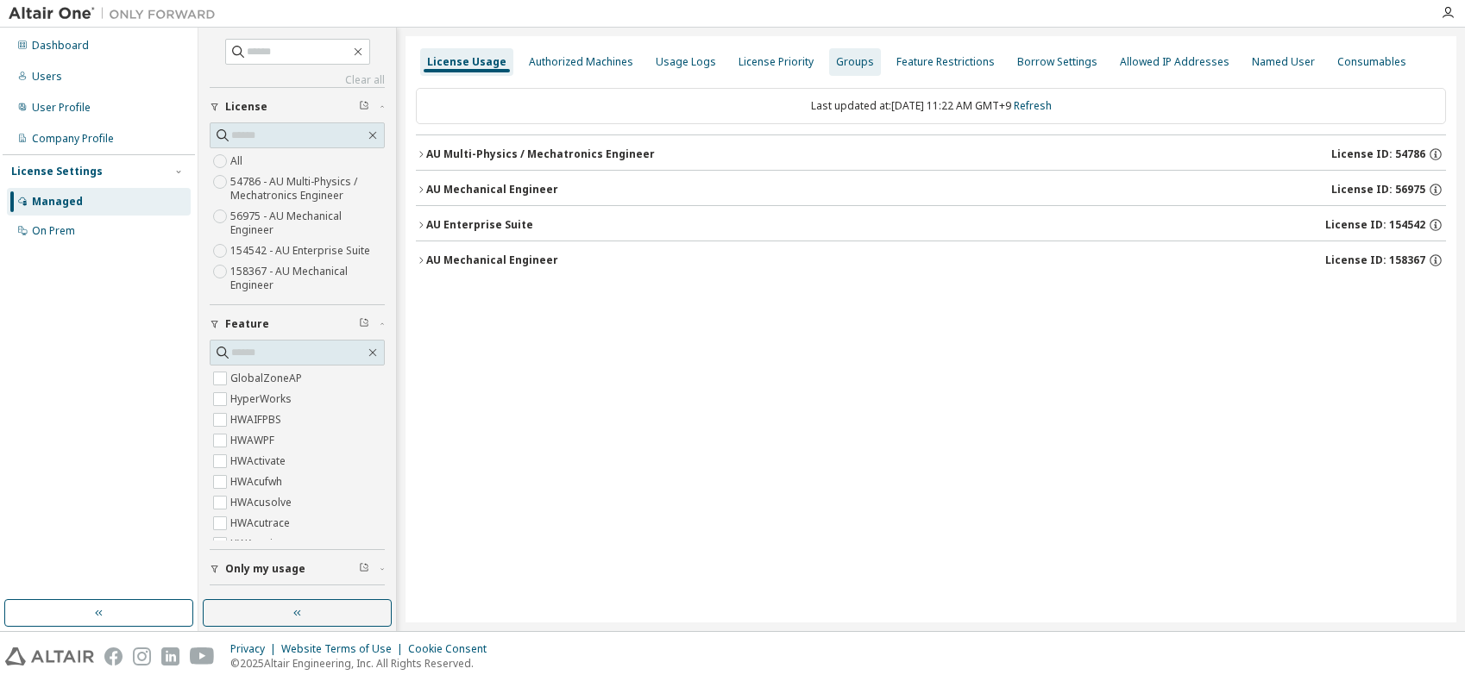
click at [836, 61] on div "Groups" at bounding box center [855, 62] width 38 height 14
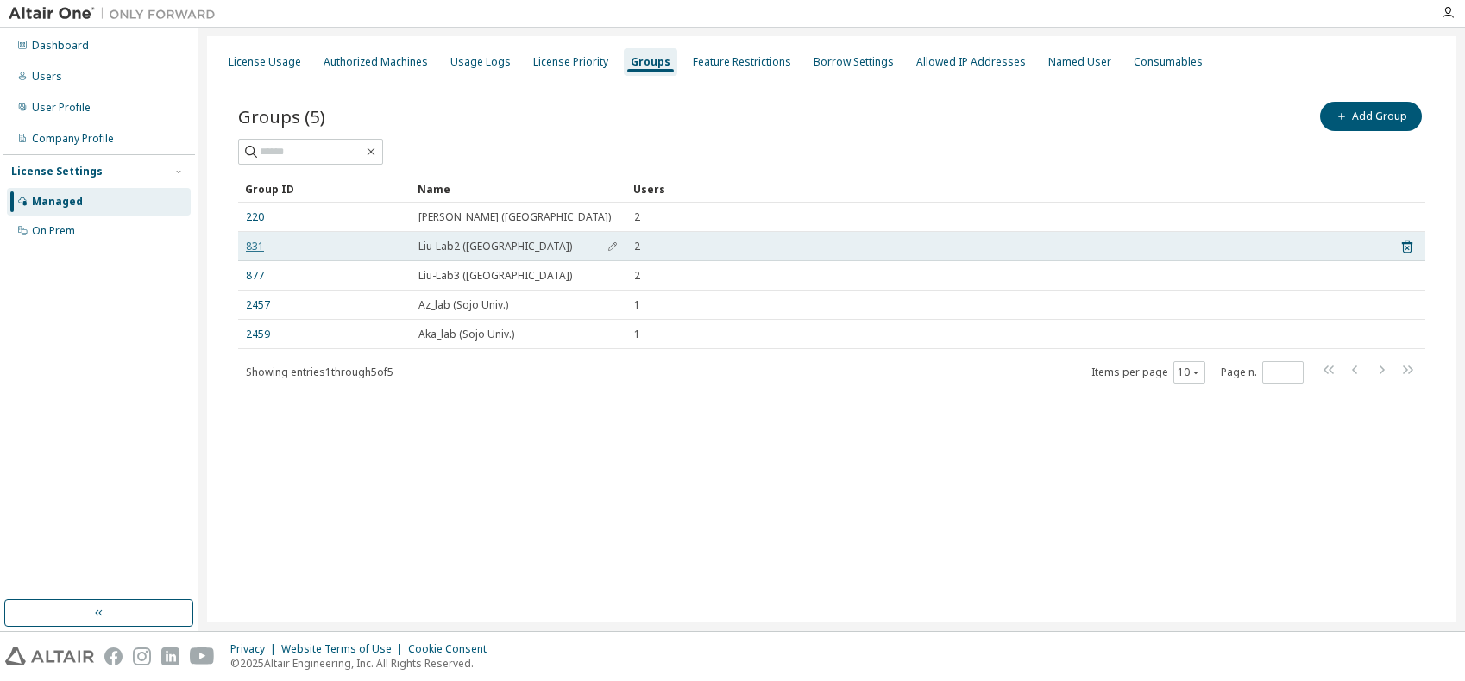
click at [254, 247] on link "831" at bounding box center [255, 247] width 18 height 14
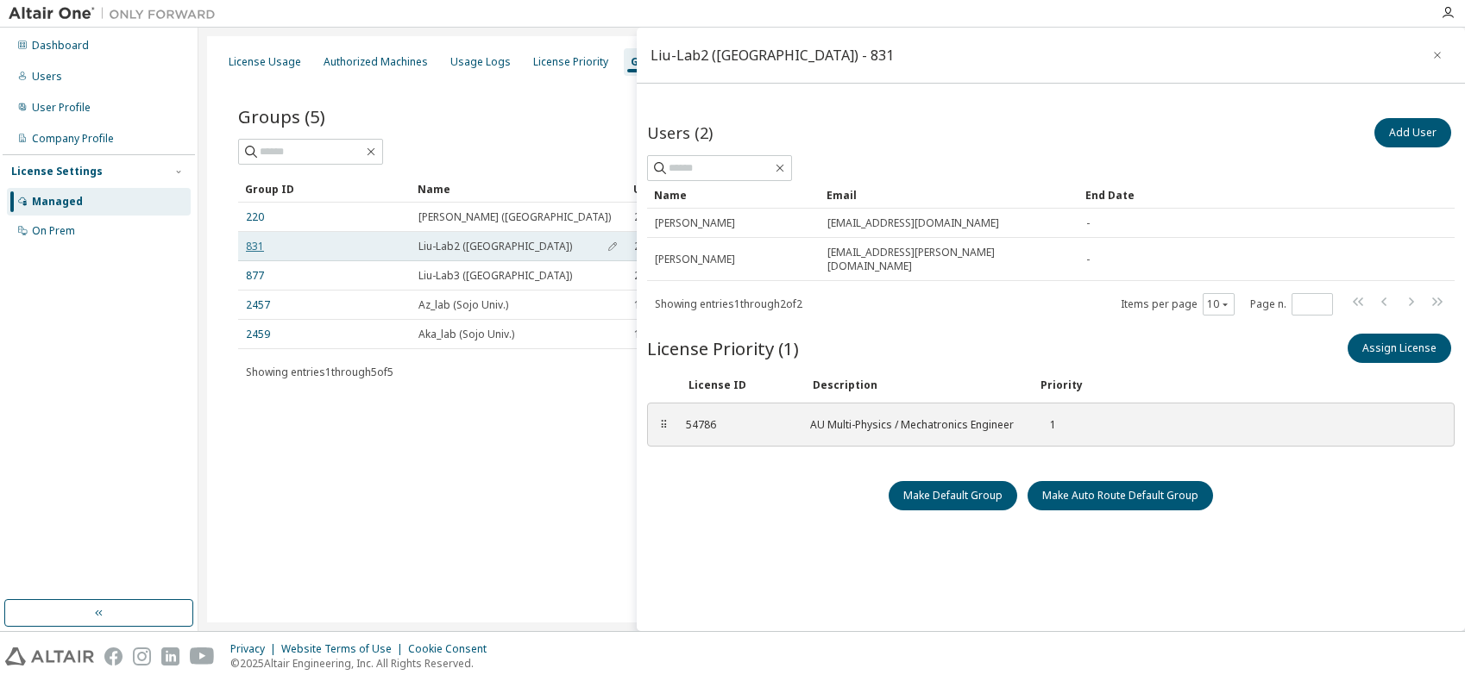
click at [250, 248] on link "831" at bounding box center [255, 247] width 18 height 14
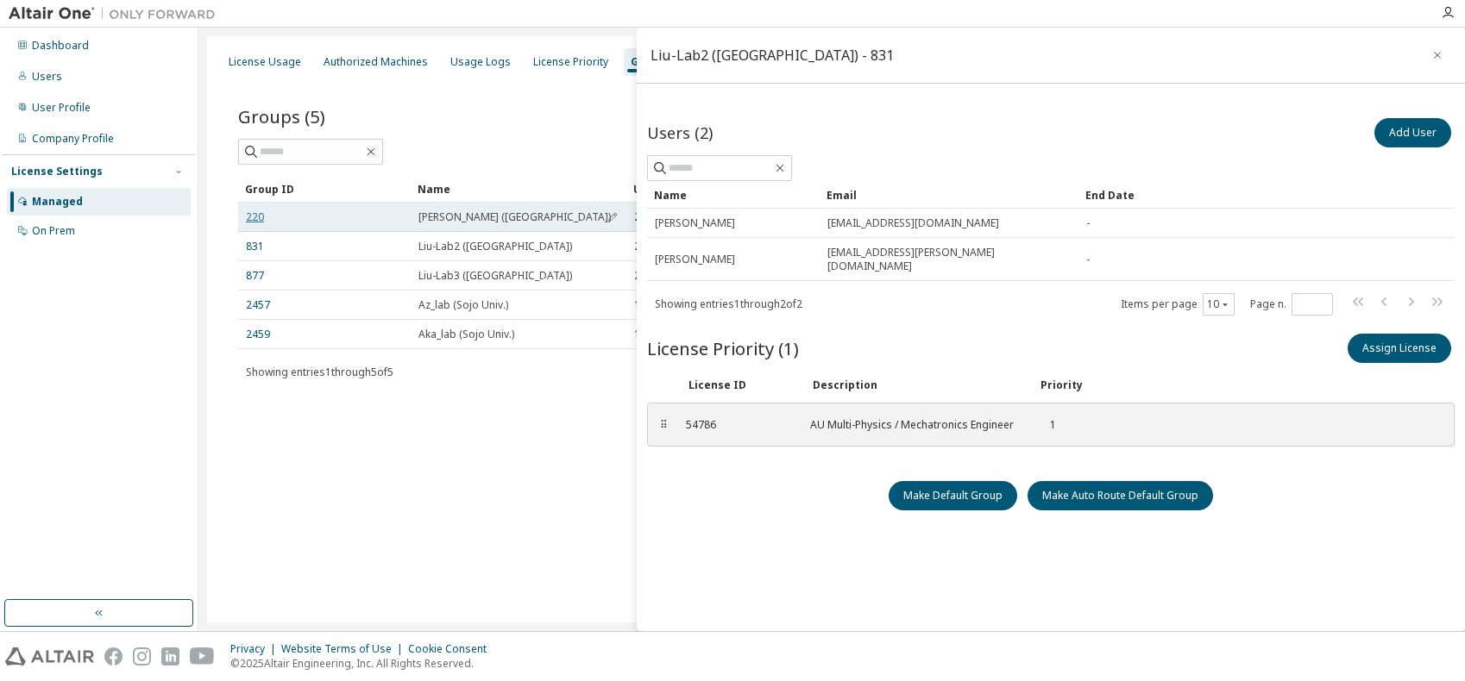
click at [257, 217] on link "220" at bounding box center [255, 217] width 18 height 14
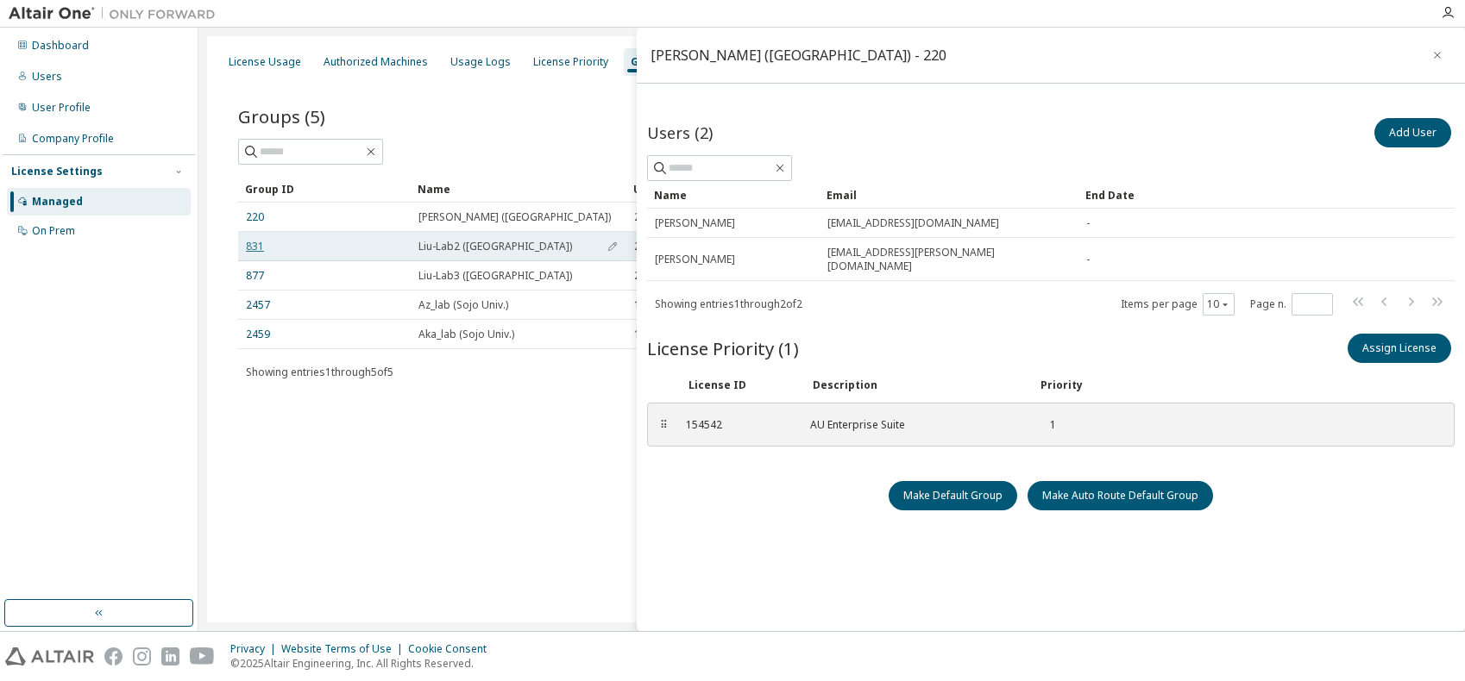
click at [252, 245] on link "831" at bounding box center [255, 247] width 18 height 14
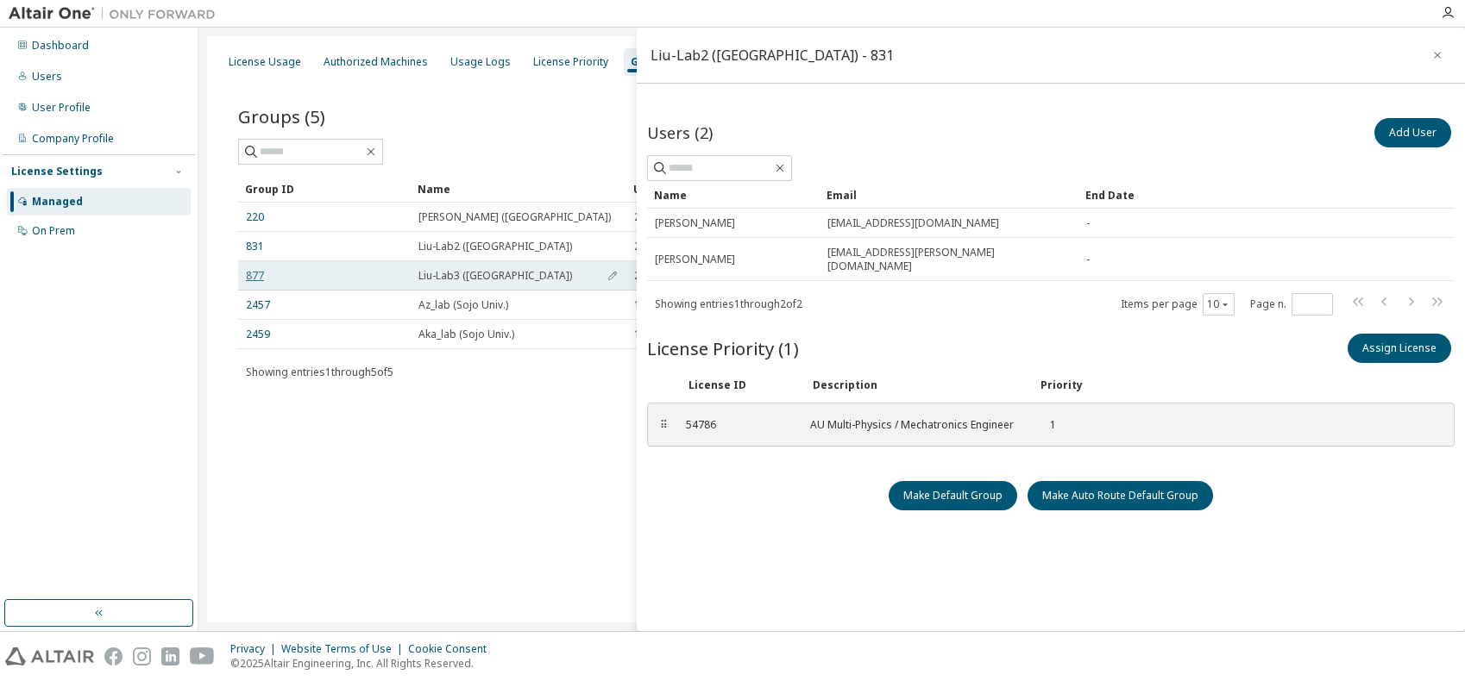
click at [256, 270] on link "877" at bounding box center [255, 276] width 18 height 14
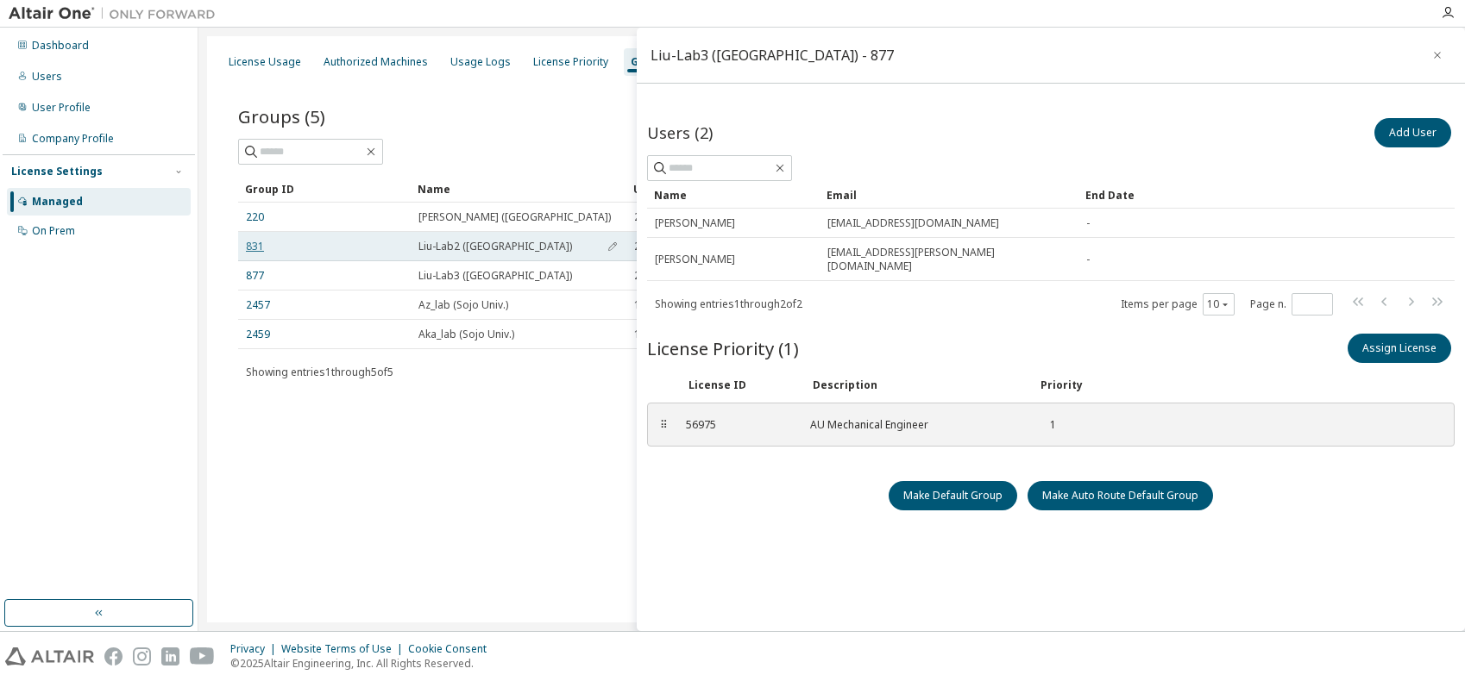
click at [257, 246] on link "831" at bounding box center [255, 247] width 18 height 14
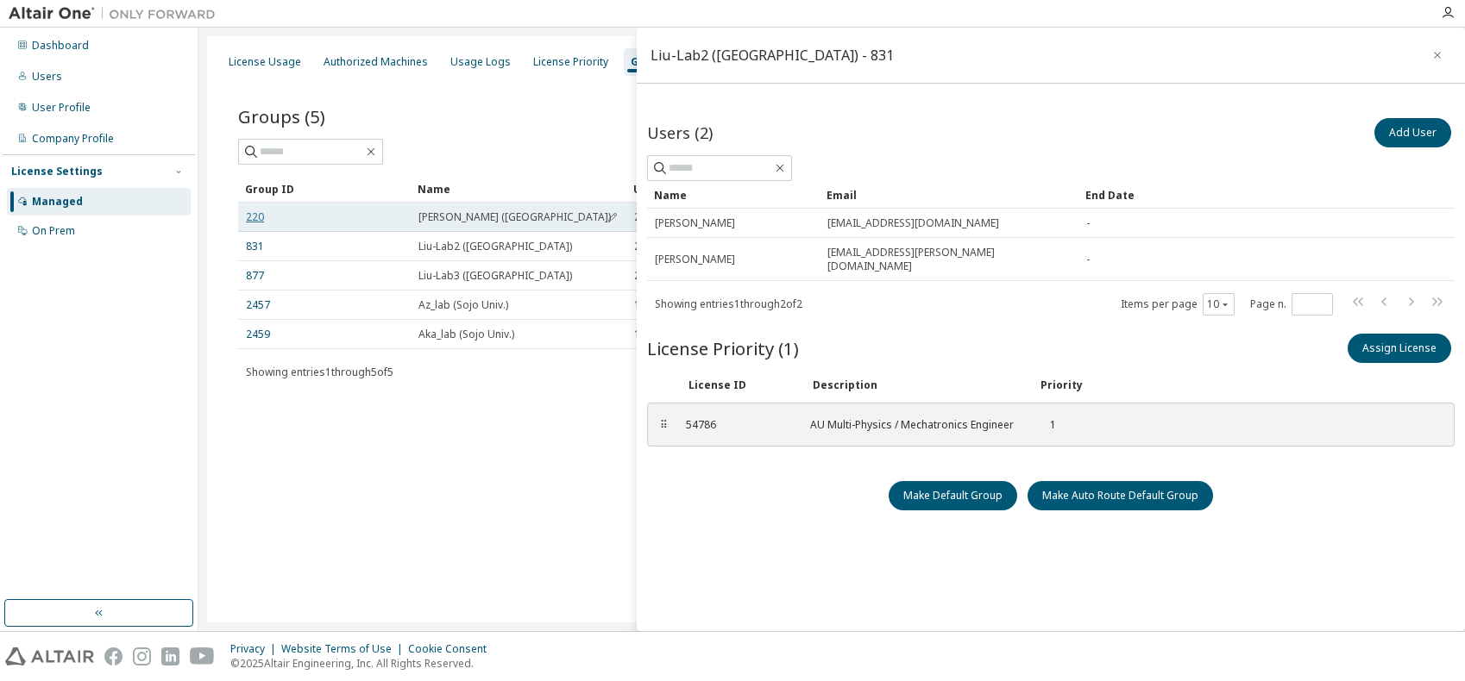
click at [254, 215] on link "220" at bounding box center [255, 217] width 18 height 14
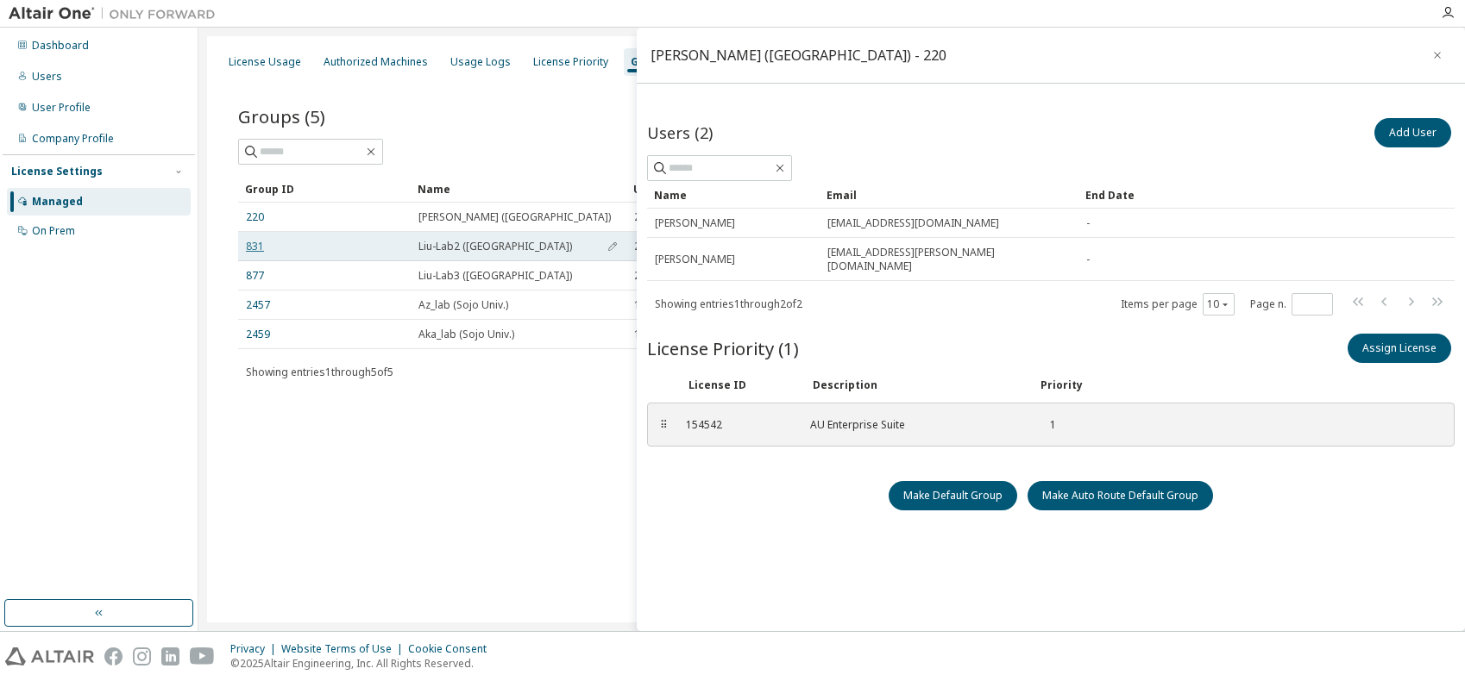
click at [255, 242] on link "831" at bounding box center [255, 247] width 18 height 14
click at [251, 252] on link "831" at bounding box center [255, 247] width 18 height 14
click at [254, 246] on link "831" at bounding box center [255, 247] width 18 height 14
click at [255, 246] on link "831" at bounding box center [255, 247] width 18 height 14
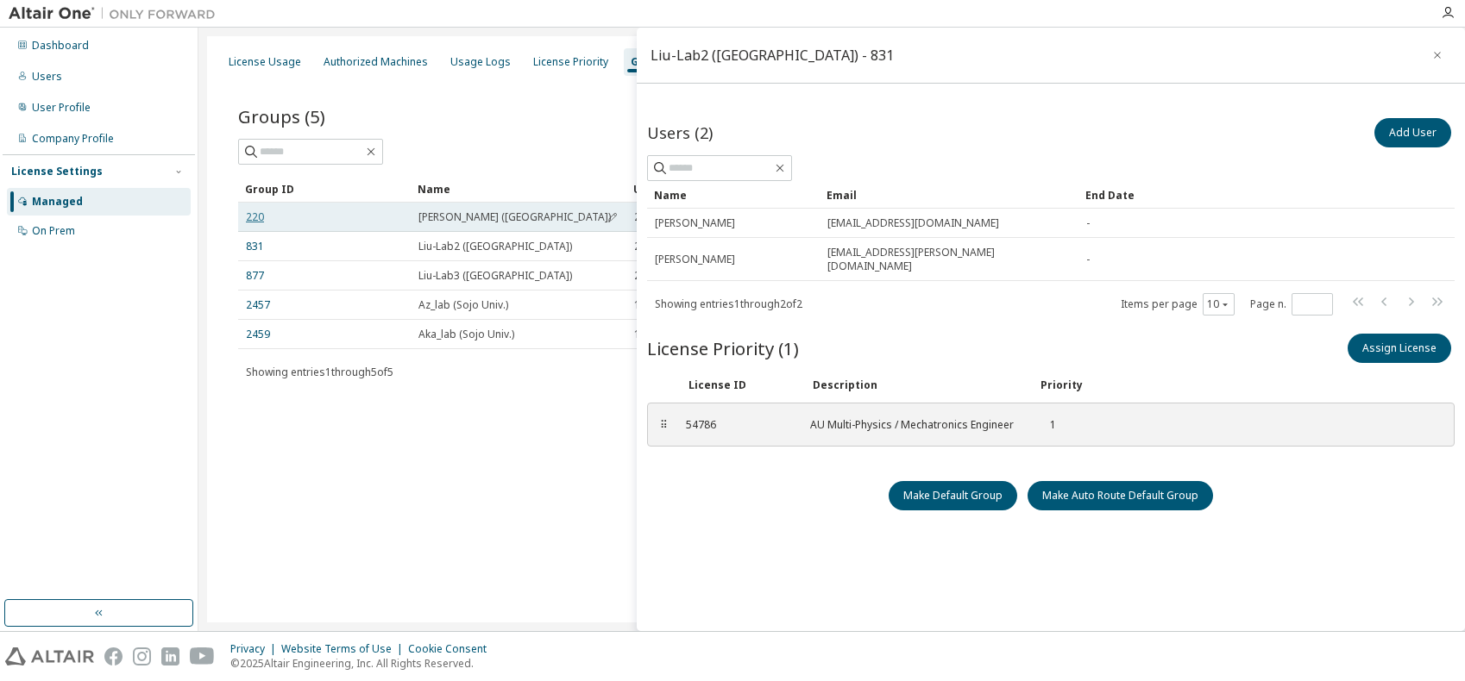
click at [258, 219] on link "220" at bounding box center [255, 217] width 18 height 14
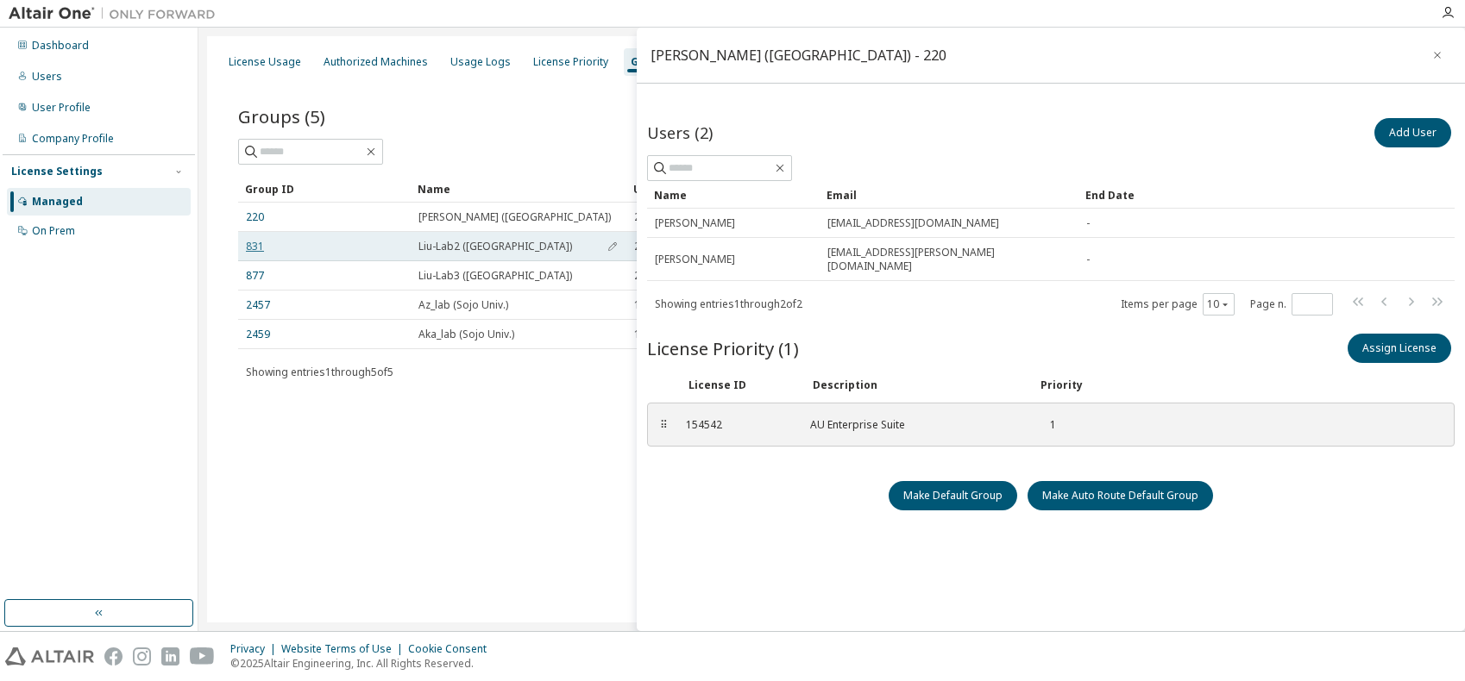
click at [254, 246] on link "831" at bounding box center [255, 247] width 18 height 14
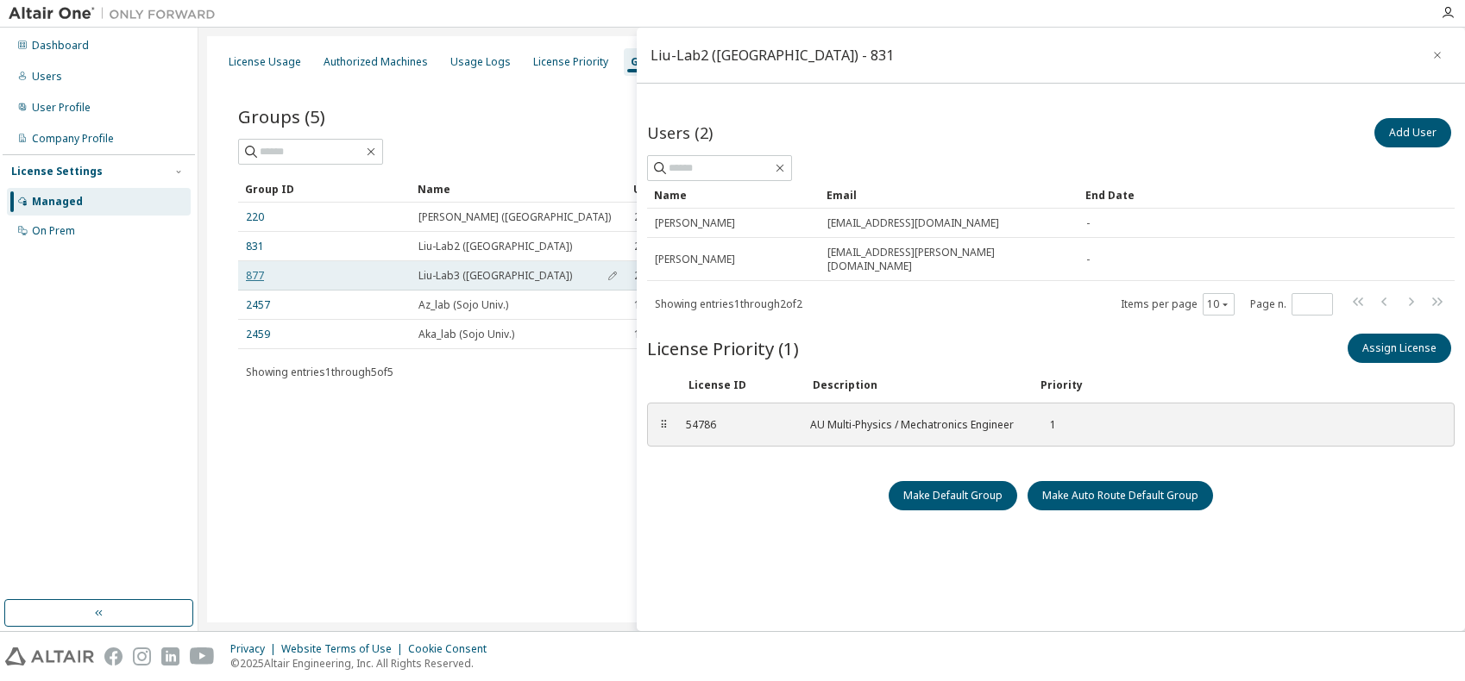
click at [254, 270] on link "877" at bounding box center [255, 276] width 18 height 14
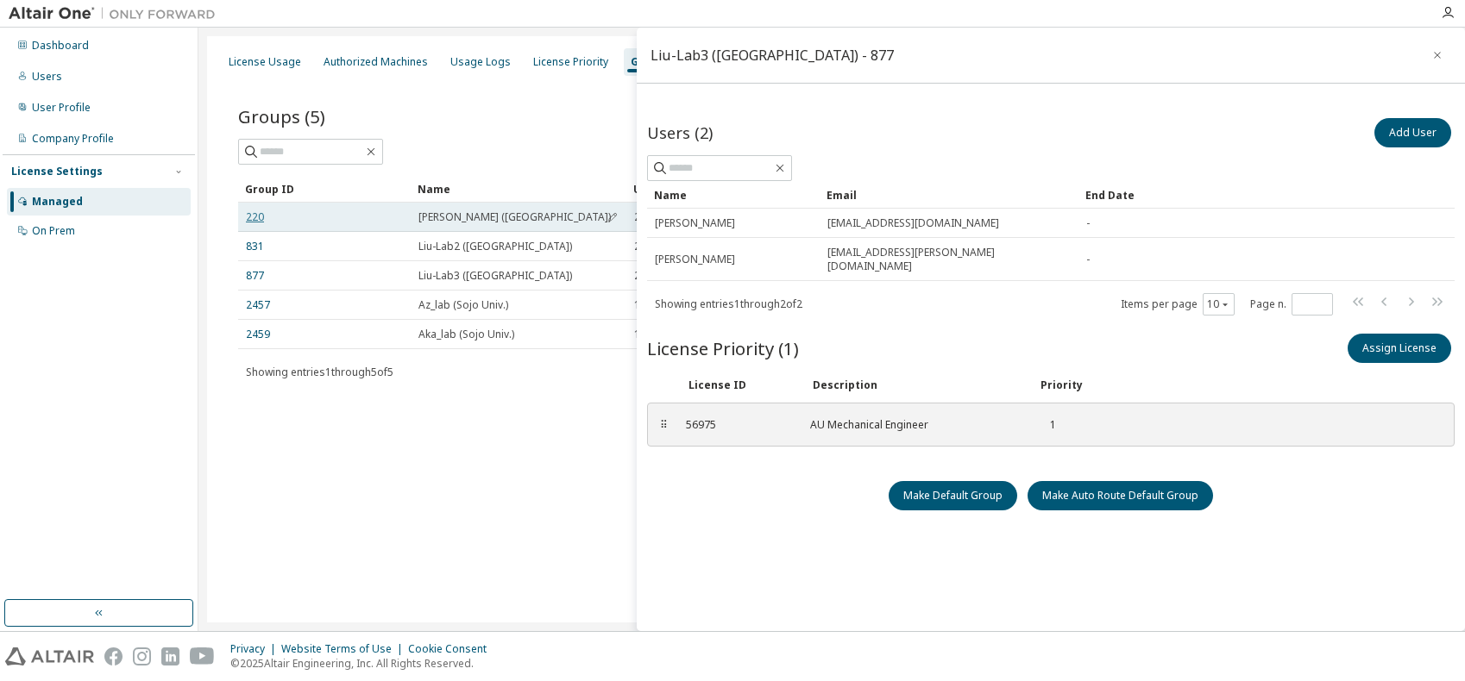
click at [254, 222] on link "220" at bounding box center [255, 217] width 18 height 14
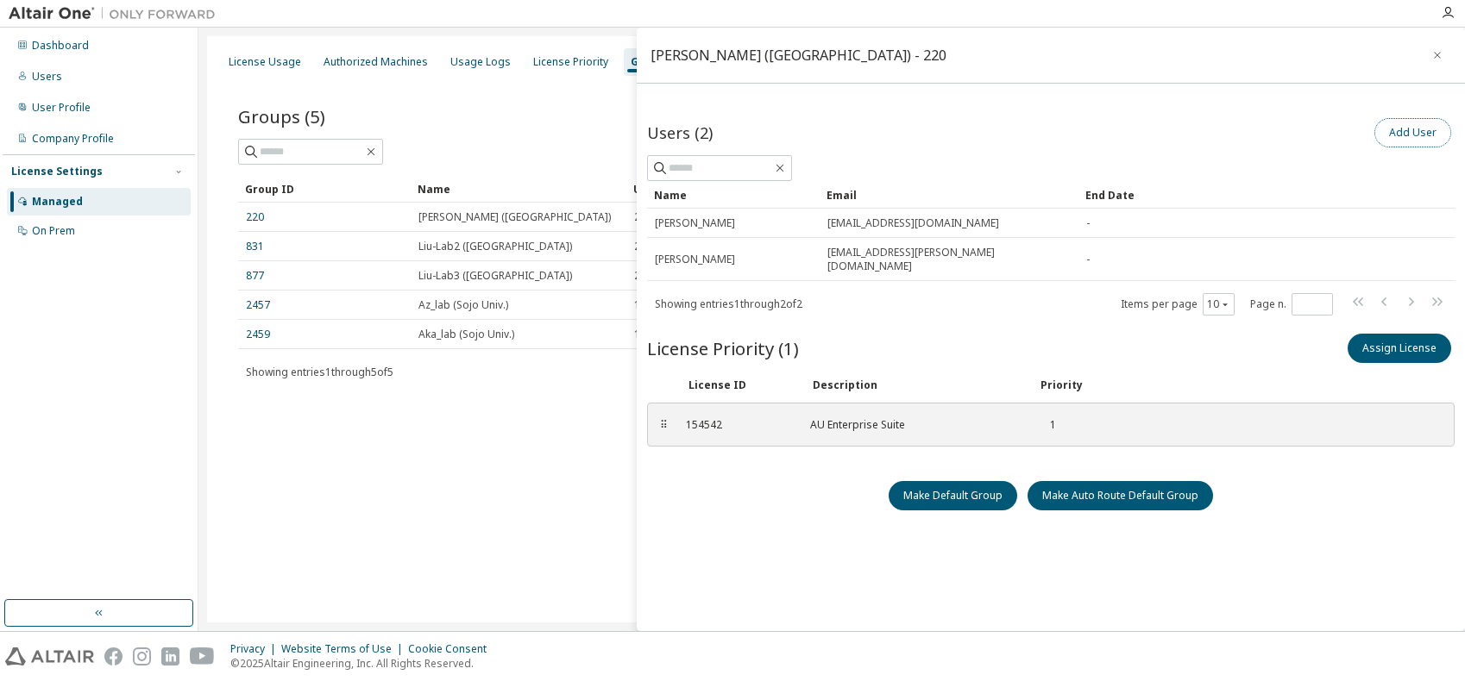
click at [1405, 134] on button "Add User" at bounding box center [1412, 132] width 77 height 29
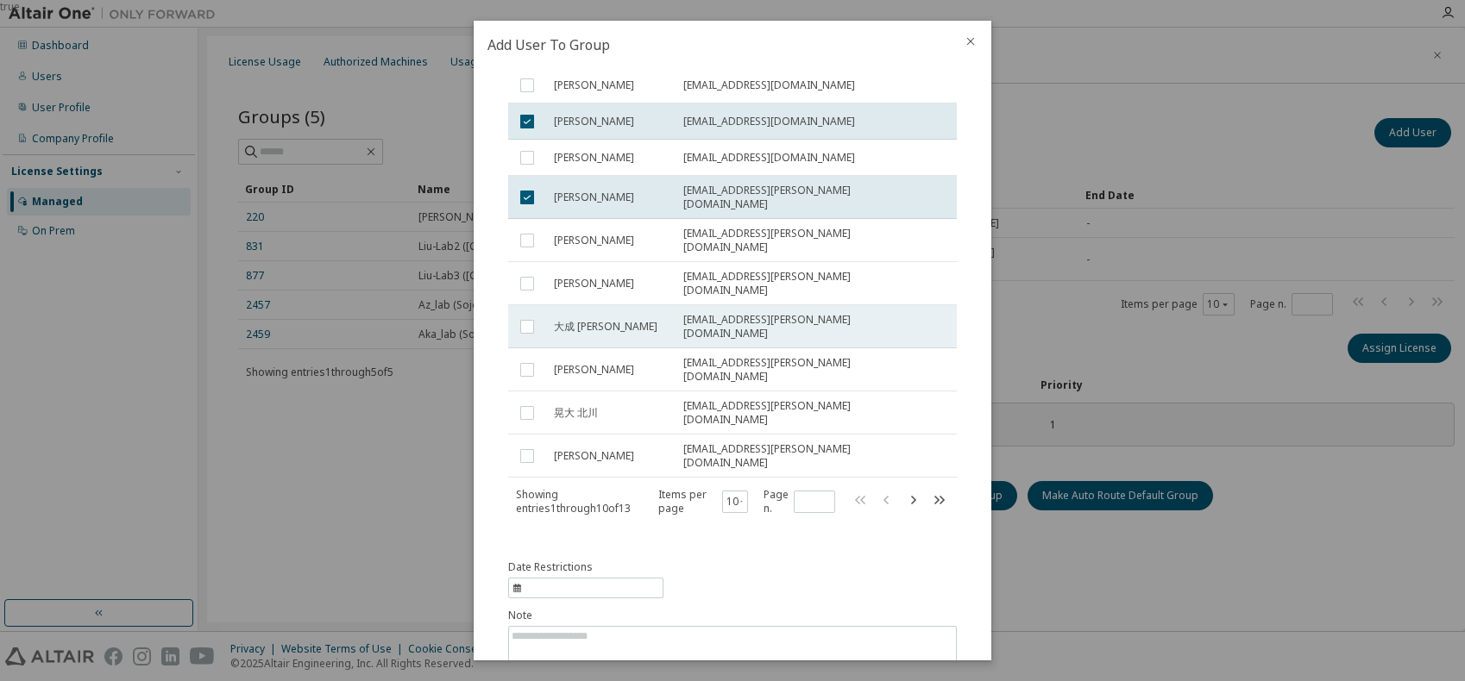
scroll to position [151, 0]
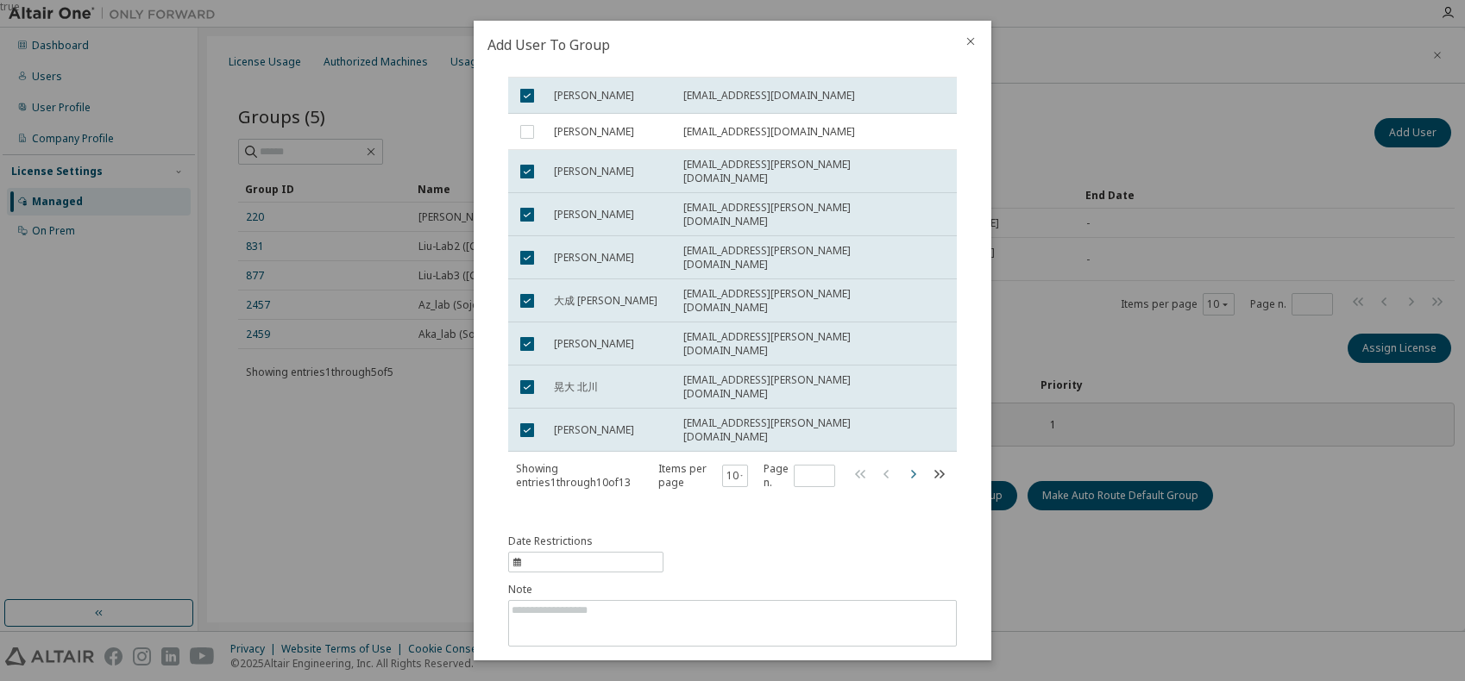
click at [902, 464] on icon "button" at bounding box center [912, 474] width 21 height 21
type input "*"
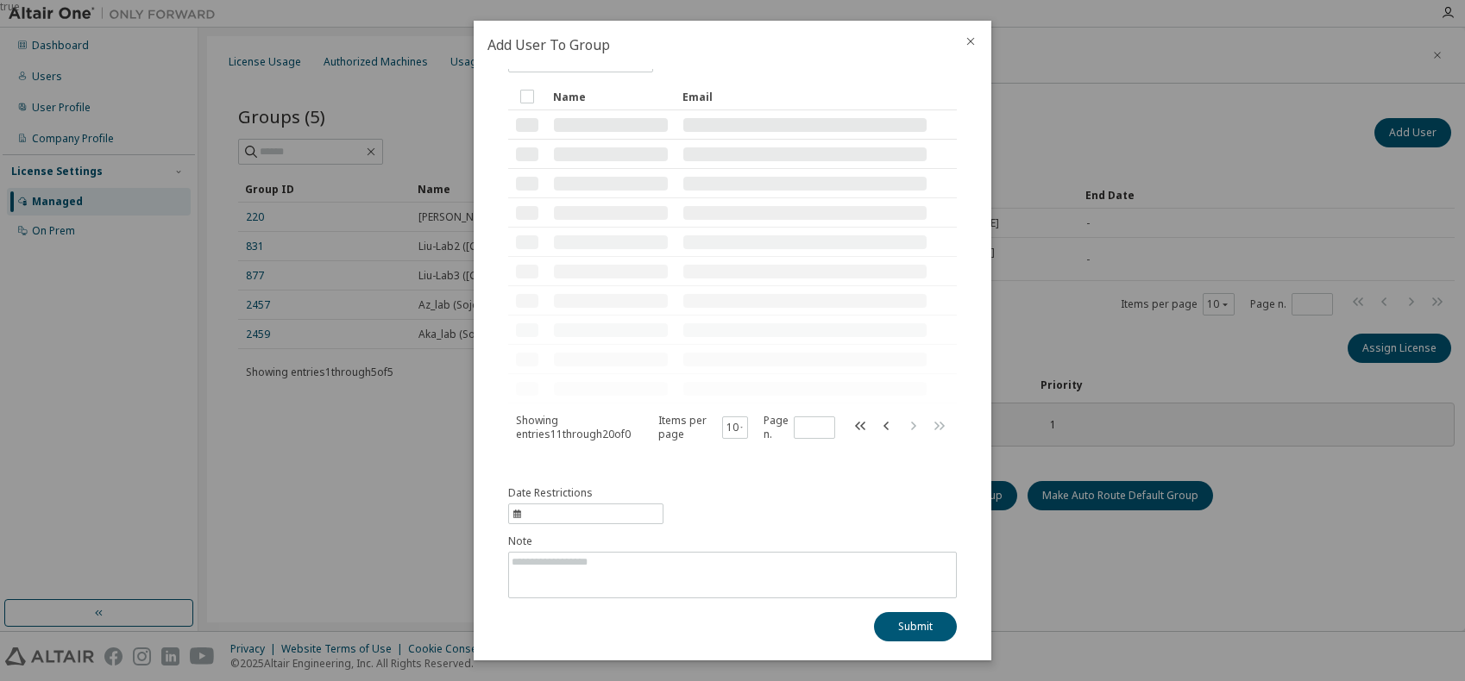
scroll to position [0, 0]
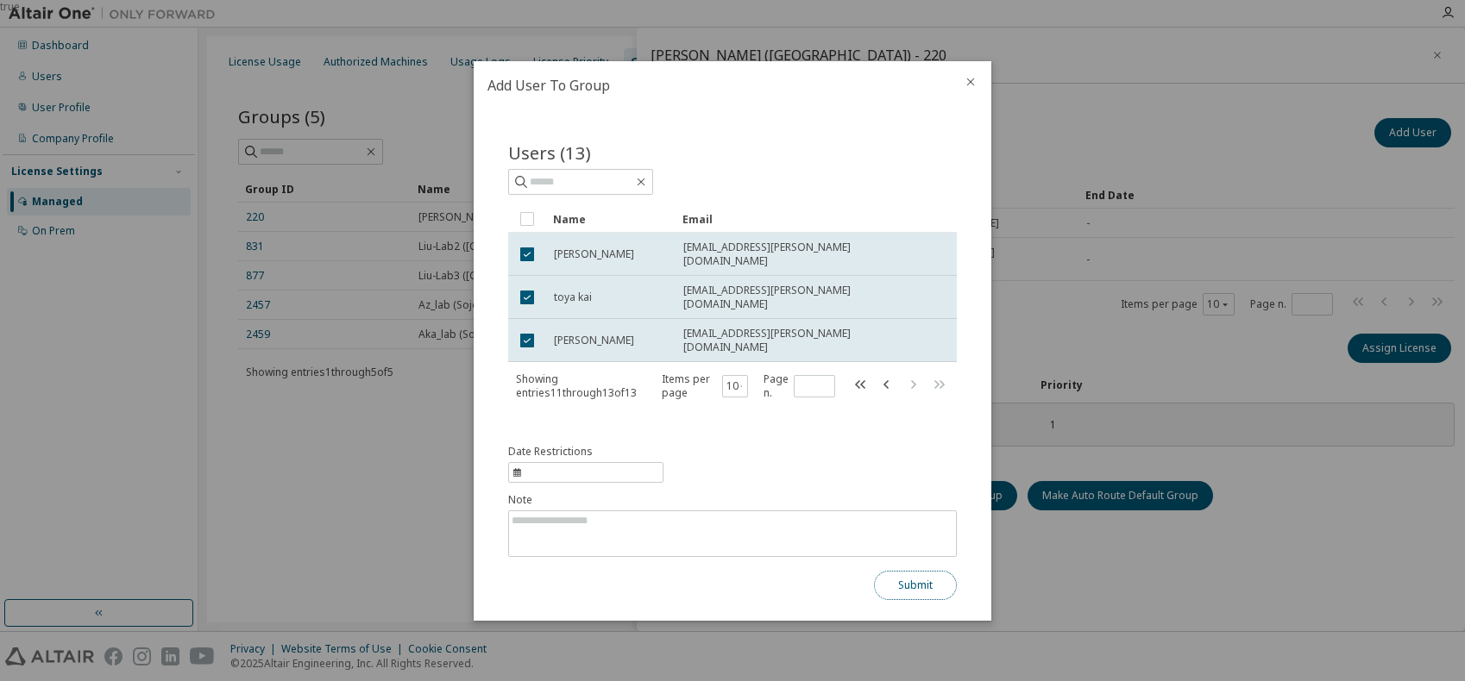
click at [924, 579] on button "Submit" at bounding box center [915, 585] width 83 height 29
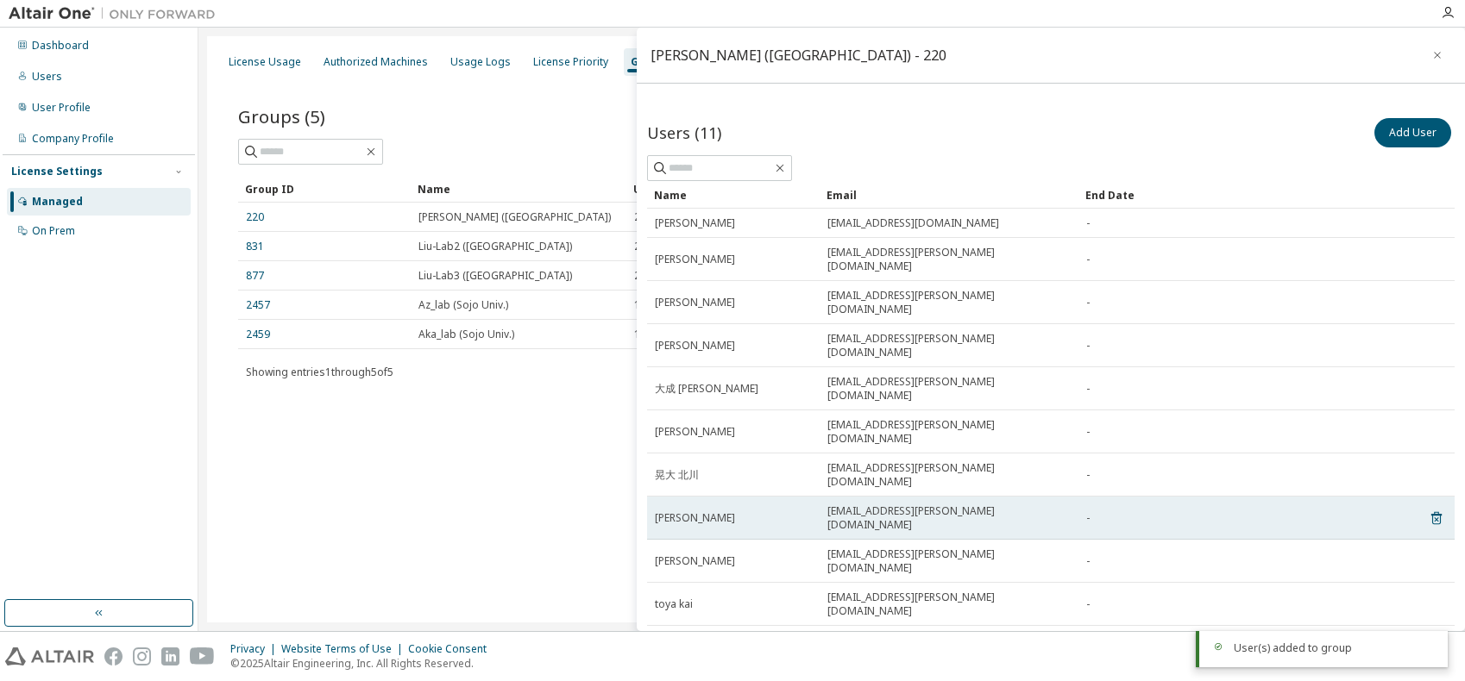
scroll to position [82, 0]
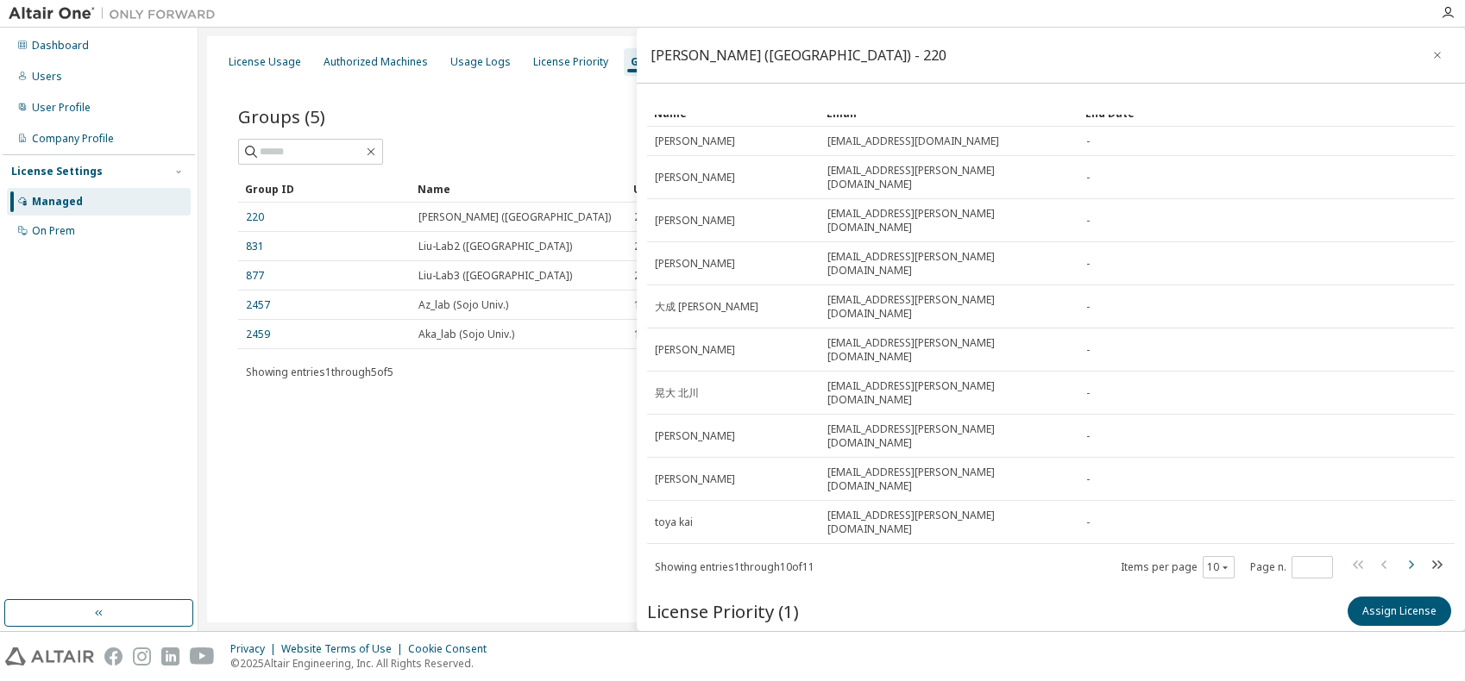
click at [1400, 555] on icon "button" at bounding box center [1410, 565] width 21 height 21
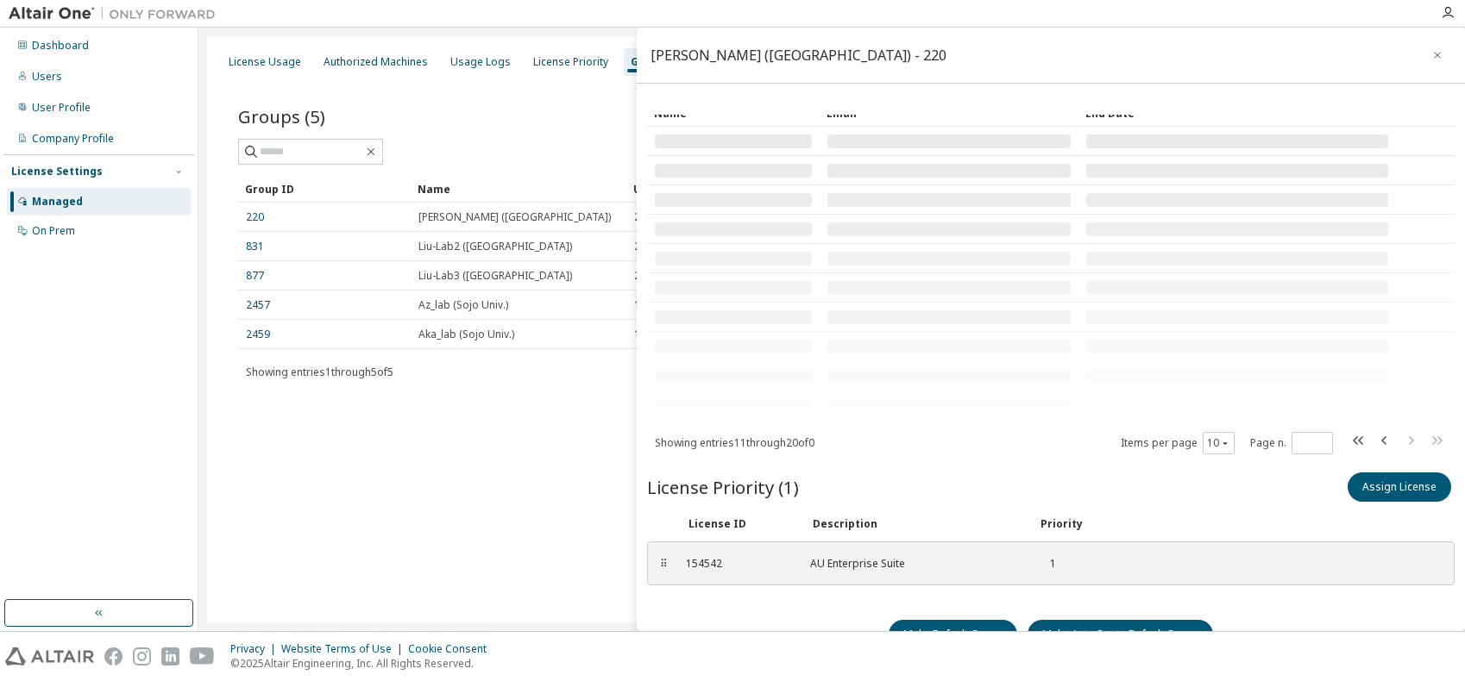
scroll to position [0, 0]
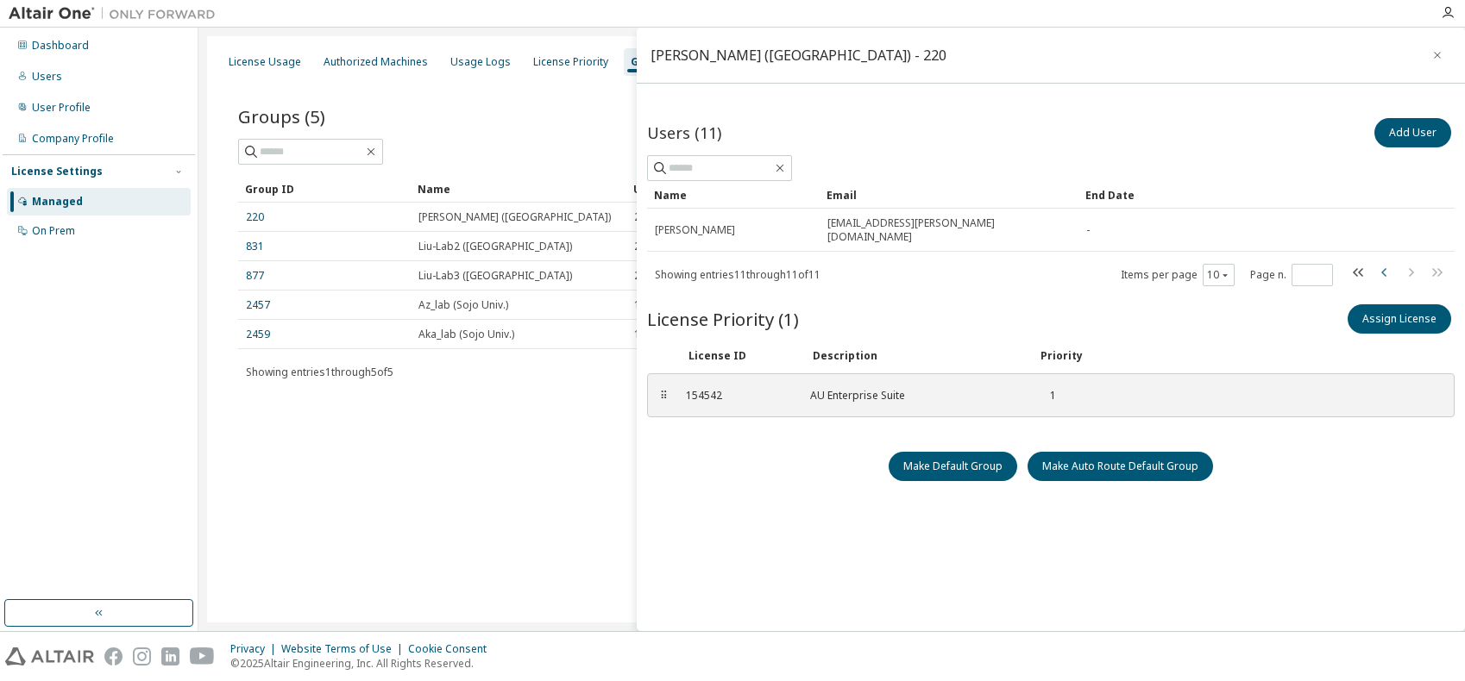
click at [1377, 262] on icon "button" at bounding box center [1384, 272] width 21 height 21
type input "*"
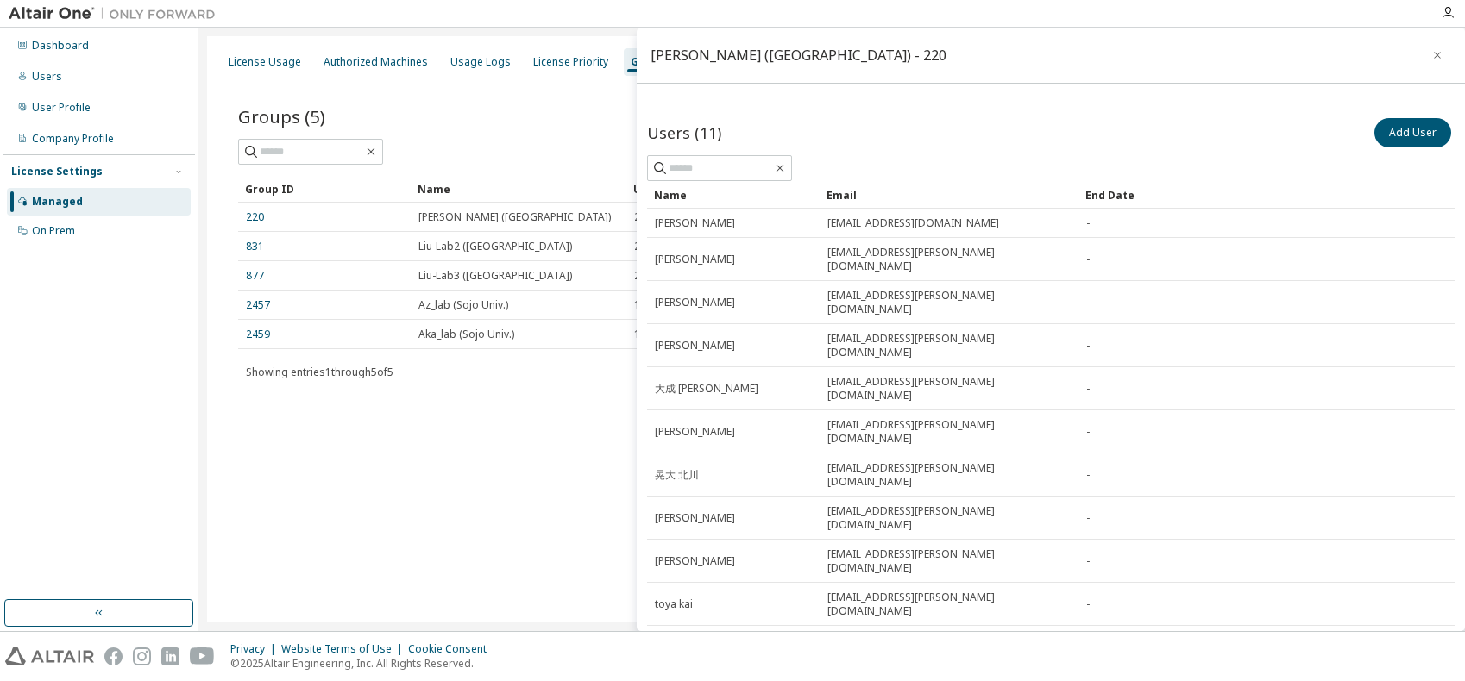
click at [1387, 679] on button "Assign License" at bounding box center [1398, 693] width 103 height 29
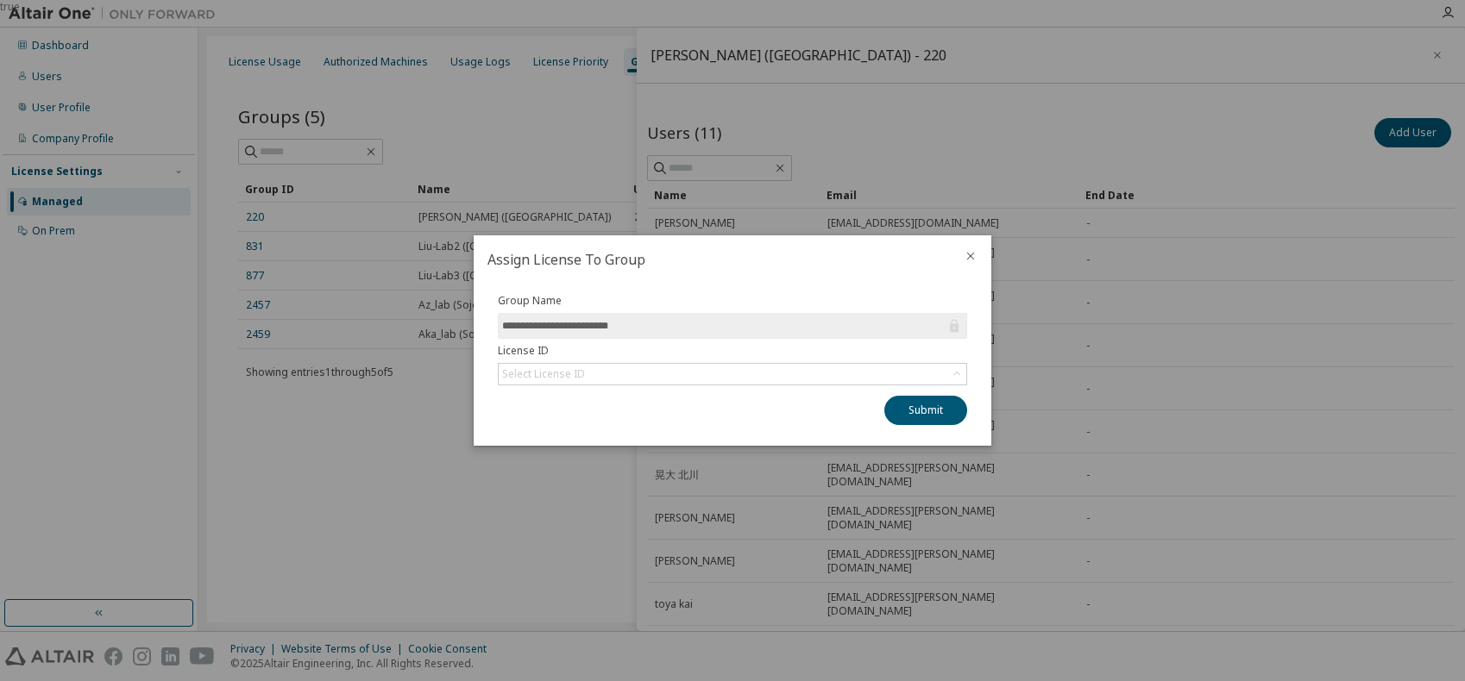
click at [966, 257] on icon "close" at bounding box center [970, 256] width 14 height 14
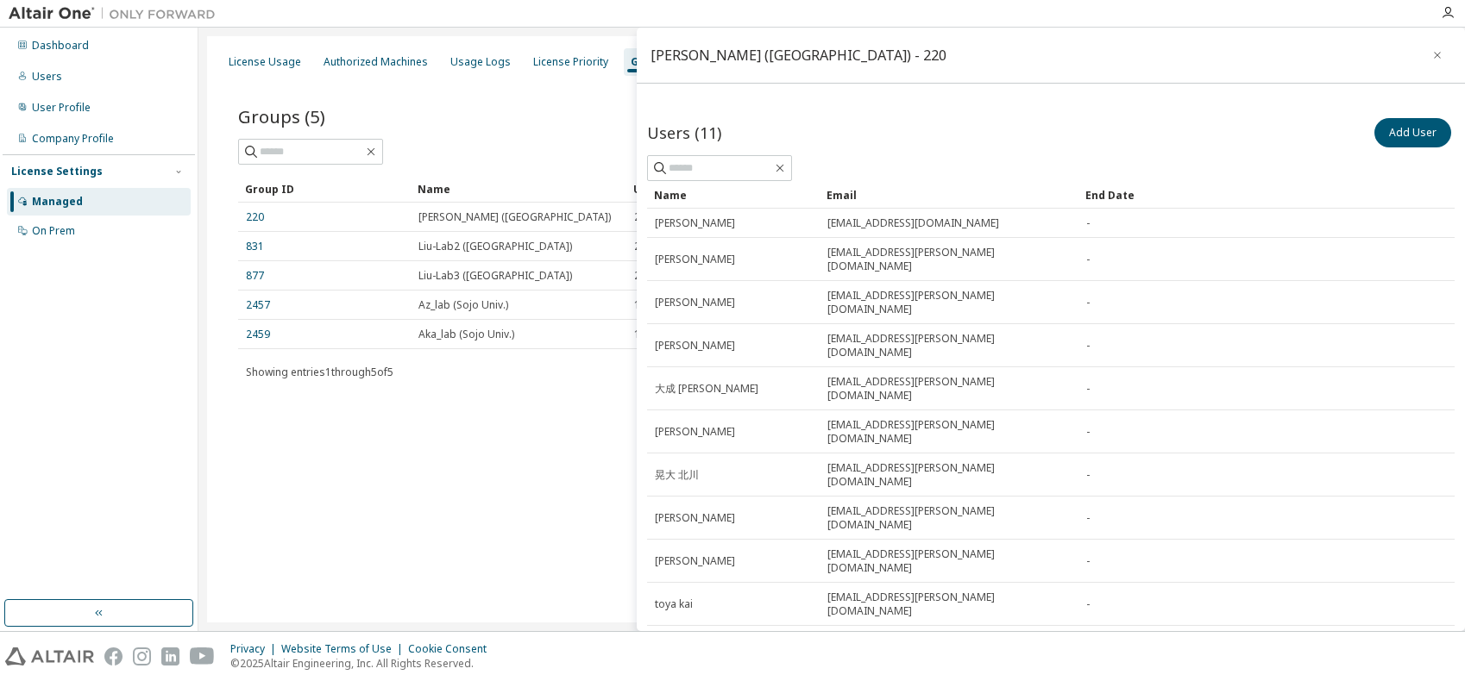
click at [510, 529] on div "License Usage Authorized Machines Usage Logs License Priority Groups Feature Re…" at bounding box center [831, 329] width 1249 height 586
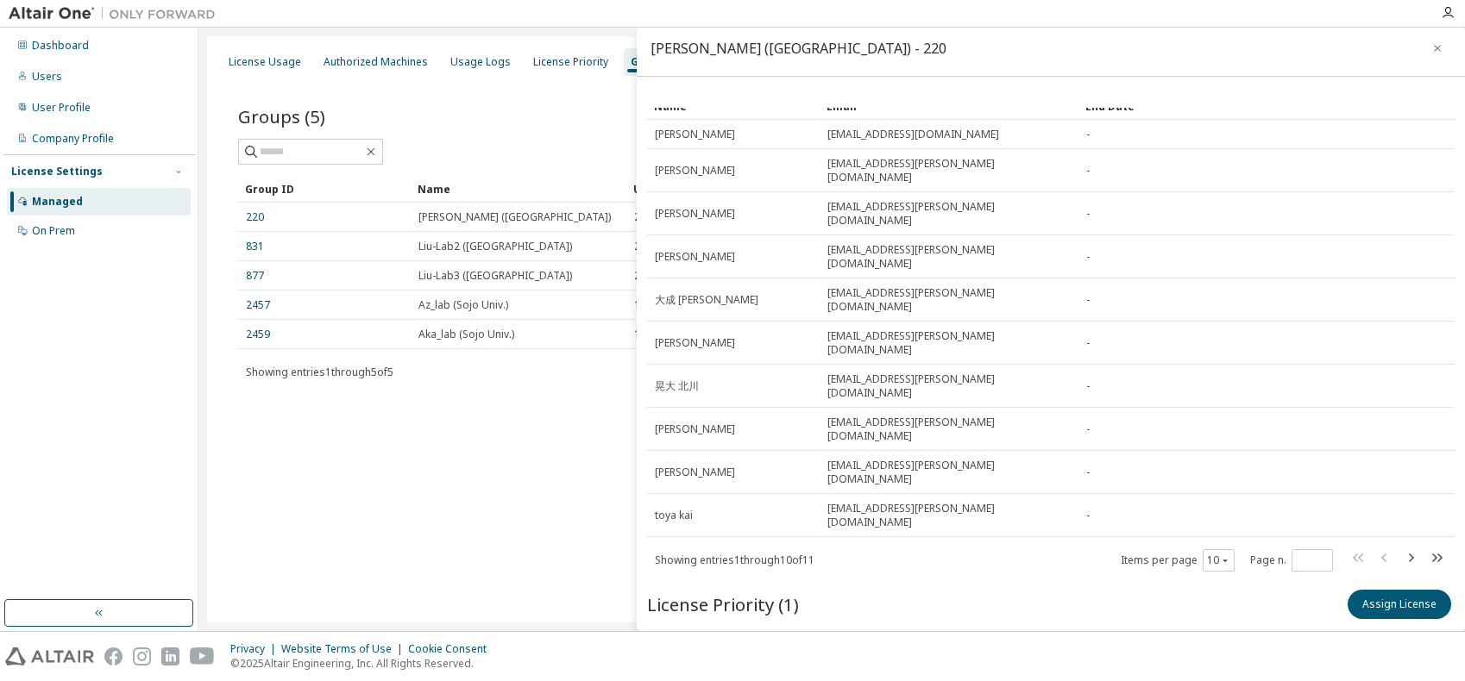
scroll to position [28, 0]
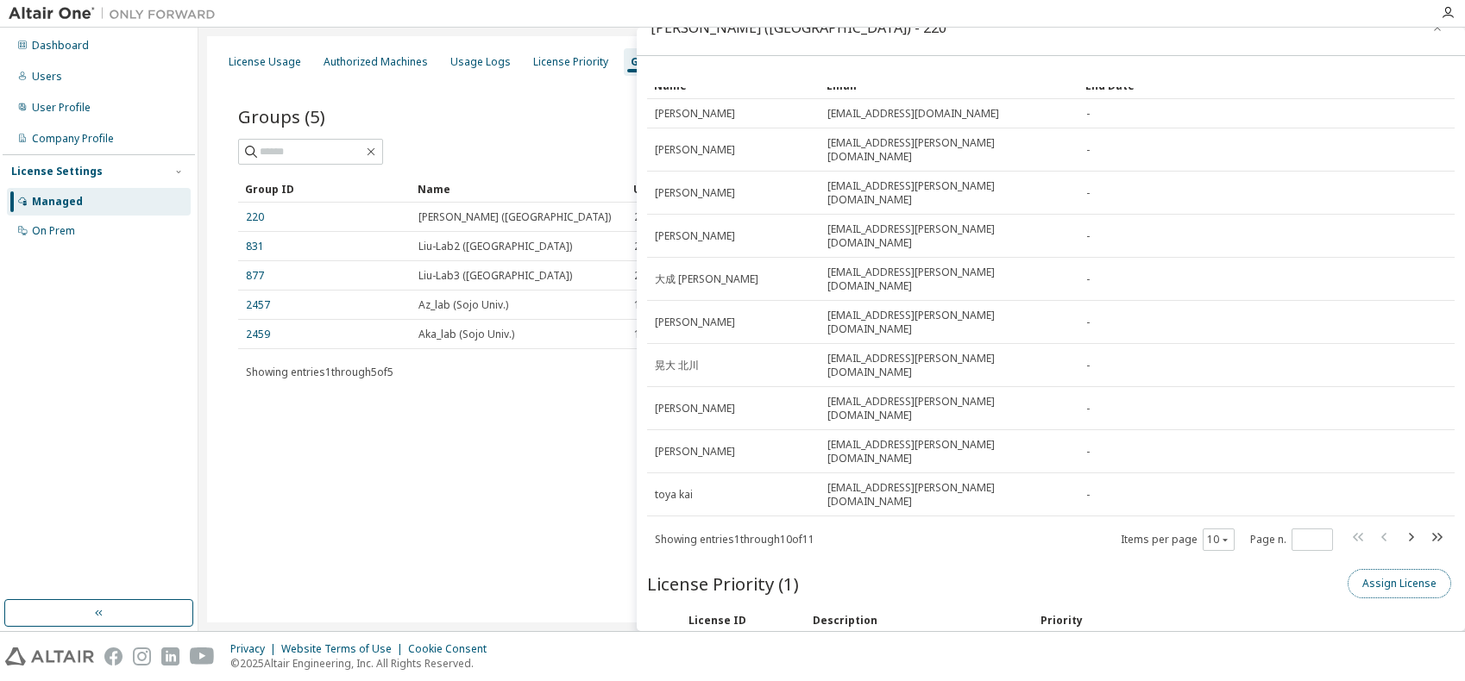
click at [1395, 569] on button "Assign License" at bounding box center [1398, 583] width 103 height 29
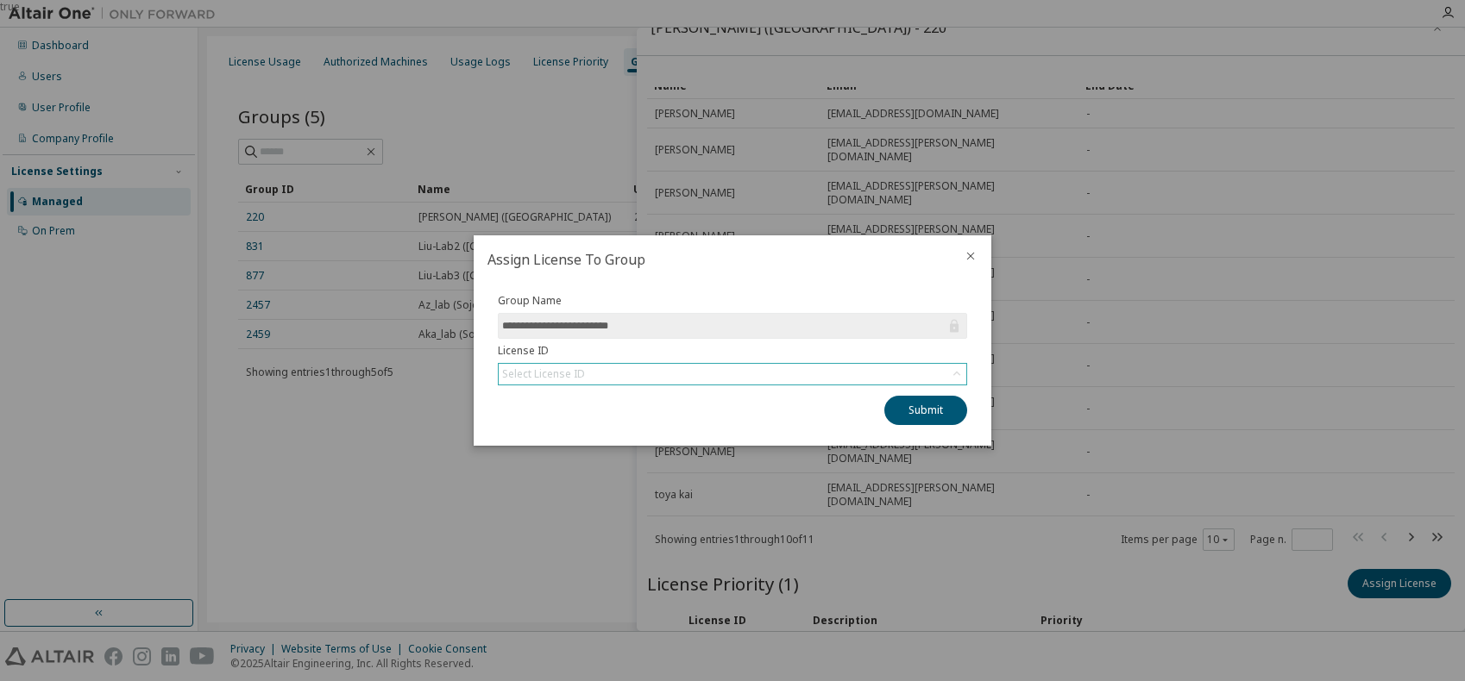
click at [561, 376] on div "Select License ID" at bounding box center [543, 374] width 83 height 14
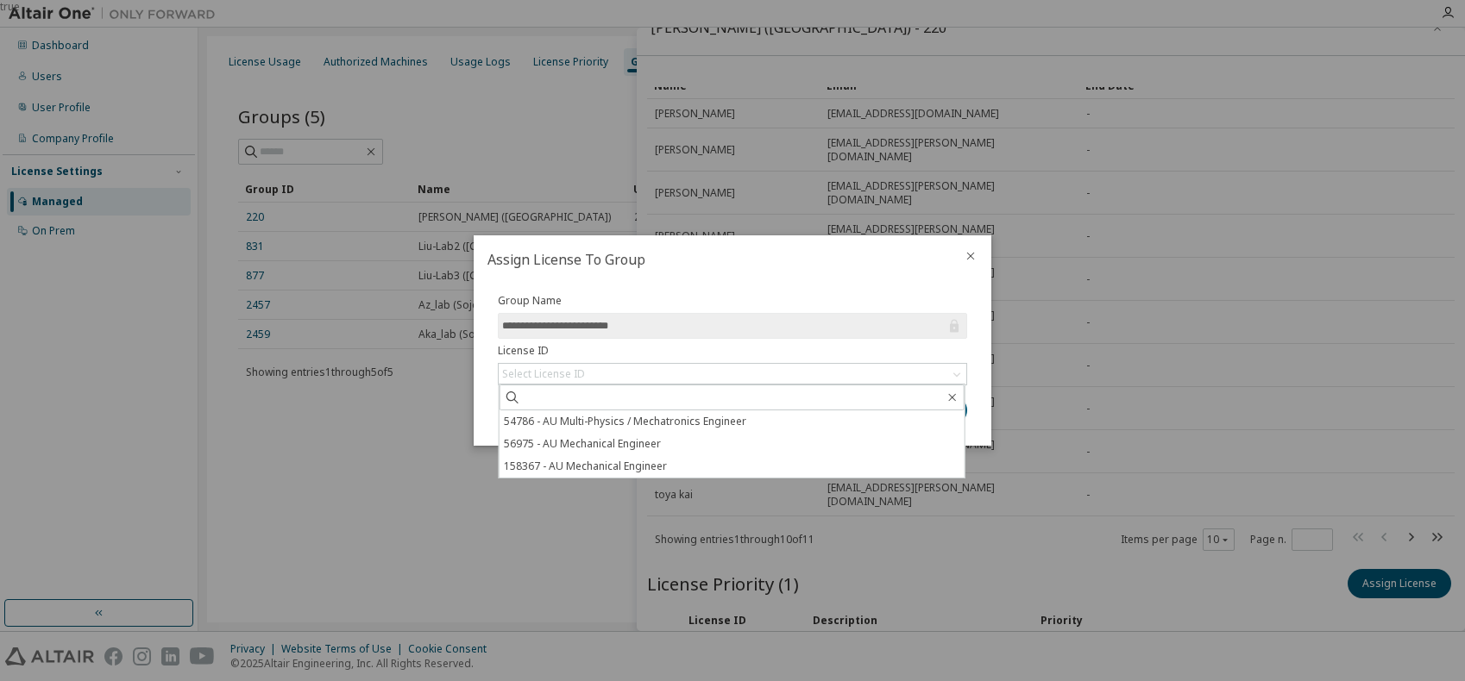
click at [969, 254] on icon "close" at bounding box center [970, 256] width 14 height 14
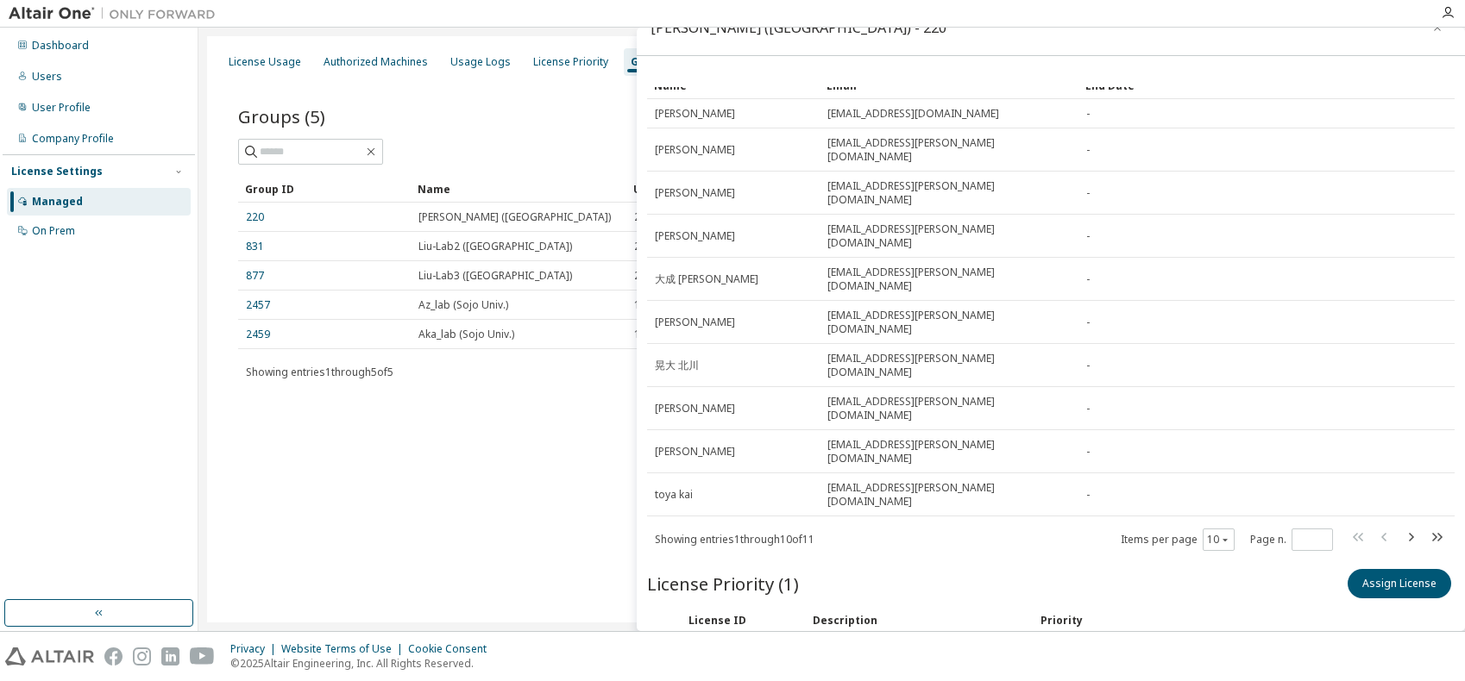
click at [476, 468] on div "License Usage Authorized Machines Usage Logs License Priority Groups Feature Re…" at bounding box center [831, 329] width 1249 height 586
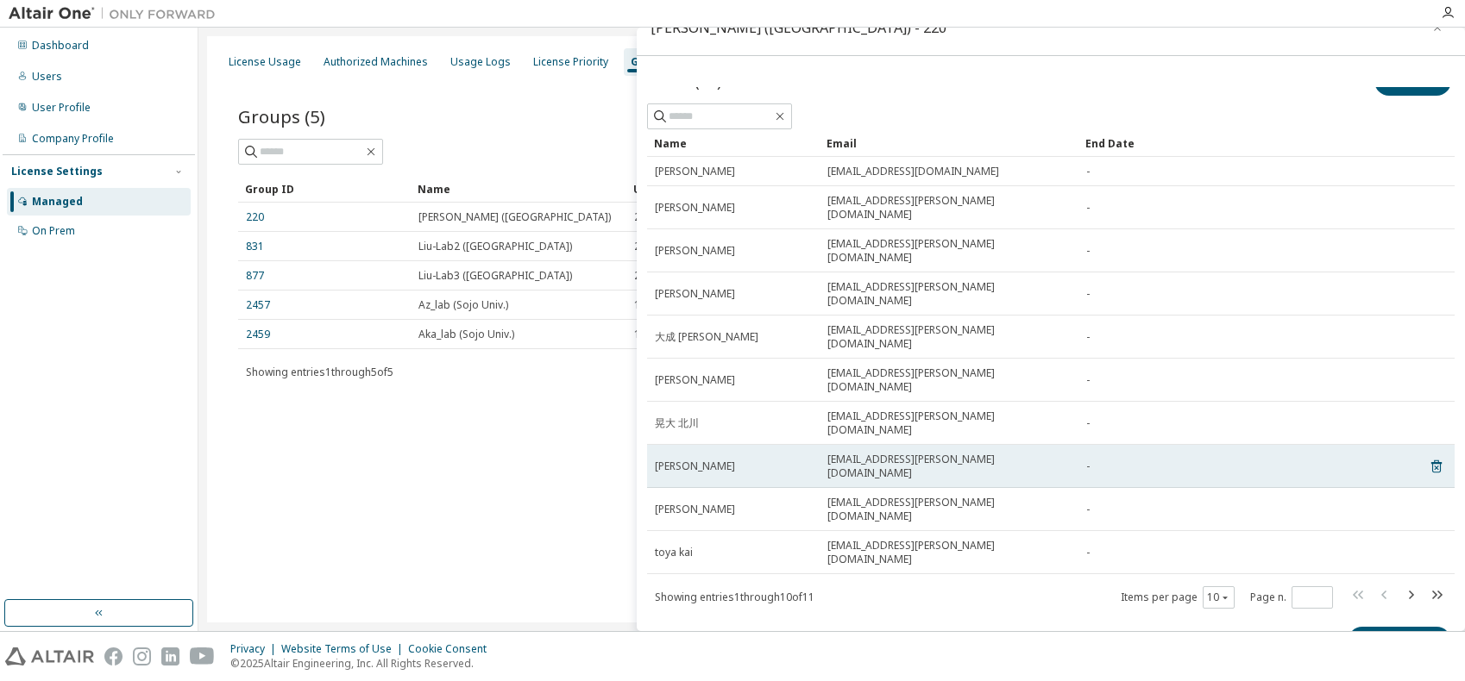
scroll to position [0, 0]
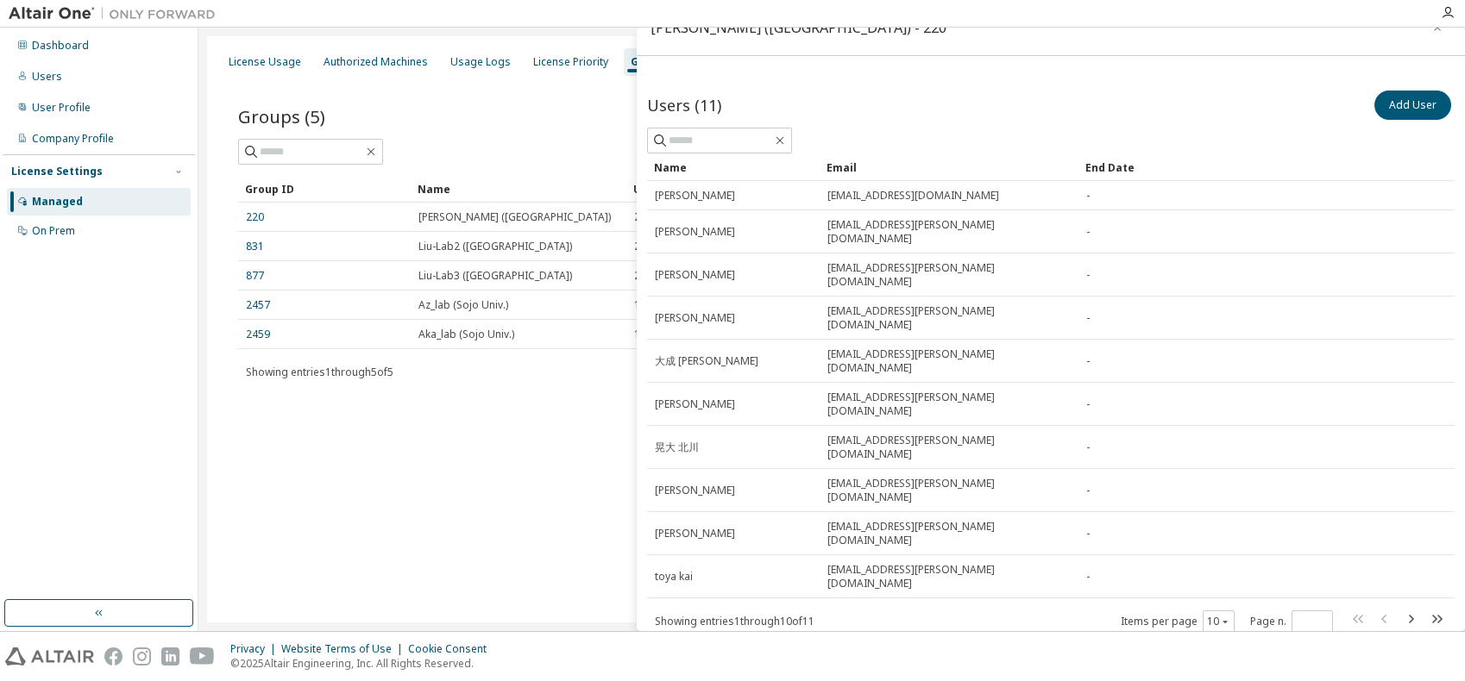
click at [521, 489] on div "License Usage Authorized Machines Usage Logs License Priority Groups Feature Re…" at bounding box center [831, 329] width 1249 height 586
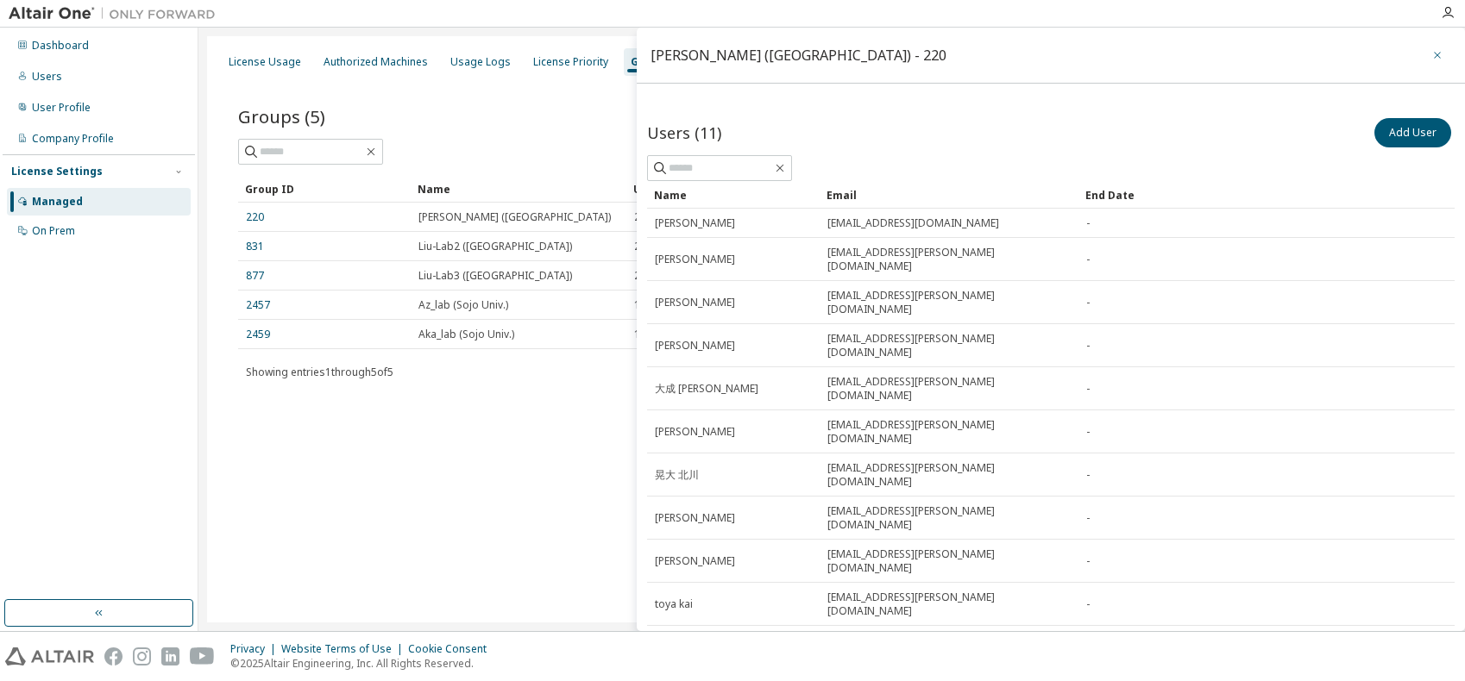
click at [1431, 60] on icon "button" at bounding box center [1437, 55] width 12 height 14
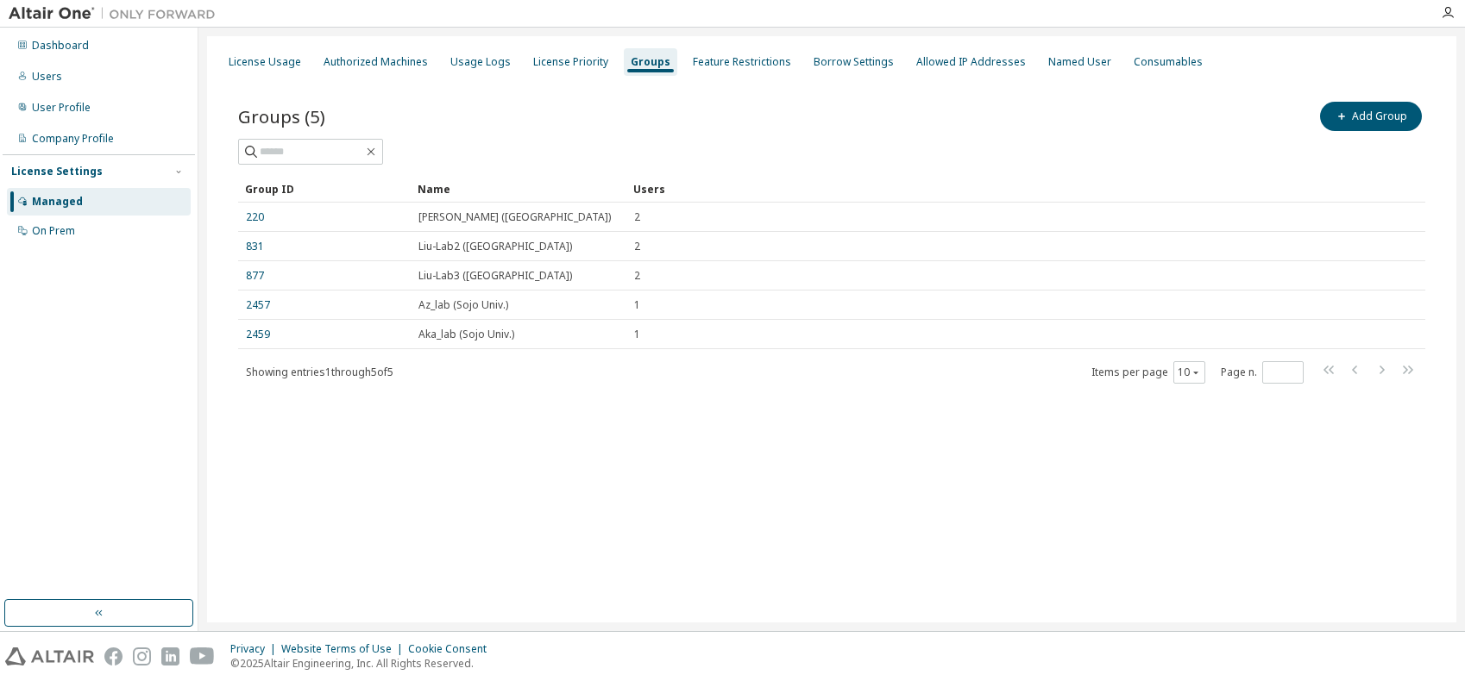
click at [436, 446] on div "License Usage Authorized Machines Usage Logs License Priority Groups Feature Re…" at bounding box center [831, 329] width 1249 height 586
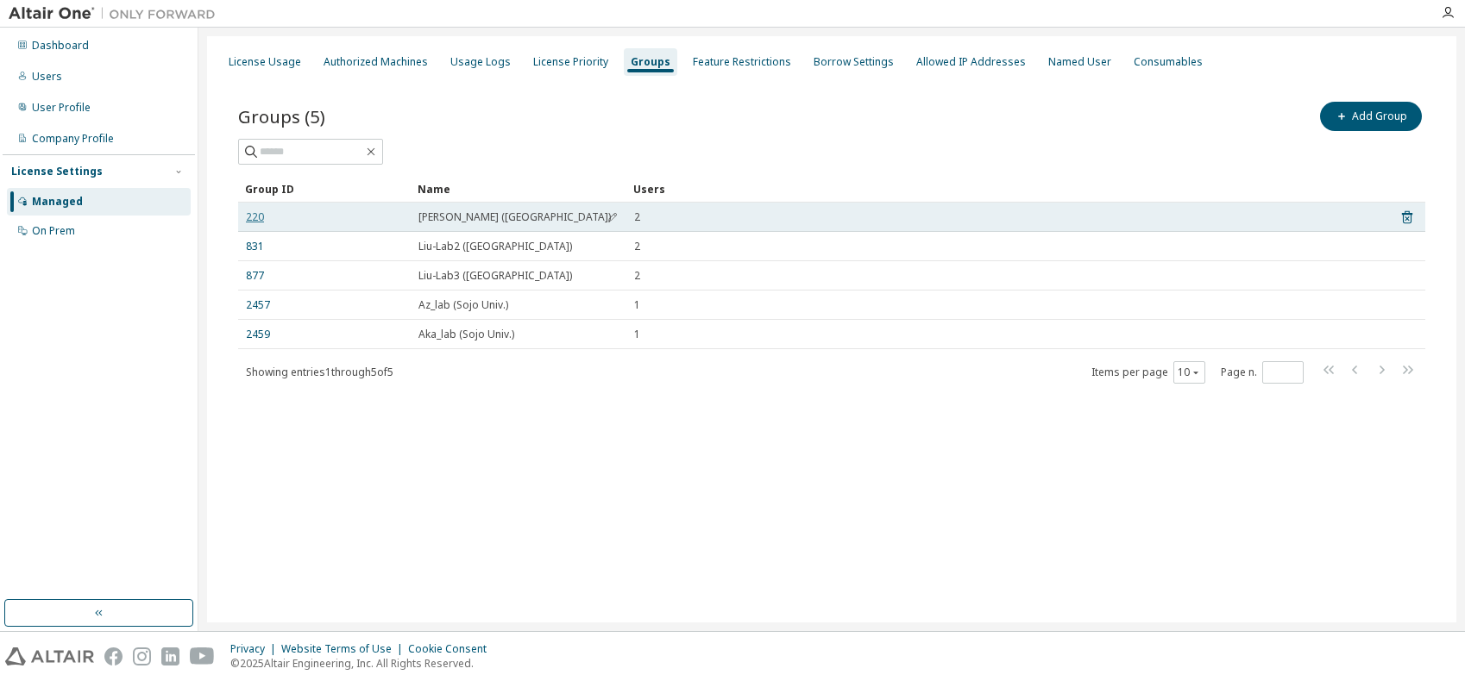
click at [255, 215] on link "220" at bounding box center [255, 217] width 18 height 14
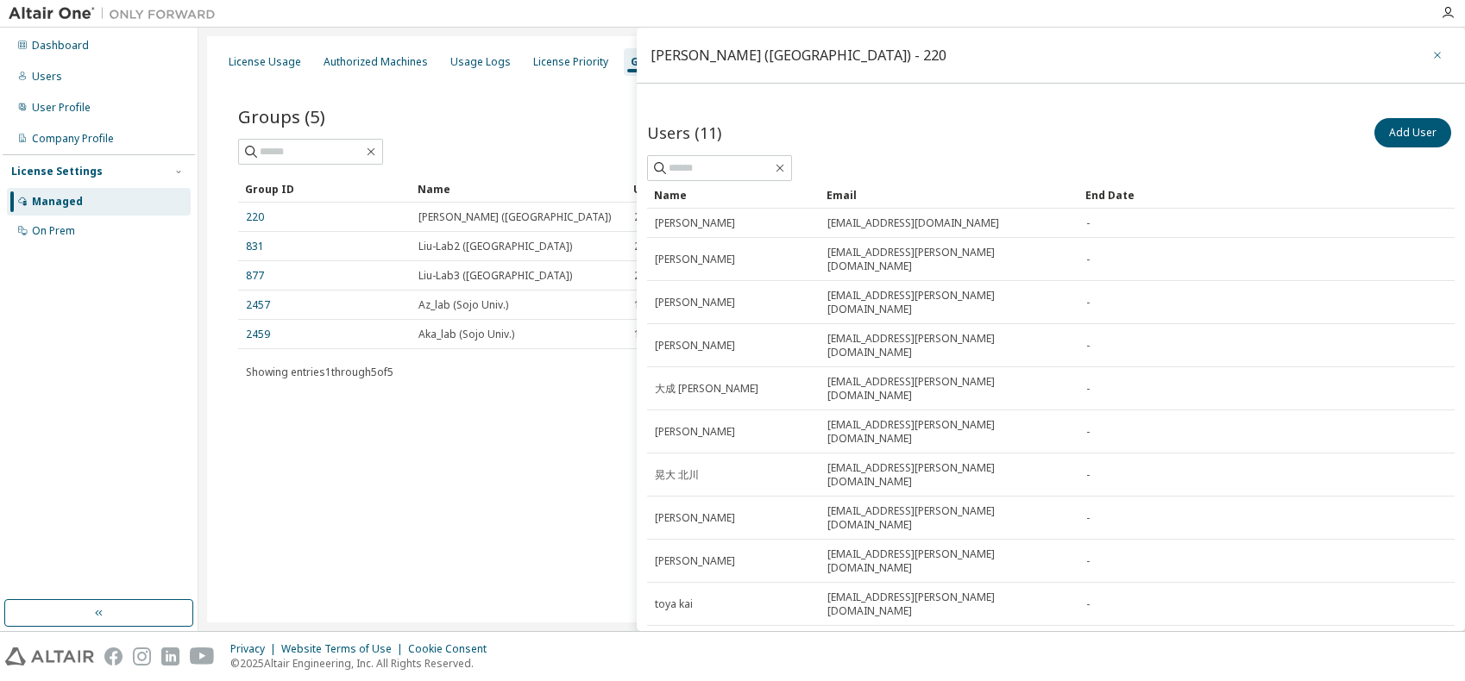
click at [1431, 54] on icon "button" at bounding box center [1437, 55] width 12 height 14
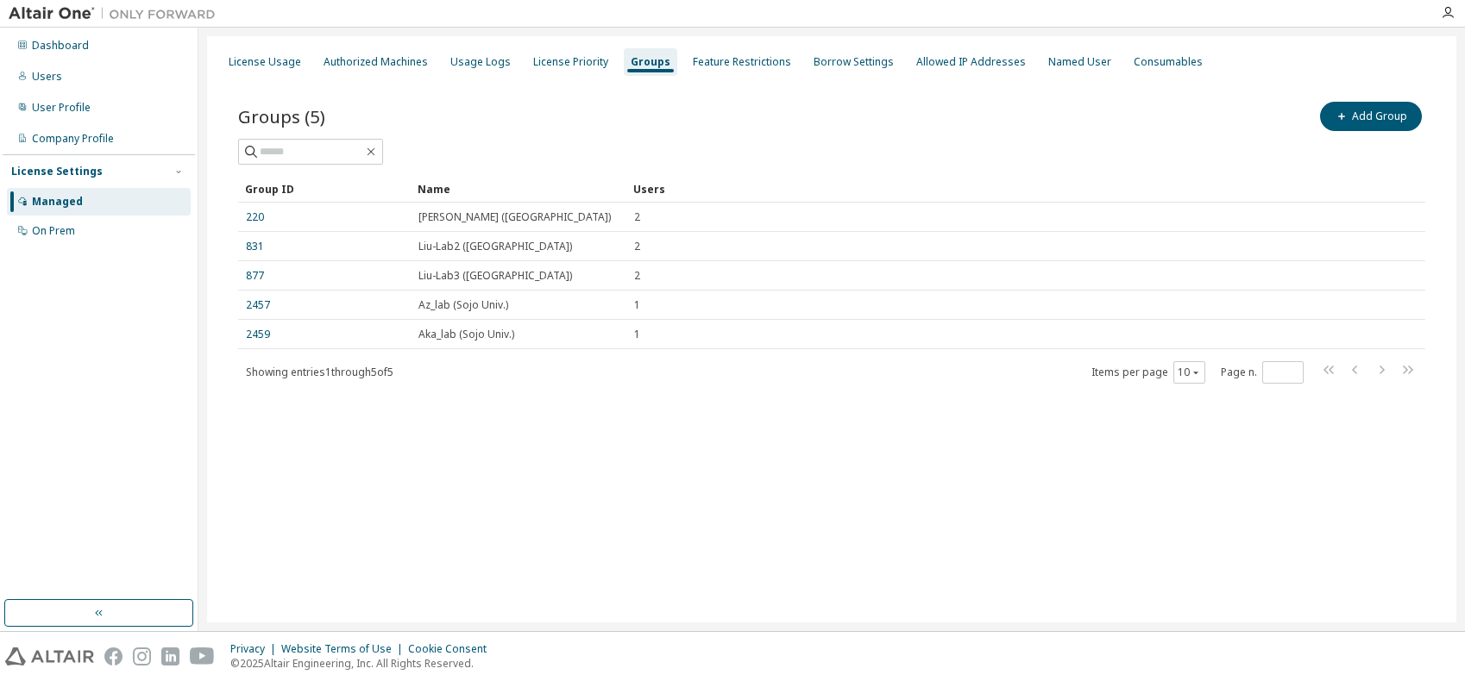
click at [724, 498] on div "License Usage Authorized Machines Usage Logs License Priority Groups Feature Re…" at bounding box center [831, 329] width 1249 height 586
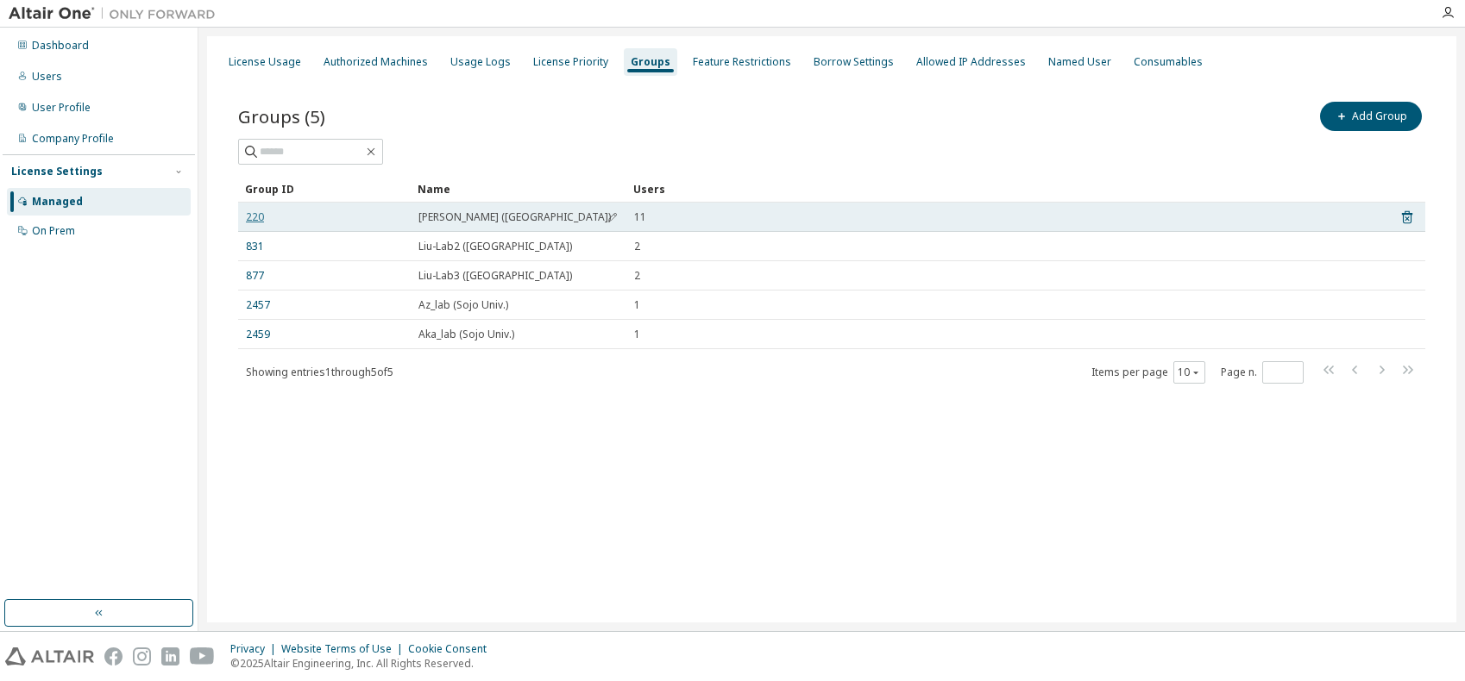
click at [255, 217] on link "220" at bounding box center [255, 217] width 18 height 14
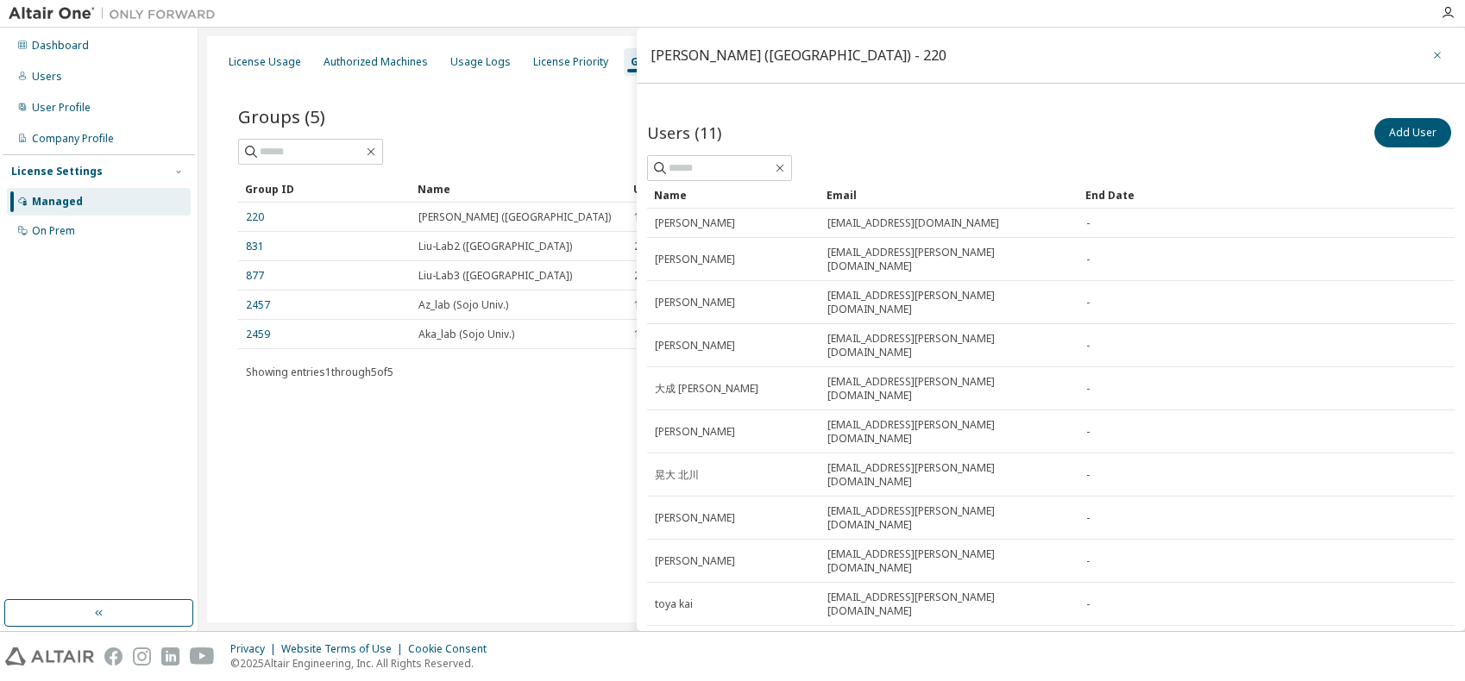
click at [1431, 54] on icon "button" at bounding box center [1437, 55] width 12 height 14
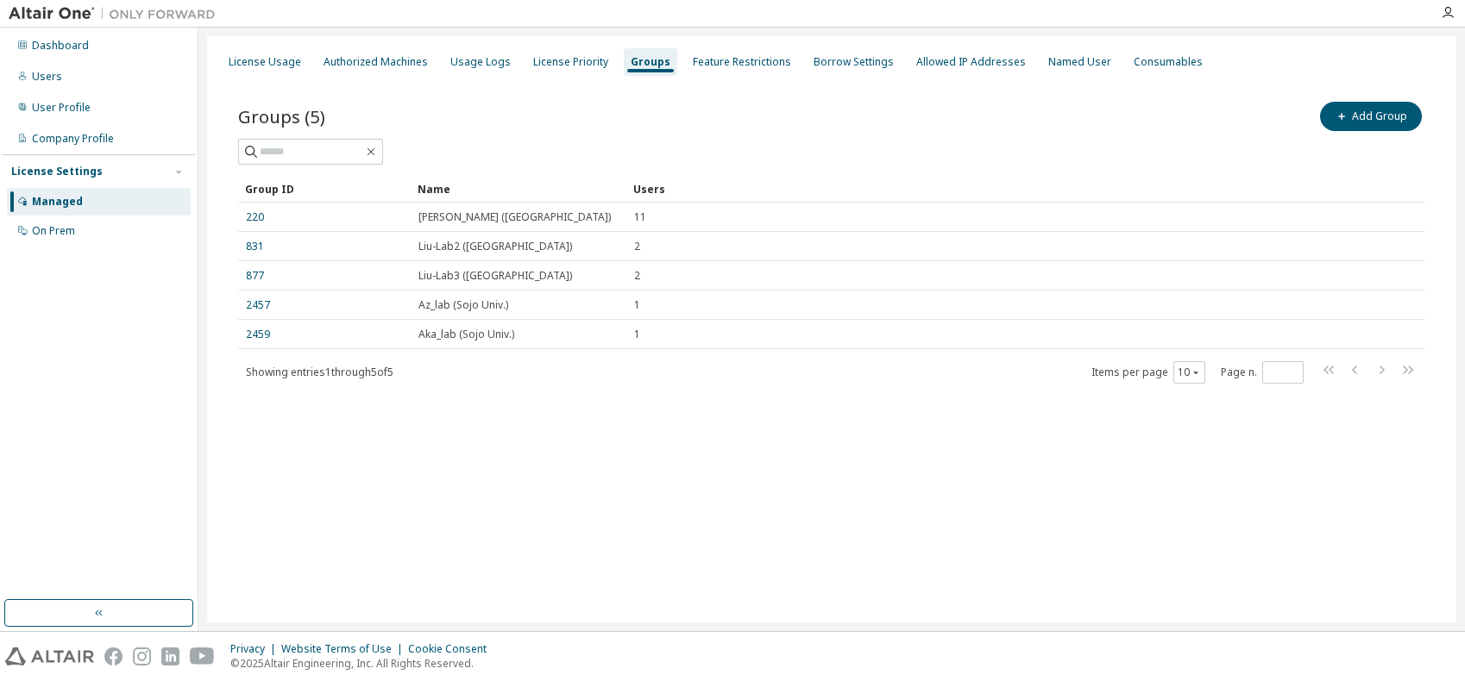
click at [716, 477] on div "License Usage Authorized Machines Usage Logs License Priority Groups Feature Re…" at bounding box center [831, 329] width 1249 height 586
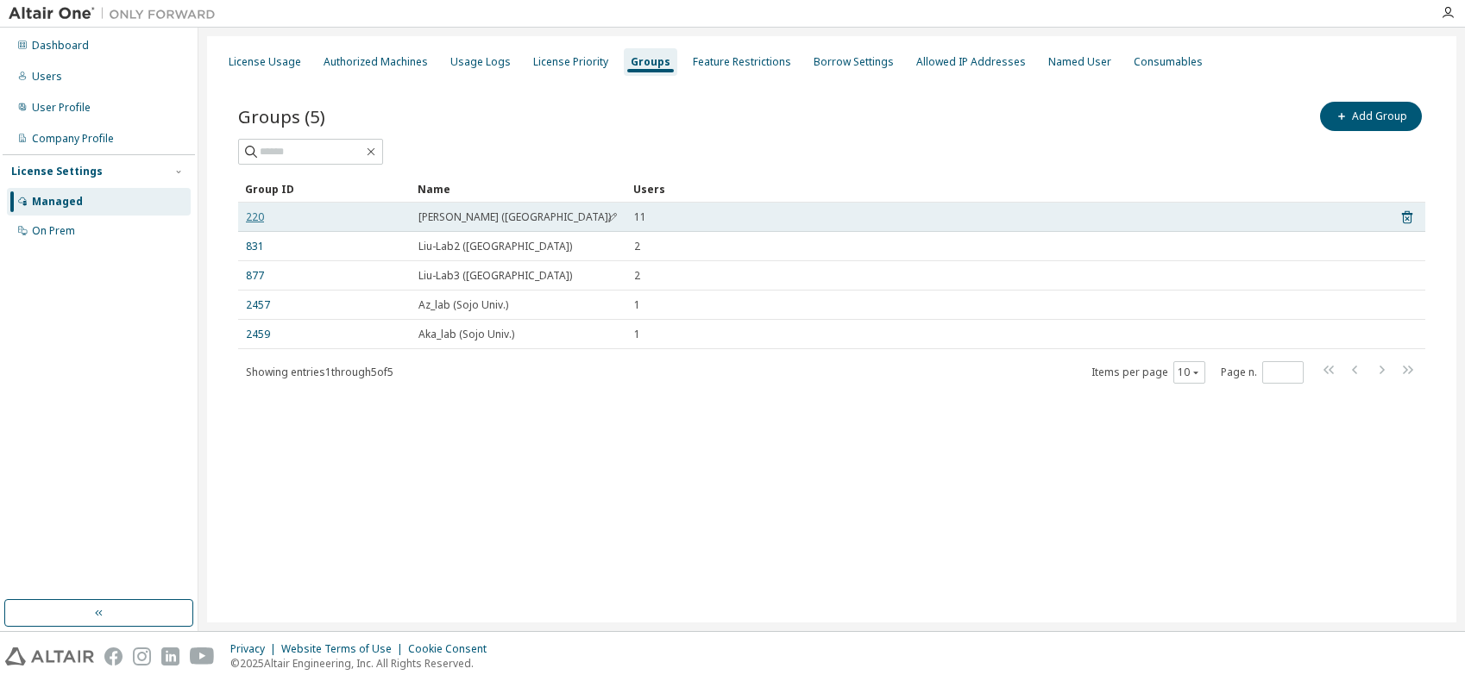
click at [257, 216] on link "220" at bounding box center [255, 217] width 18 height 14
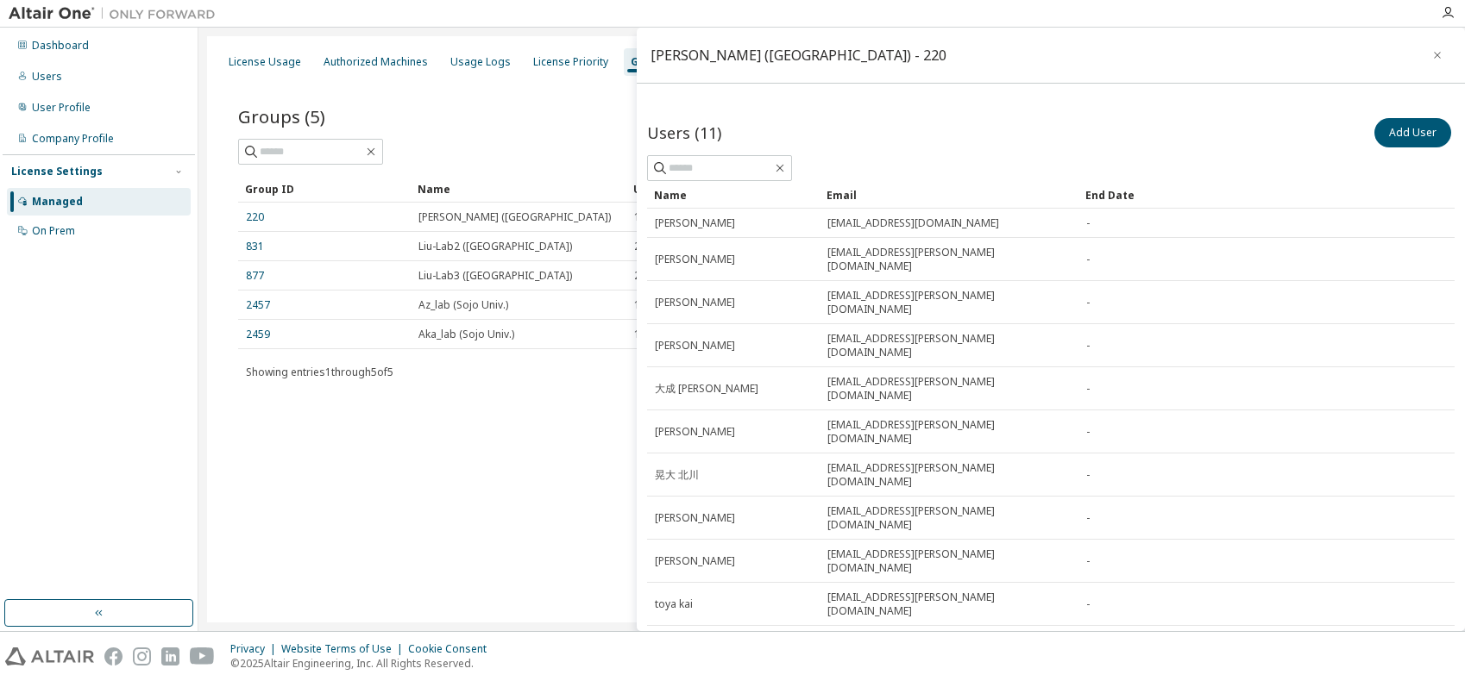
click at [1373, 679] on button "Assign License" at bounding box center [1398, 693] width 103 height 29
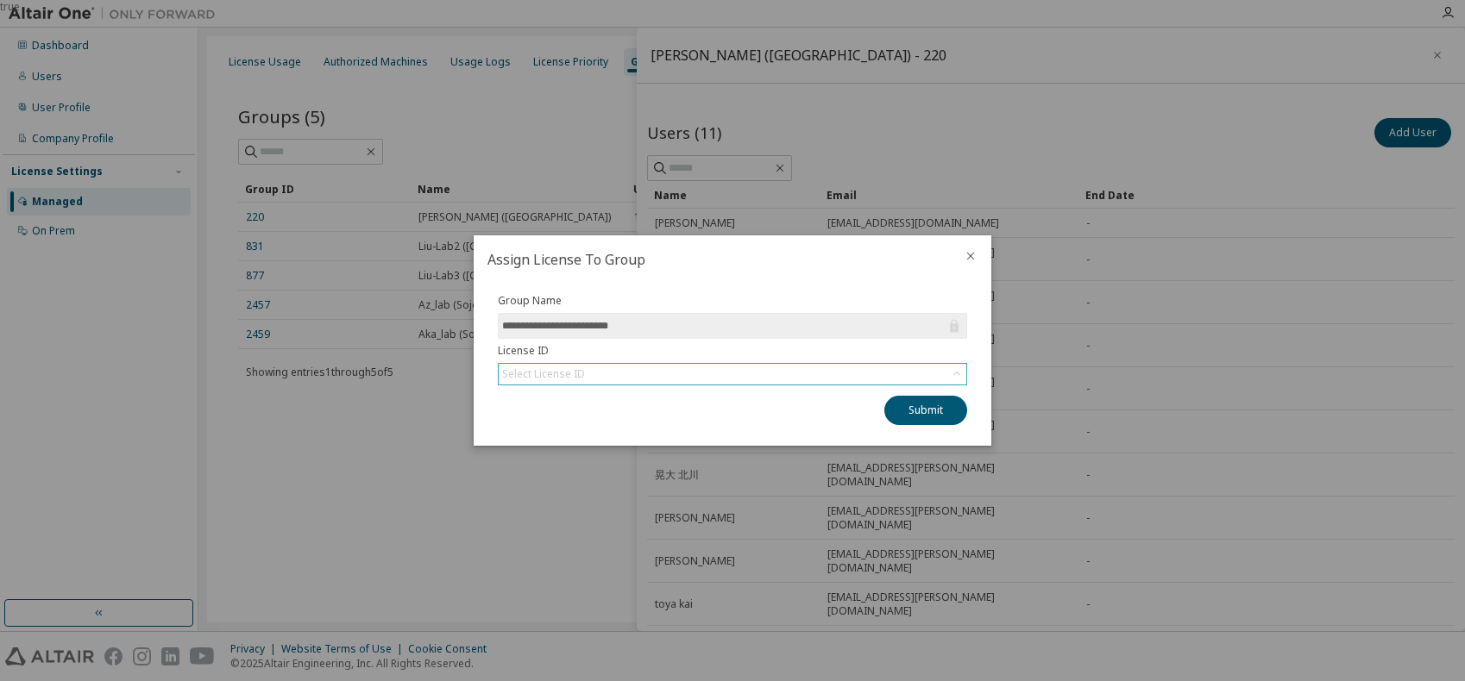
click at [658, 379] on div "Select License ID" at bounding box center [732, 374] width 467 height 21
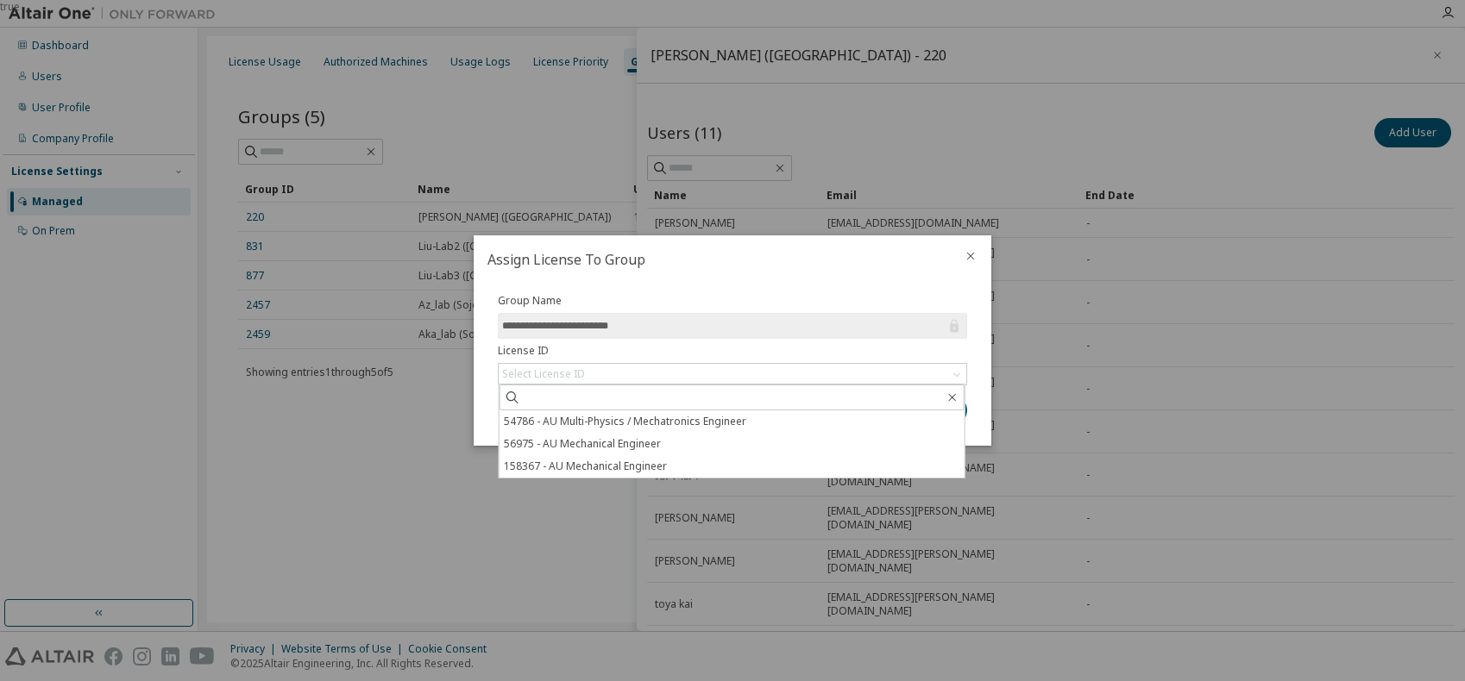
click at [971, 254] on icon "close" at bounding box center [970, 256] width 14 height 14
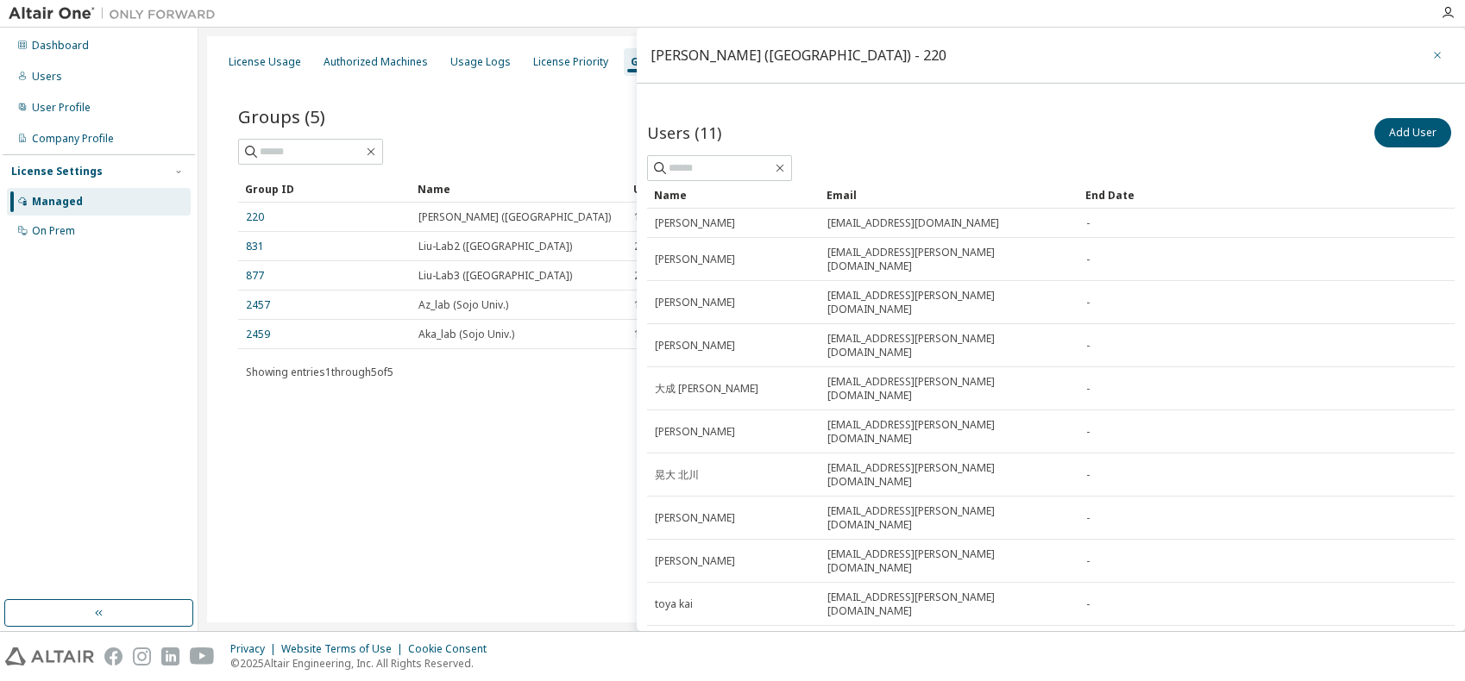
click at [1423, 57] on button "button" at bounding box center [1437, 55] width 28 height 28
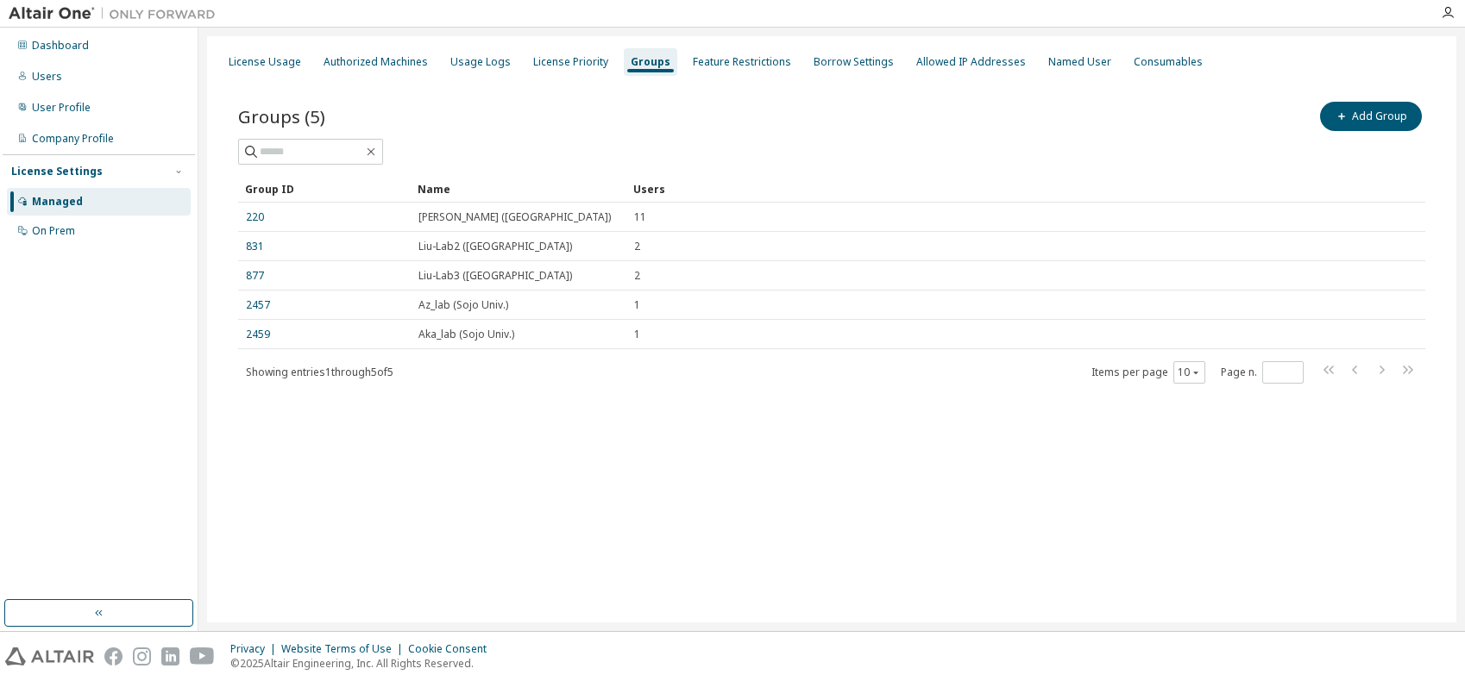
click at [437, 505] on div "License Usage Authorized Machines Usage Logs License Priority Groups Feature Re…" at bounding box center [831, 329] width 1249 height 586
click at [274, 65] on div "License Usage" at bounding box center [265, 62] width 72 height 14
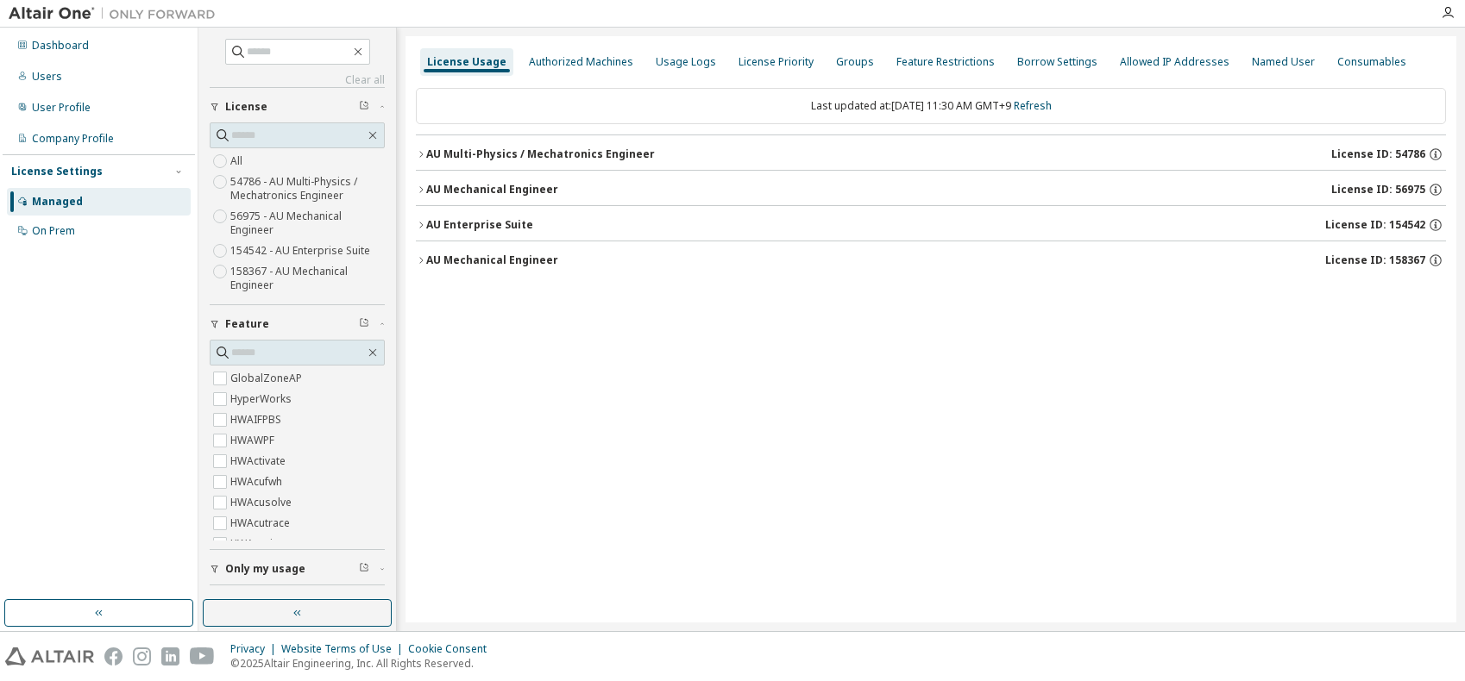
click at [421, 225] on icon "button" at bounding box center [420, 225] width 3 height 6
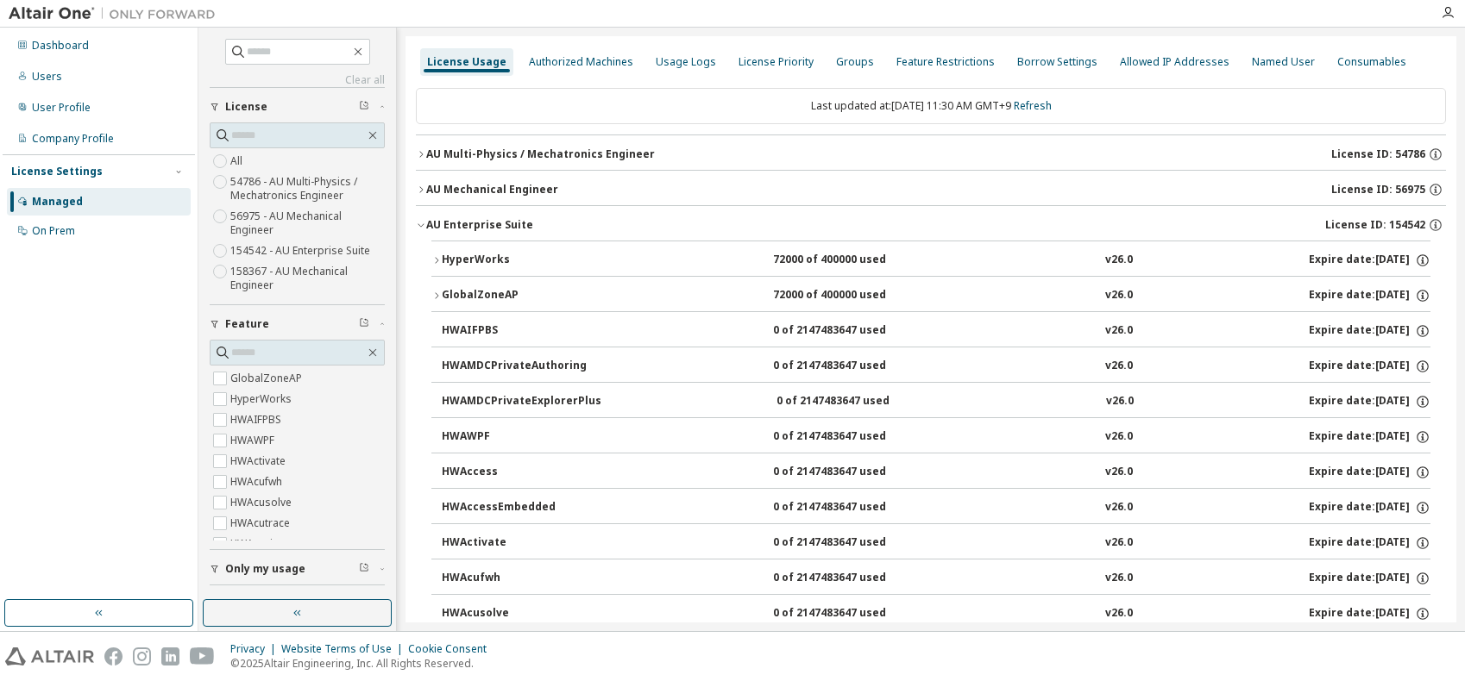
click at [421, 225] on icon "button" at bounding box center [420, 225] width 6 height 3
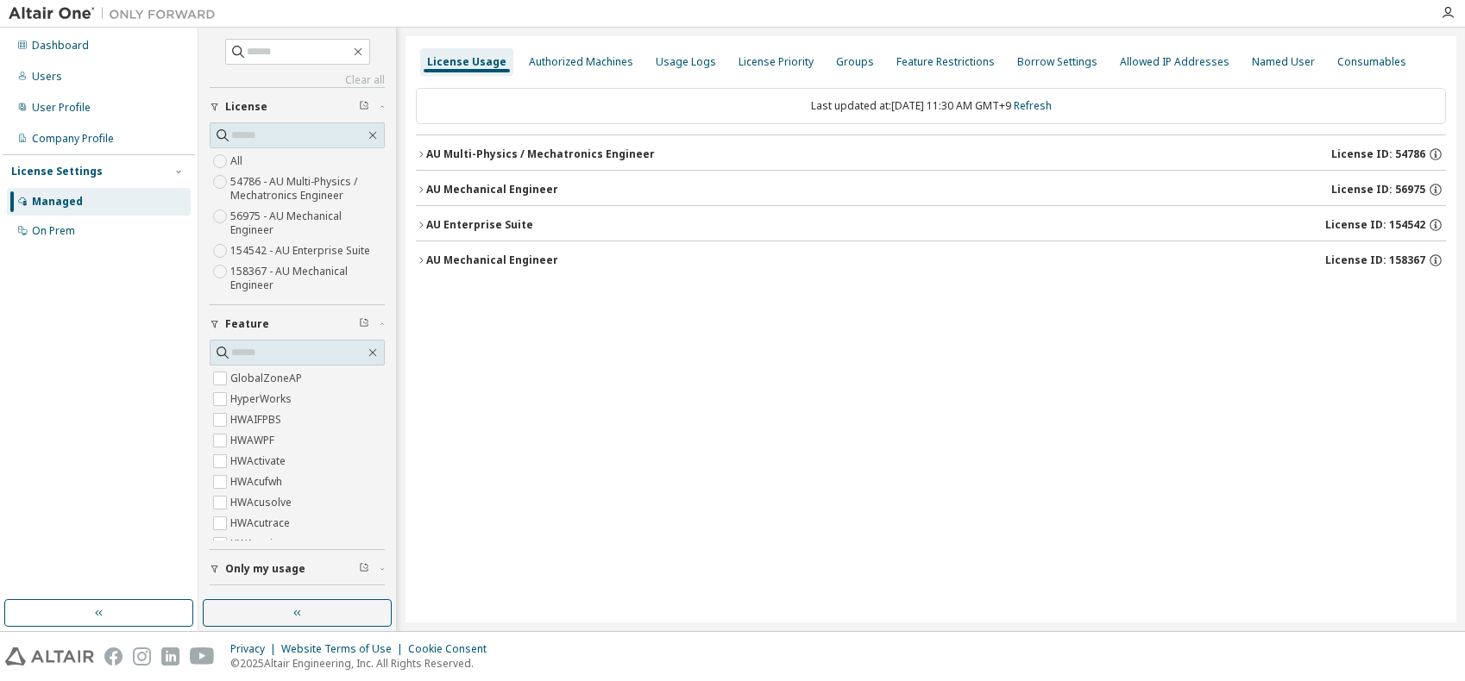
click at [593, 393] on div "License Usage Authorized Machines Usage Logs License Priority Groups Feature Re…" at bounding box center [930, 329] width 1051 height 586
click at [423, 220] on icon "button" at bounding box center [421, 225] width 10 height 10
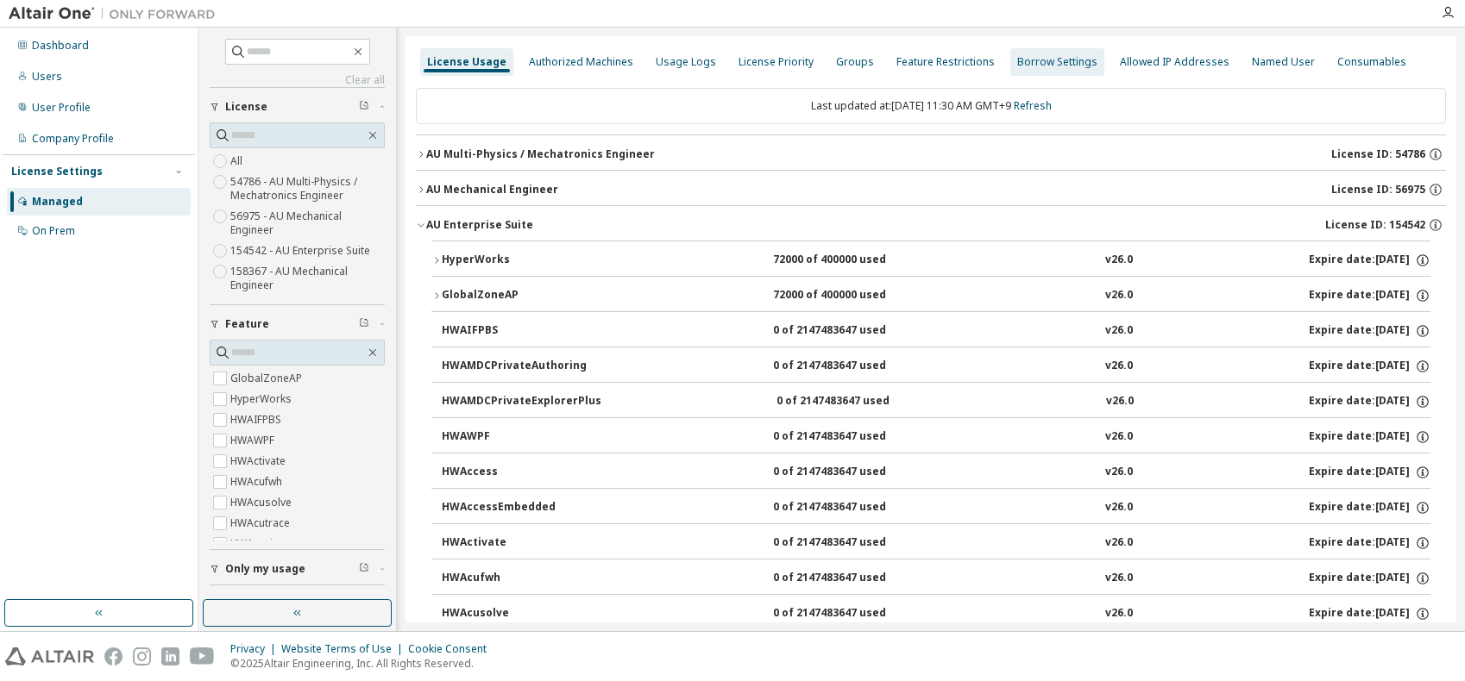
click at [836, 61] on div "Groups" at bounding box center [855, 62] width 38 height 14
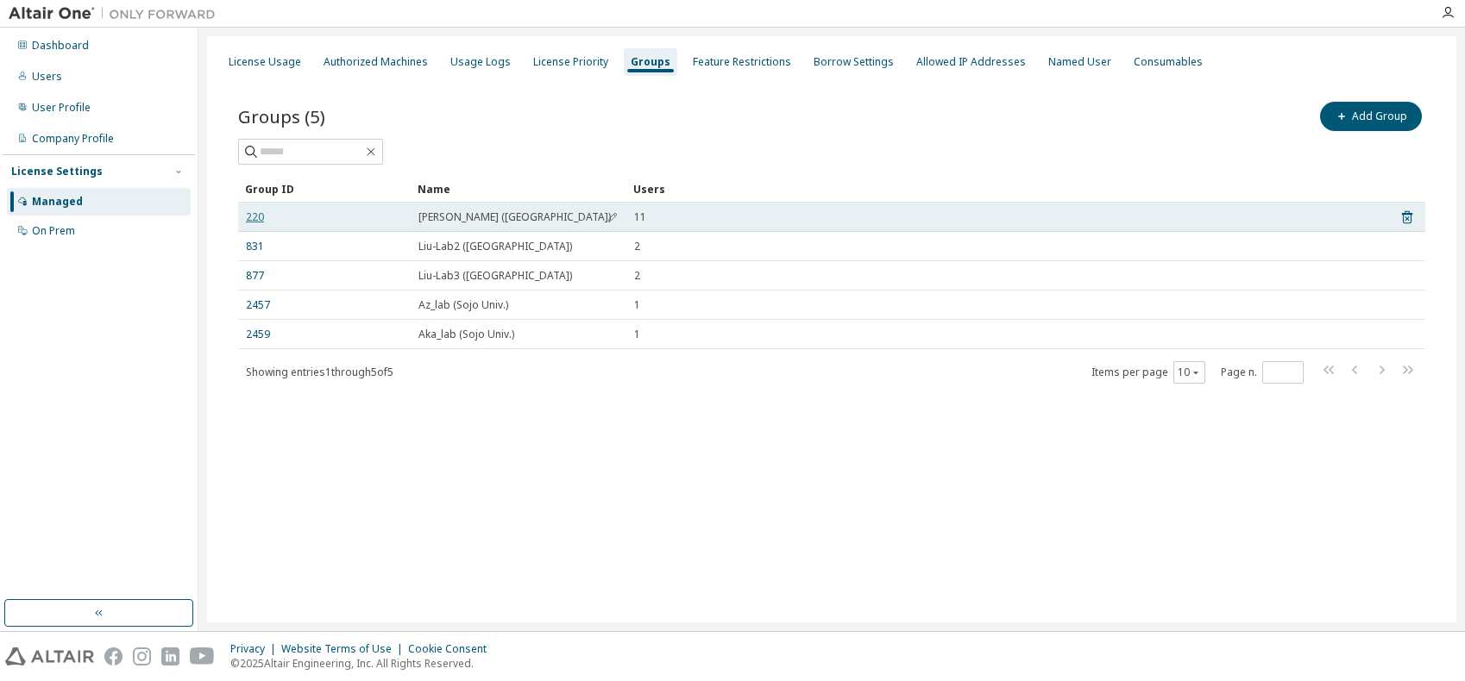
click at [249, 218] on link "220" at bounding box center [255, 217] width 18 height 14
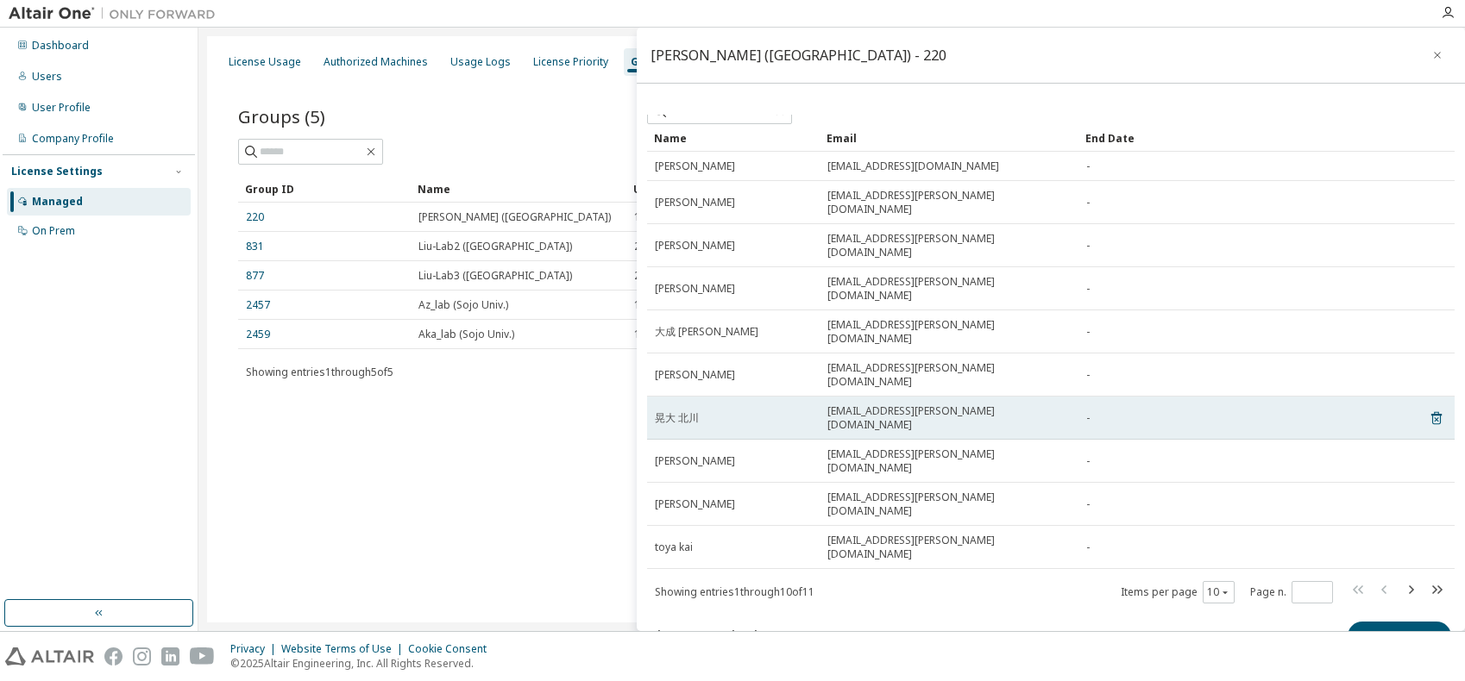
scroll to position [82, 0]
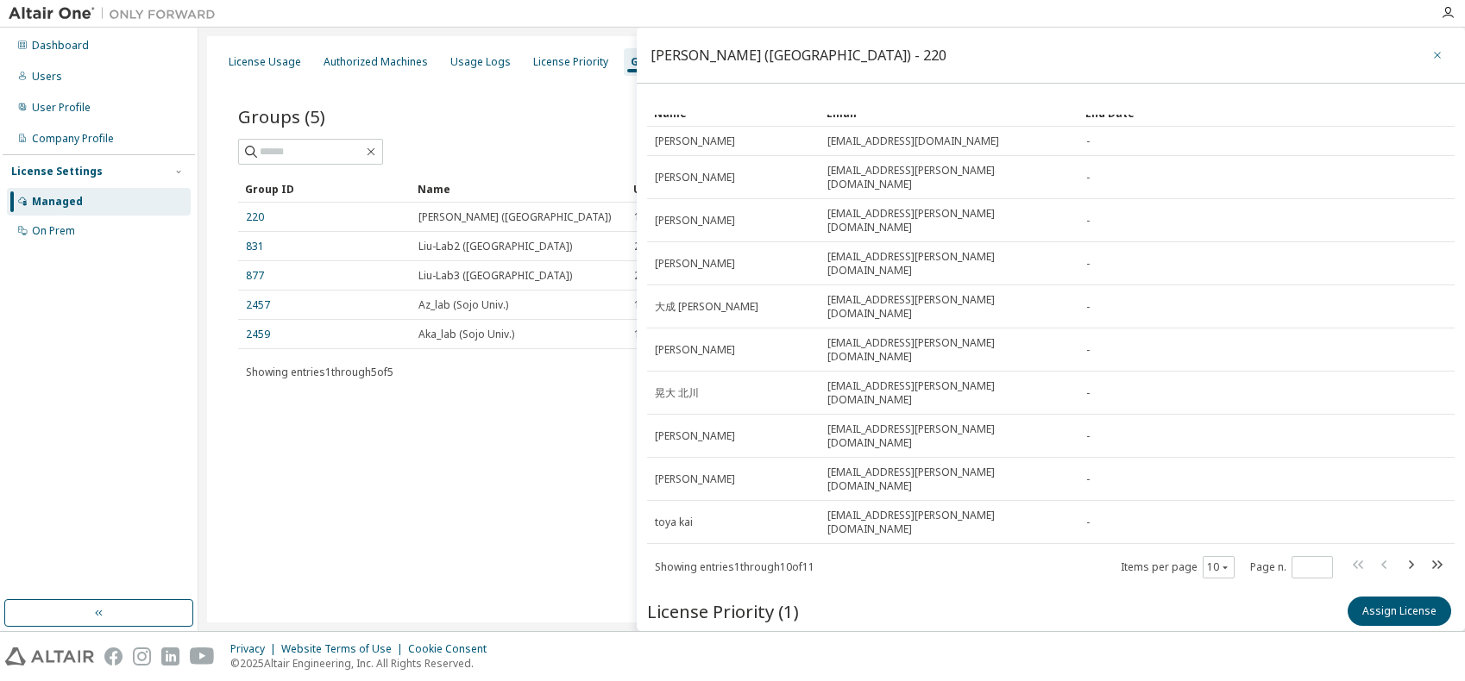
click at [1431, 56] on icon "button" at bounding box center [1437, 55] width 12 height 14
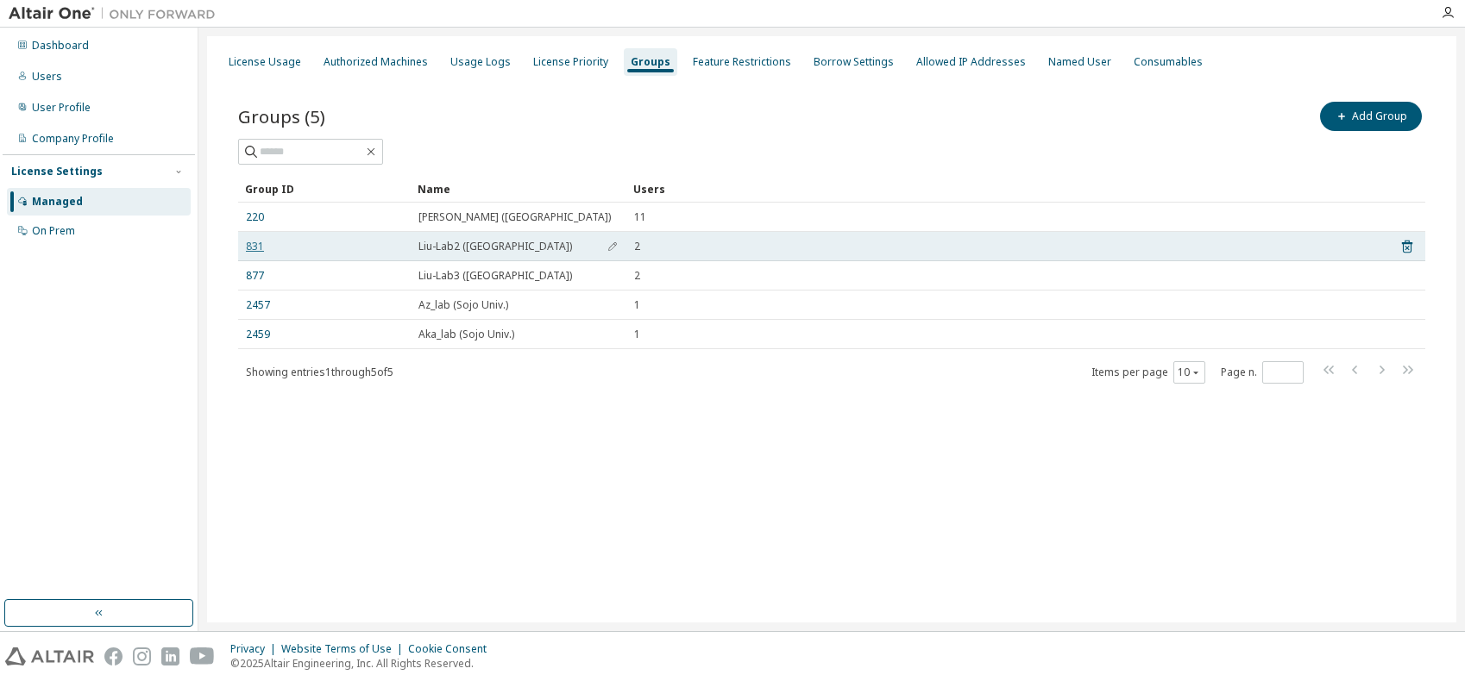
click at [248, 246] on link "831" at bounding box center [255, 247] width 18 height 14
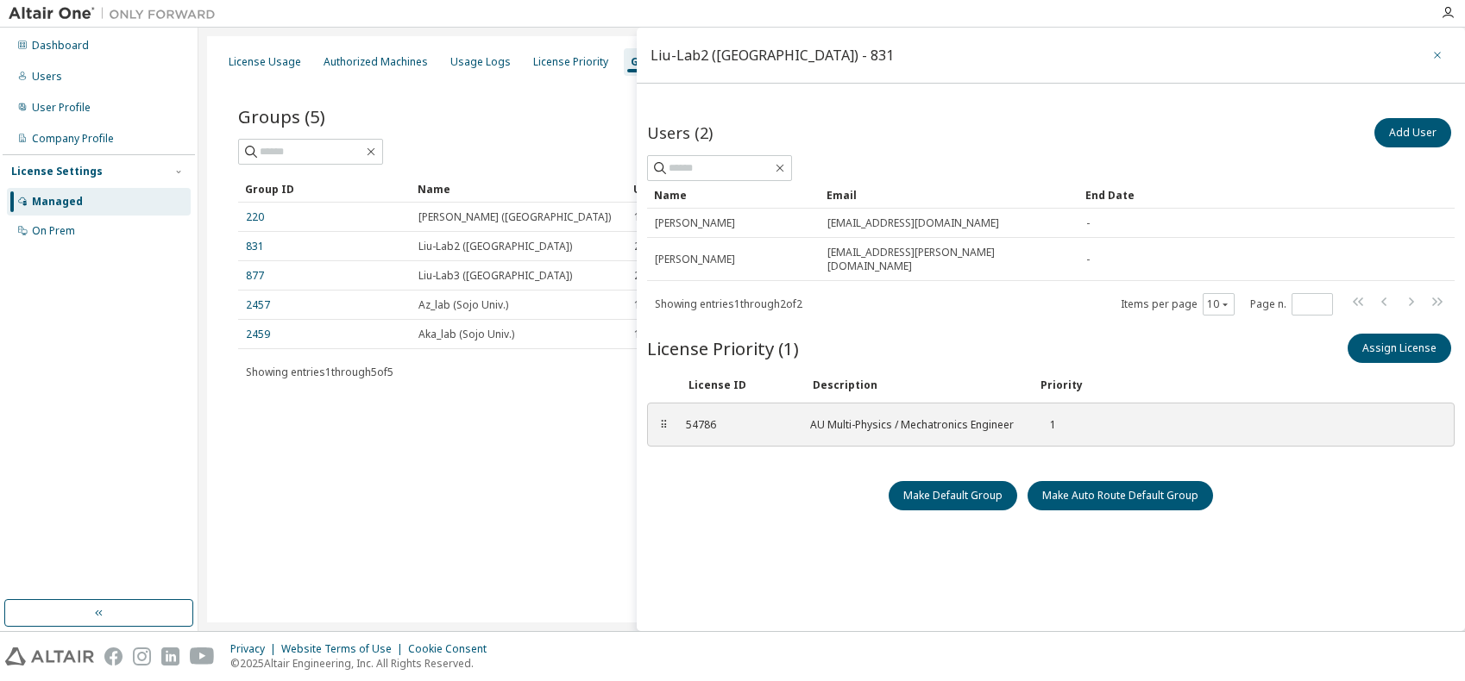
click at [1434, 58] on button "button" at bounding box center [1437, 55] width 28 height 28
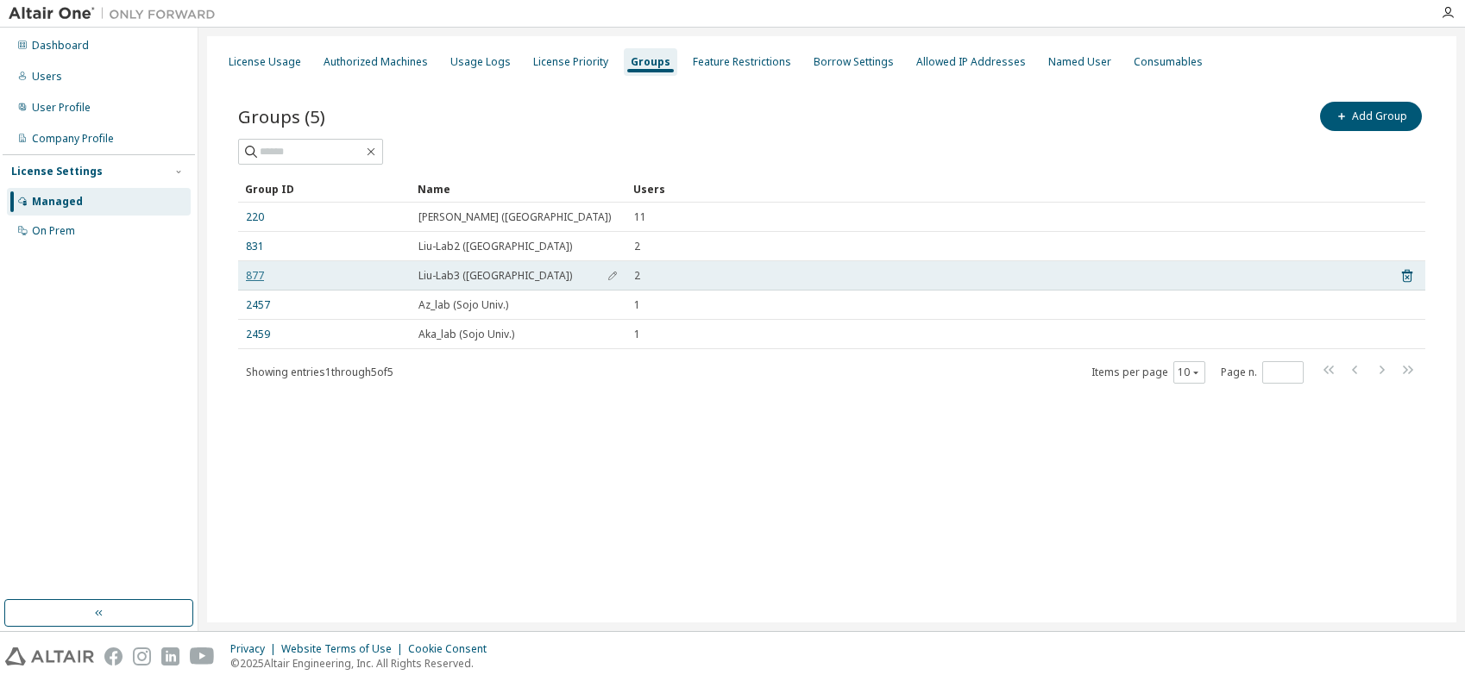
click at [257, 278] on link "877" at bounding box center [255, 276] width 18 height 14
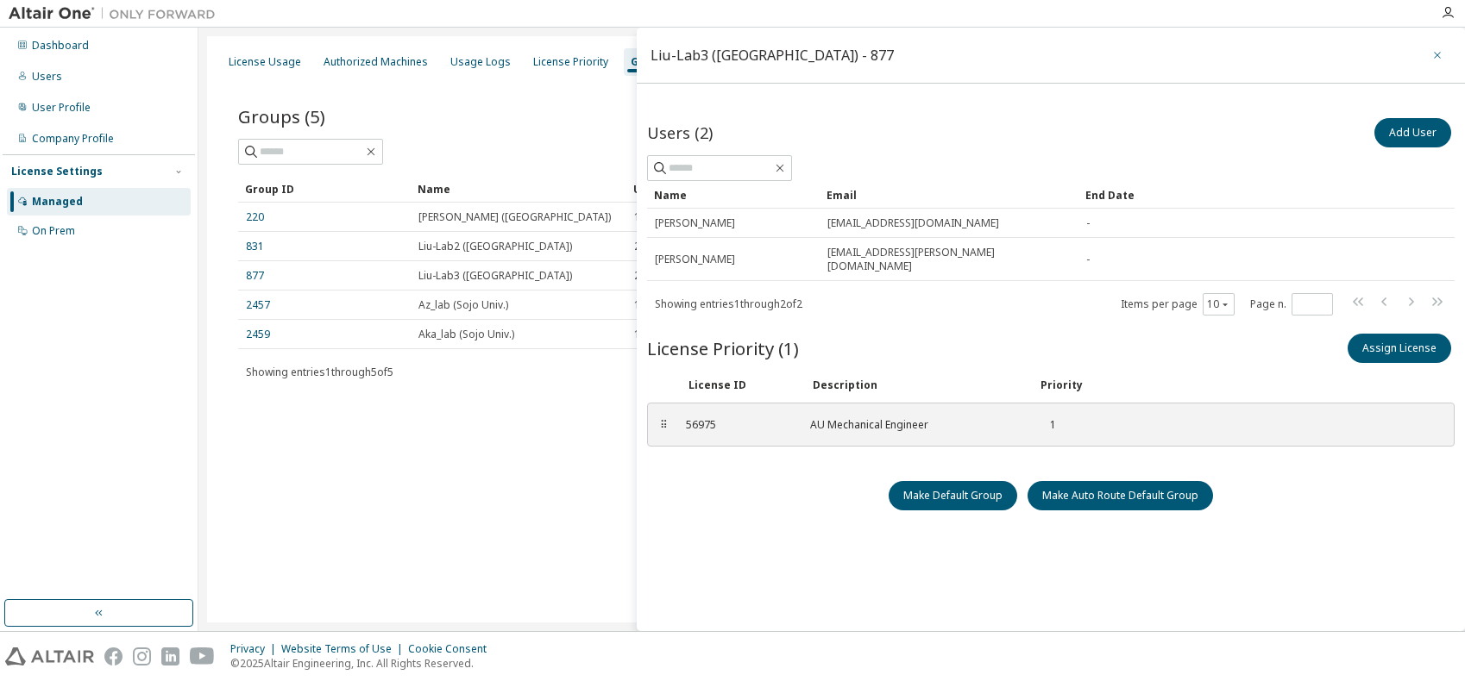
click at [1431, 52] on icon "button" at bounding box center [1437, 55] width 12 height 14
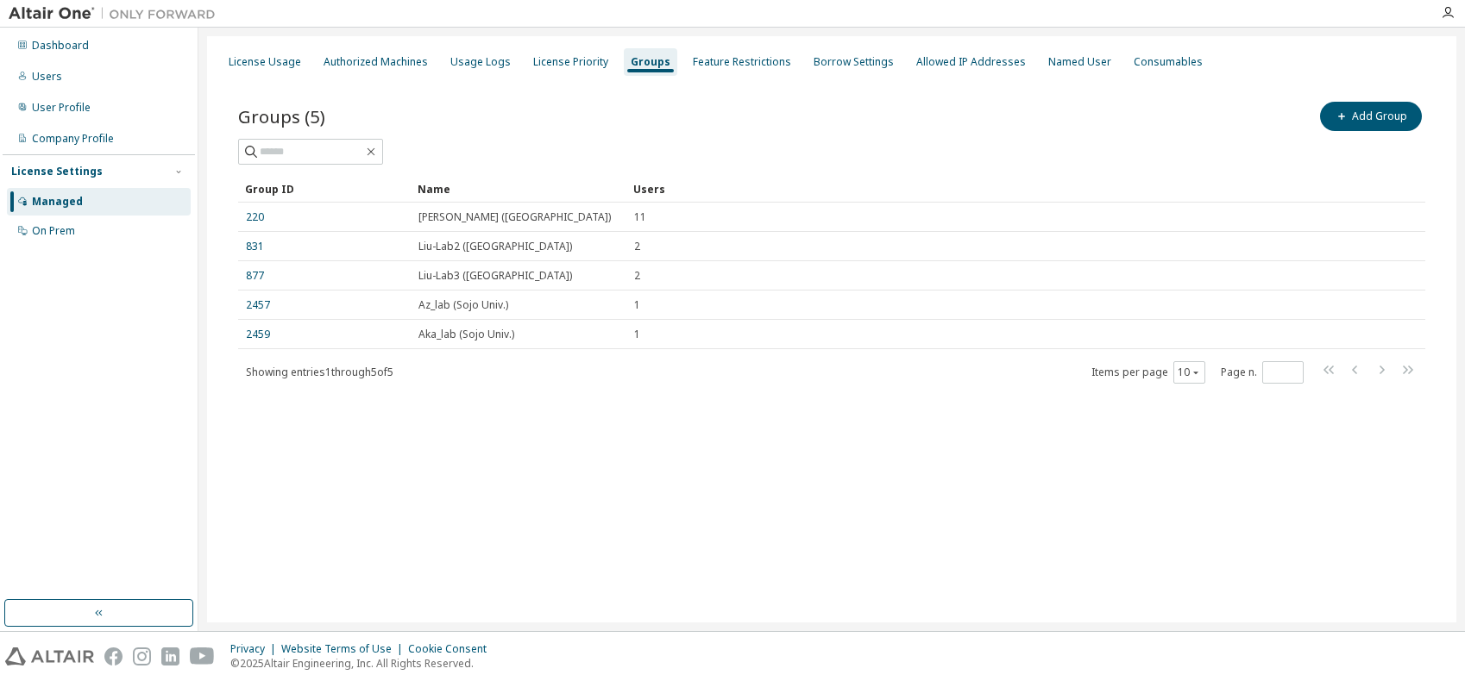
click at [655, 484] on div "License Usage Authorized Machines Usage Logs License Priority Groups Feature Re…" at bounding box center [831, 329] width 1249 height 586
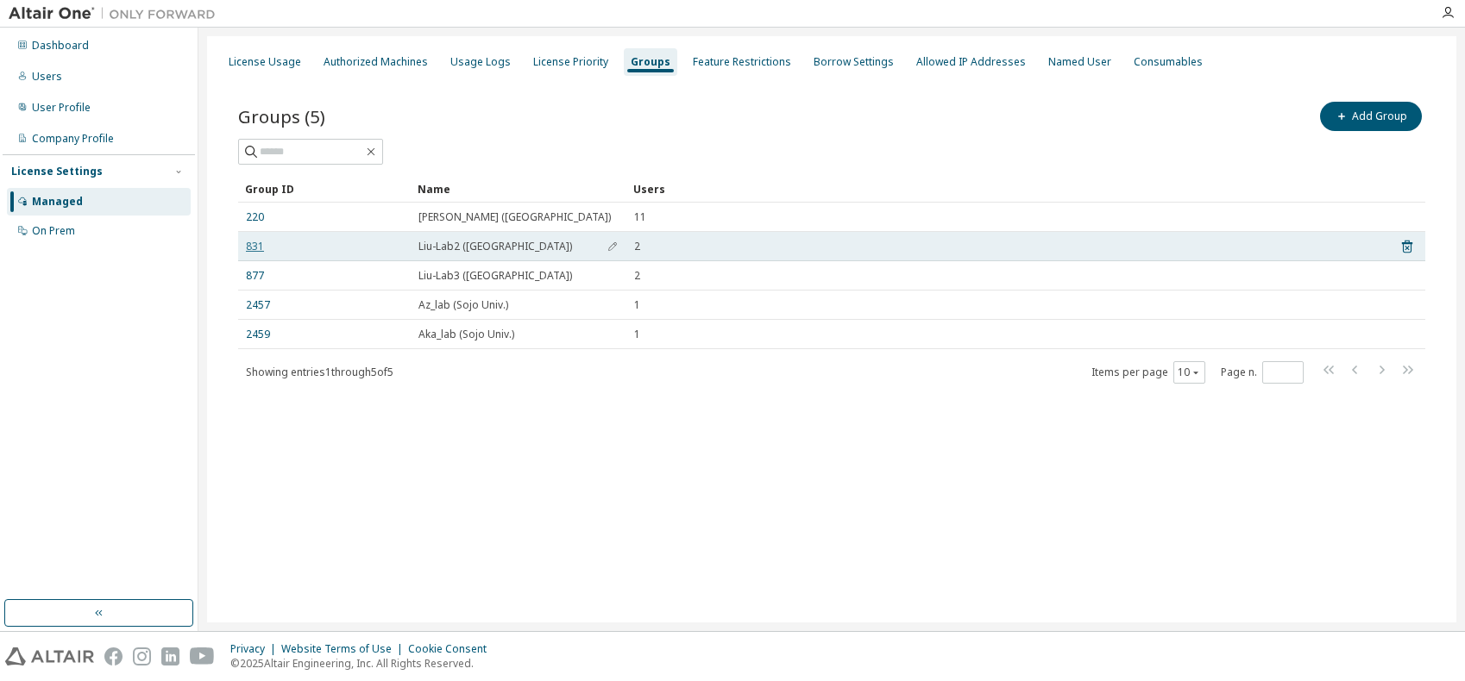
click at [250, 248] on link "831" at bounding box center [255, 247] width 18 height 14
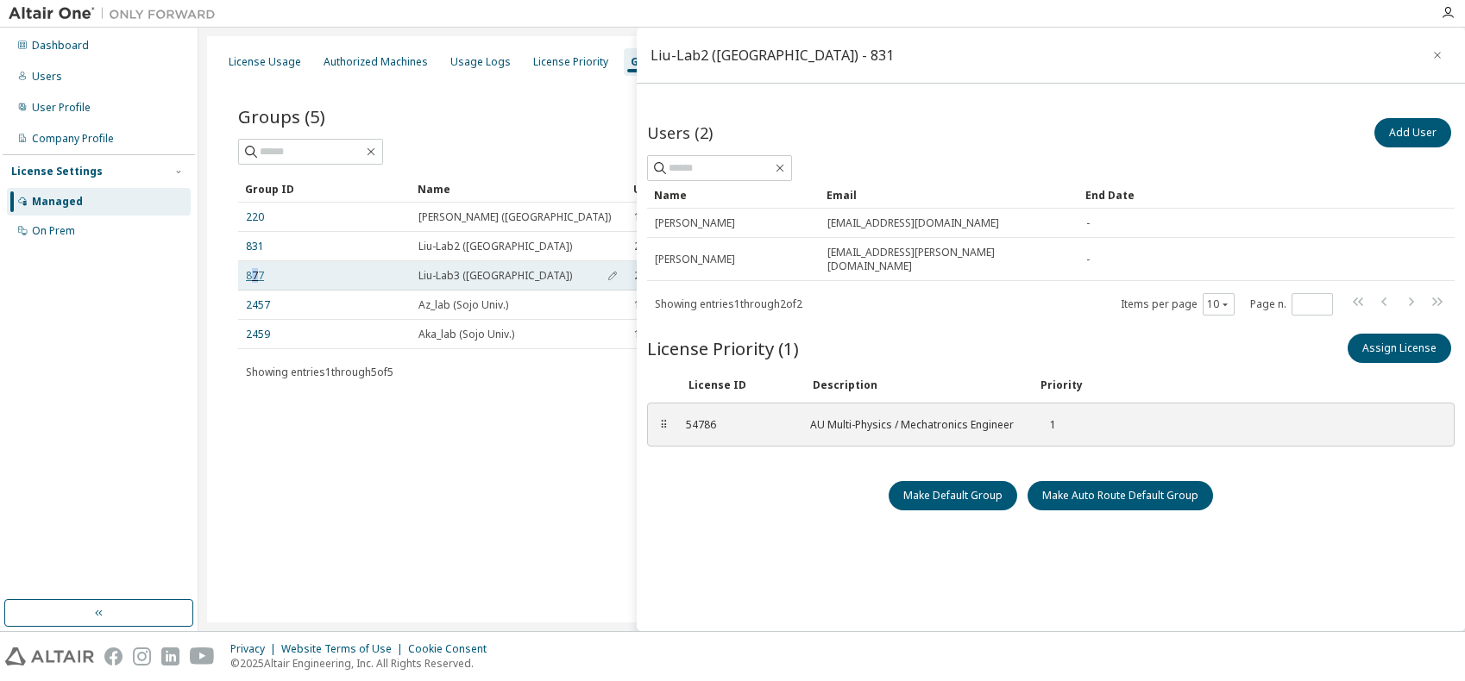
click at [254, 277] on link "877" at bounding box center [255, 276] width 18 height 14
click at [1433, 56] on icon "button" at bounding box center [1436, 55] width 7 height 7
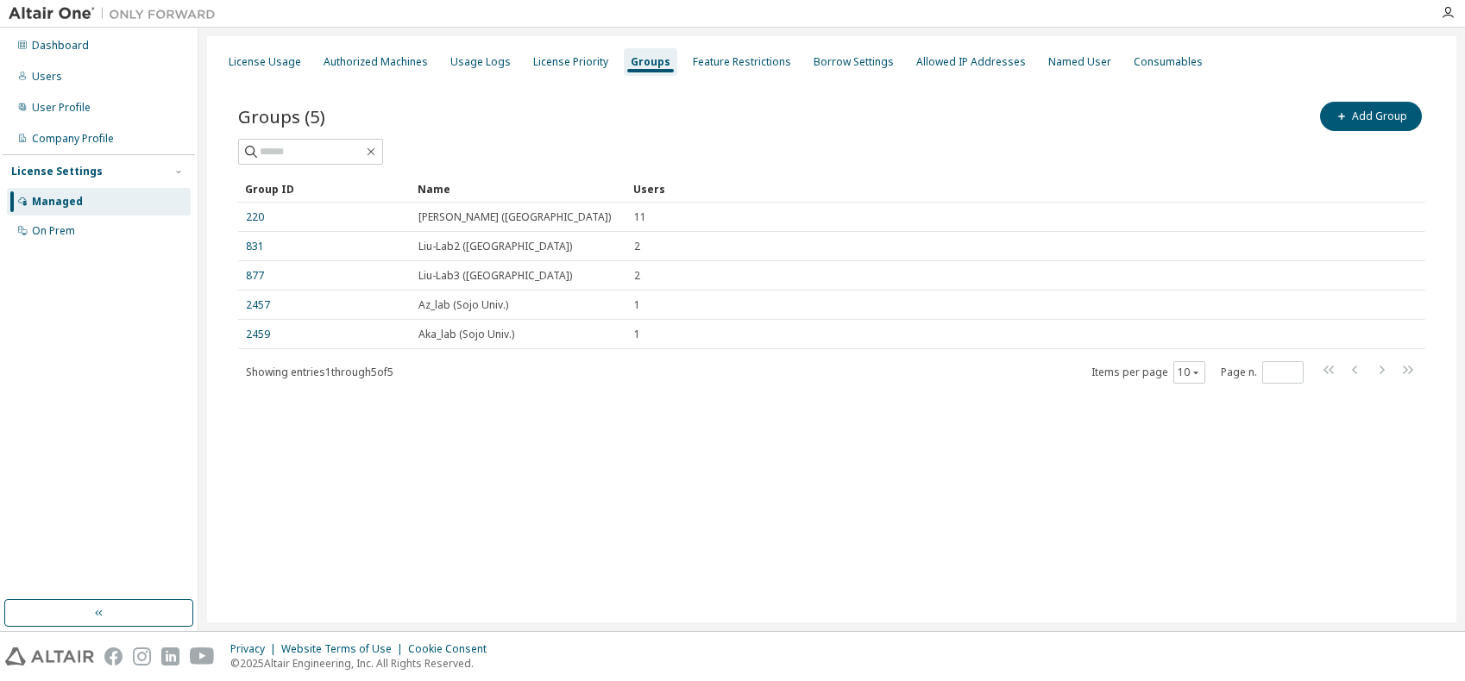
click at [483, 461] on div "License Usage Authorized Machines Usage Logs License Priority Groups Feature Re…" at bounding box center [831, 329] width 1249 height 586
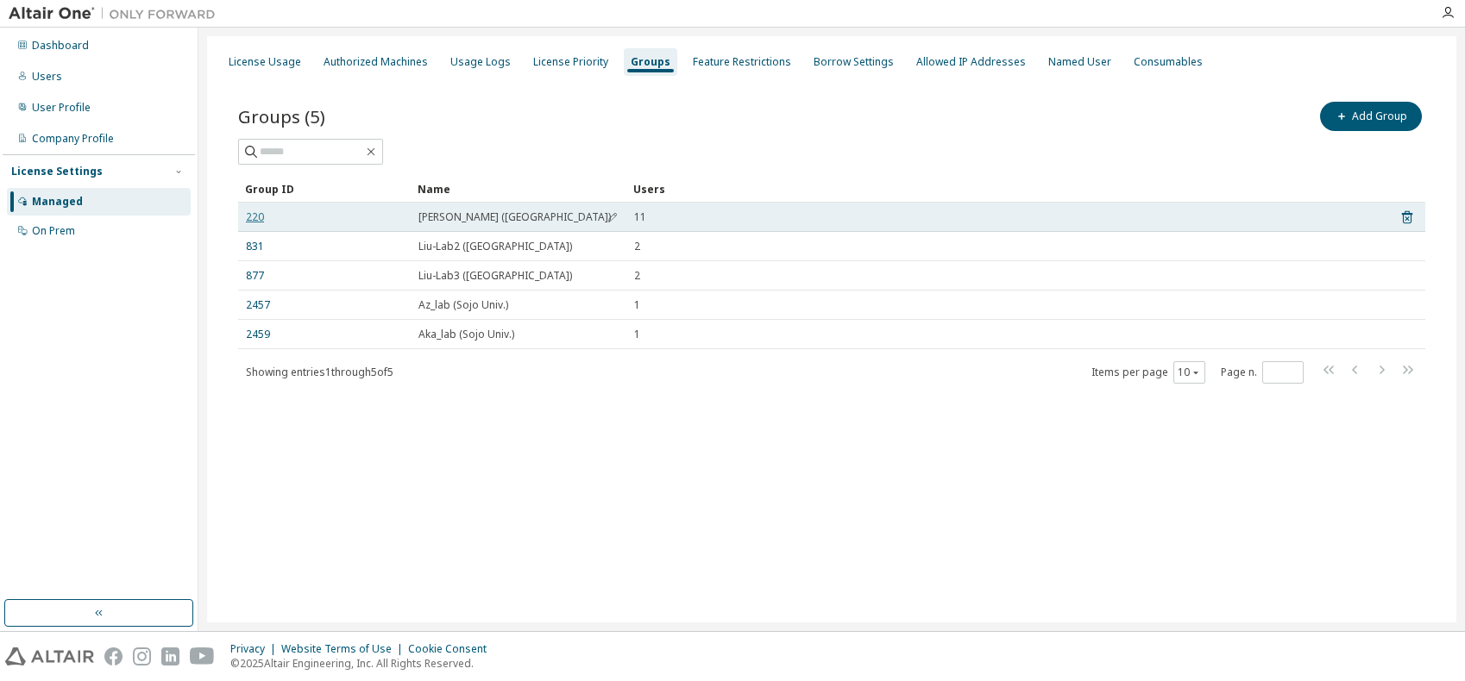
click at [256, 214] on link "220" at bounding box center [255, 217] width 18 height 14
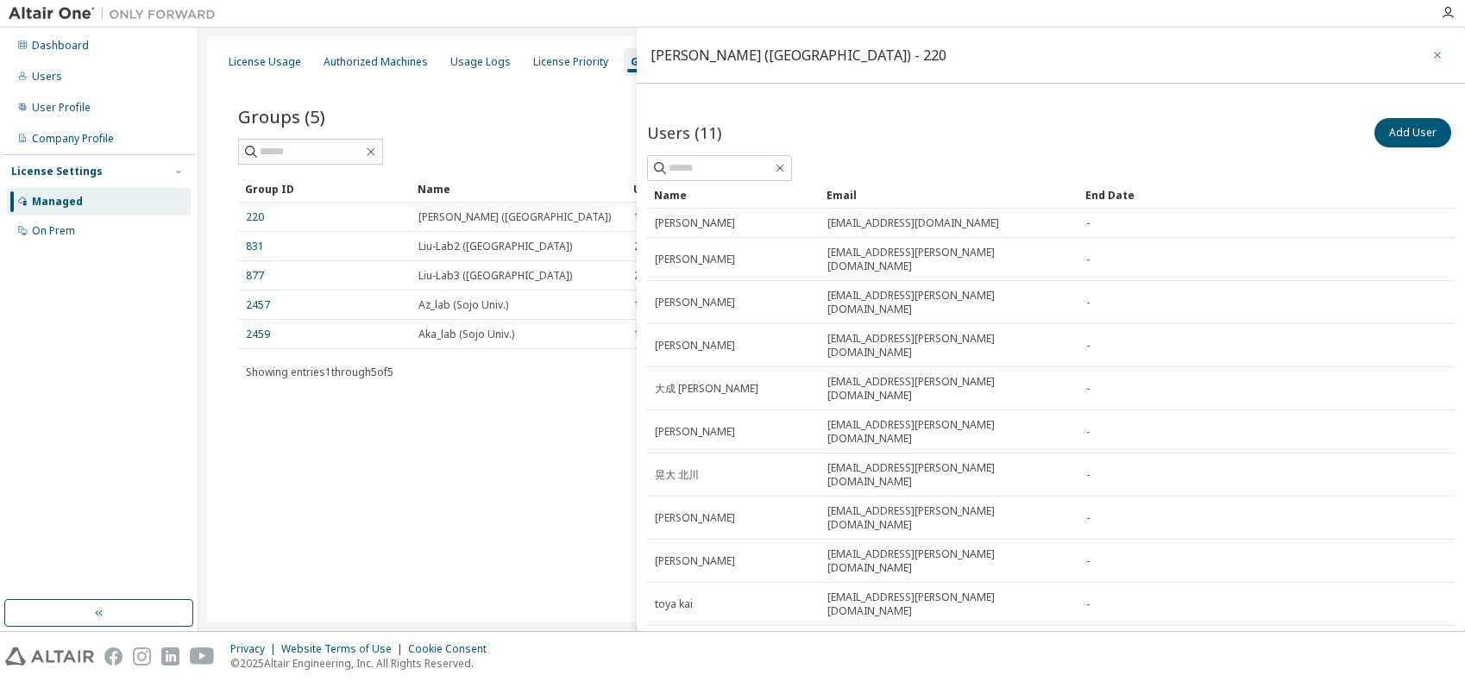
click at [1431, 58] on icon "button" at bounding box center [1437, 55] width 12 height 14
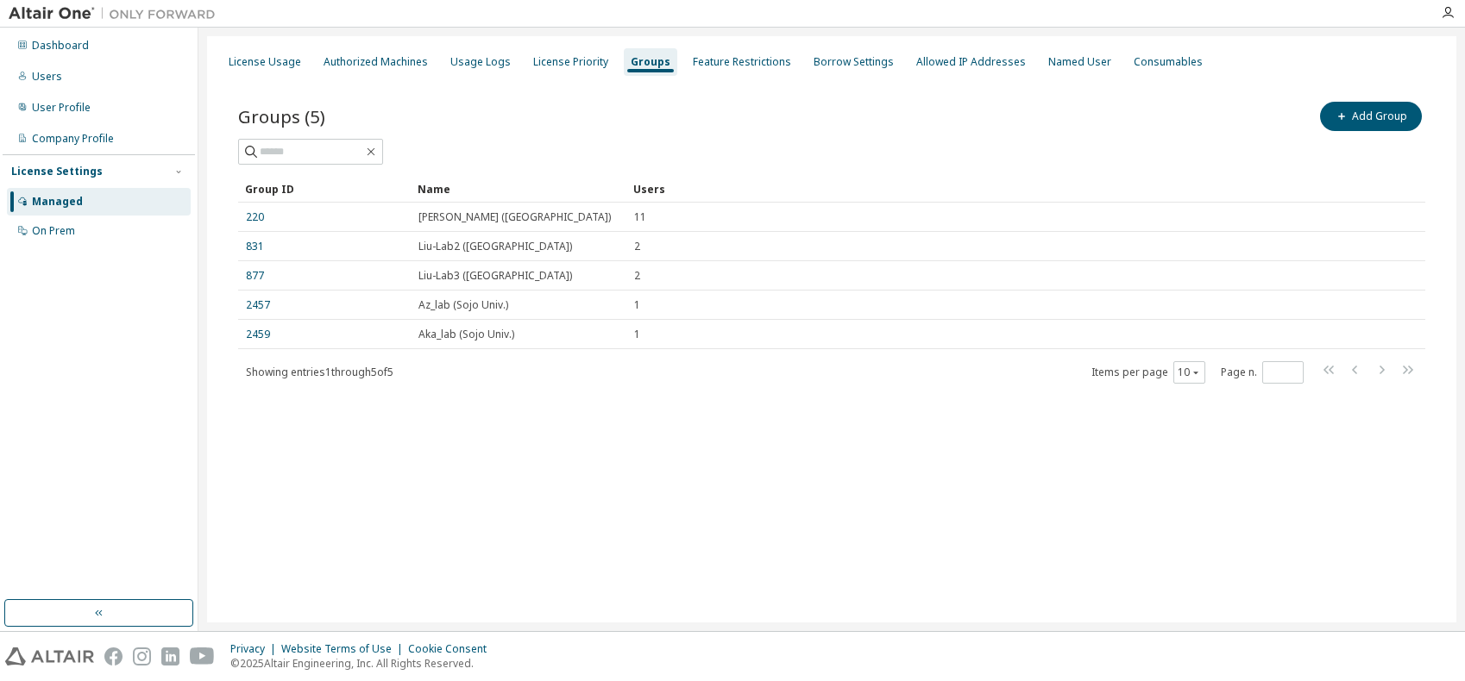
click at [536, 511] on div "License Usage Authorized Machines Usage Logs License Priority Groups Feature Re…" at bounding box center [831, 329] width 1249 height 586
click at [69, 202] on div "Managed" at bounding box center [57, 202] width 51 height 14
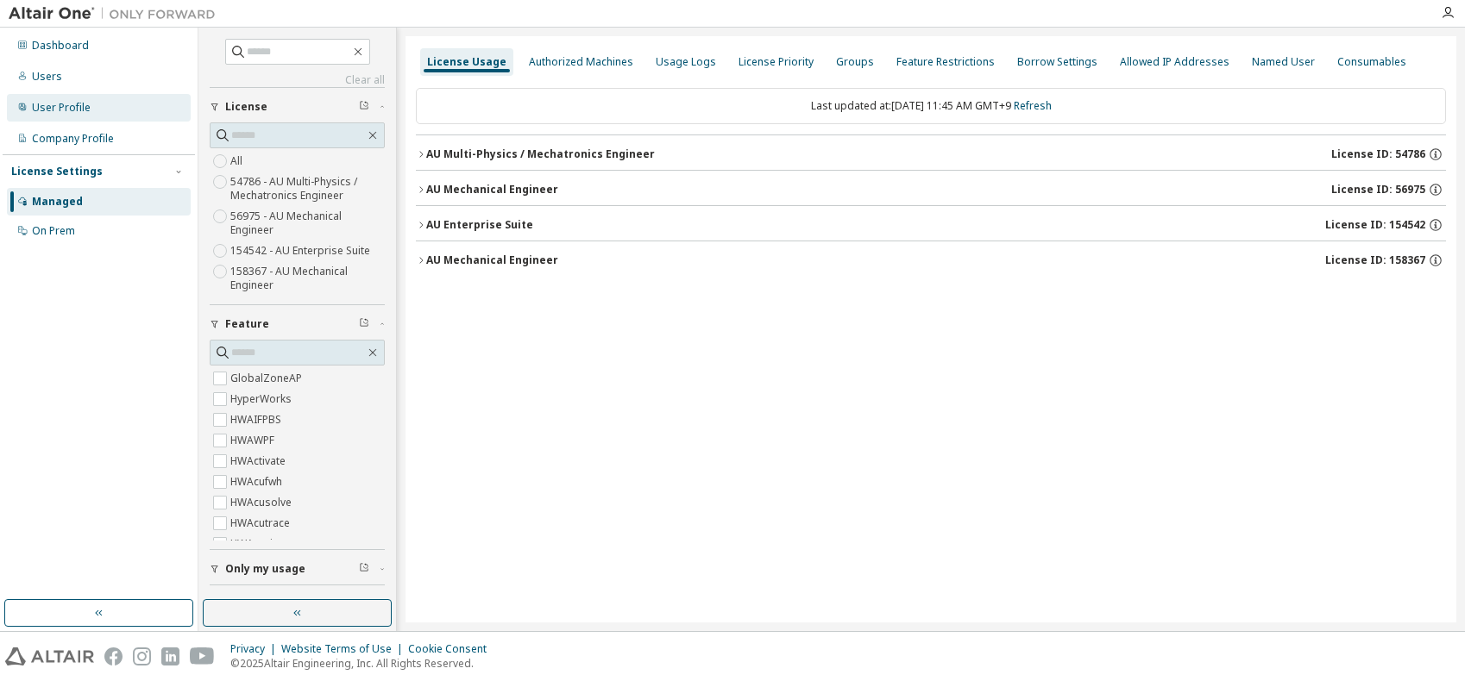
click at [66, 107] on div "User Profile" at bounding box center [61, 108] width 59 height 14
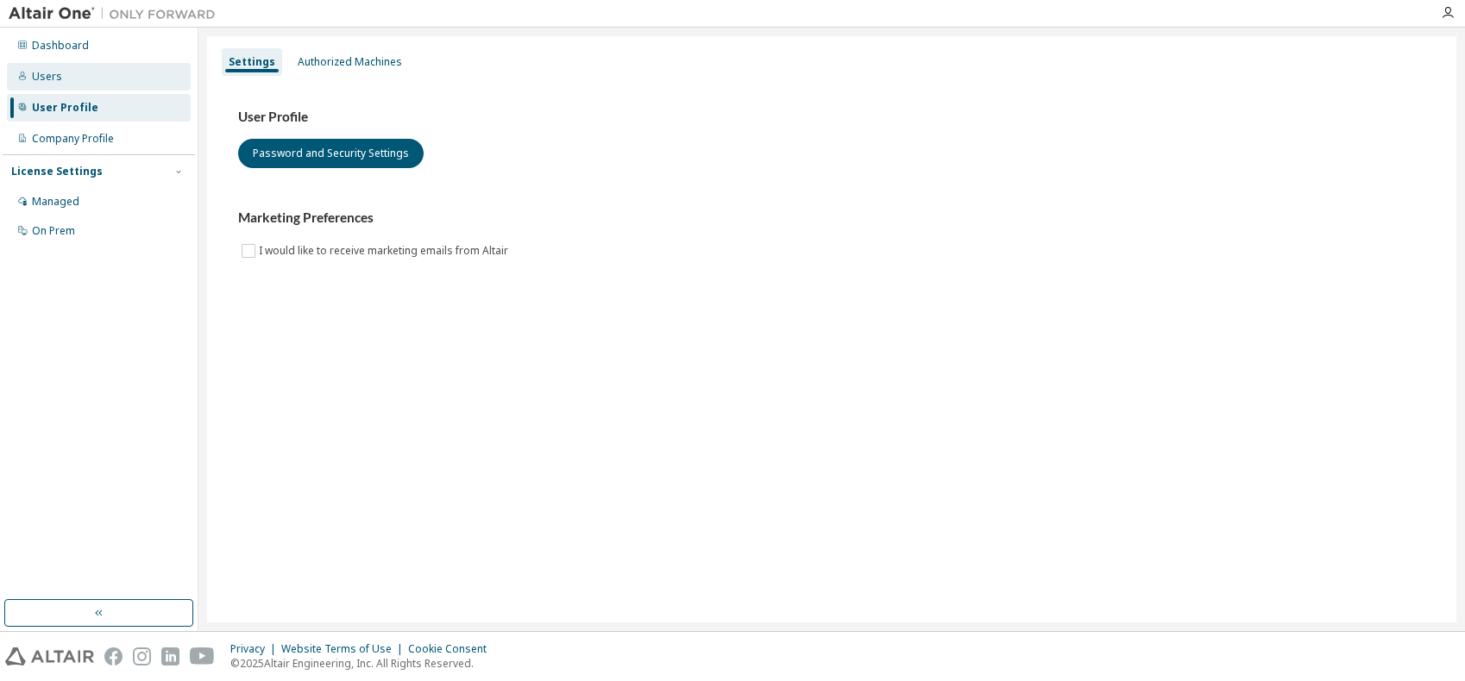
click at [55, 77] on div "Users" at bounding box center [47, 77] width 30 height 14
